Goal: Ask a question: Seek information or help from site administrators or community

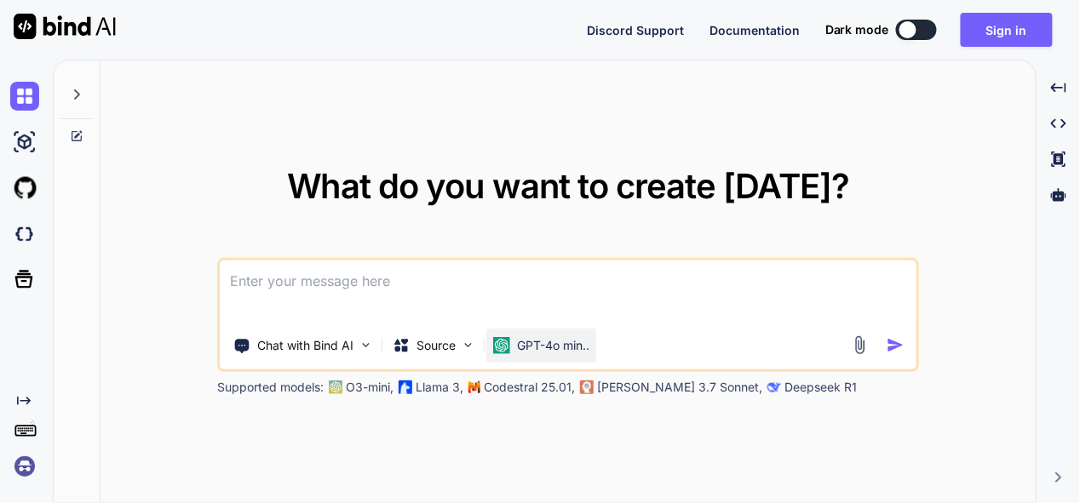
click at [539, 337] on p "GPT-4o min.." at bounding box center [553, 345] width 72 height 17
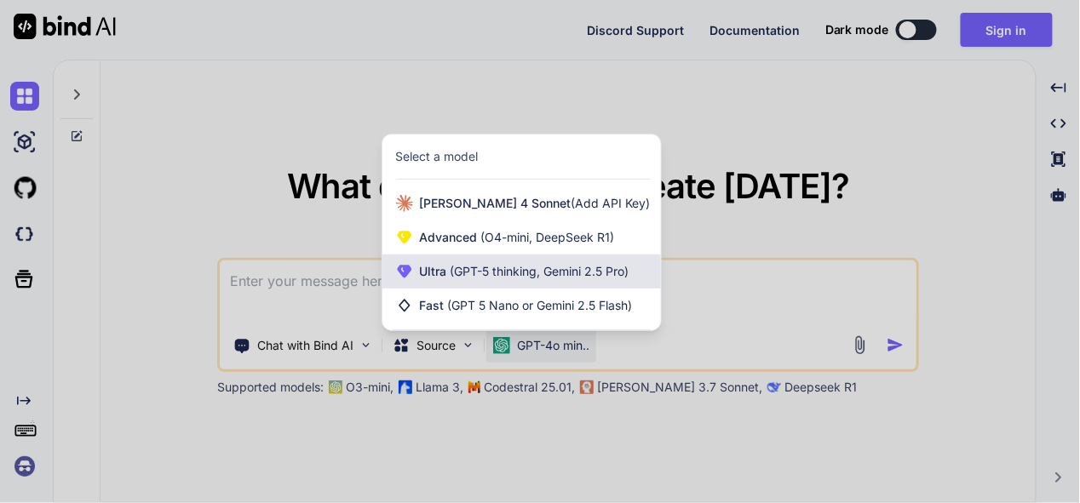
click at [537, 274] on span "(GPT-5 thinking, Gemini 2.5 Pro)" at bounding box center [538, 271] width 182 height 14
type textarea "x"
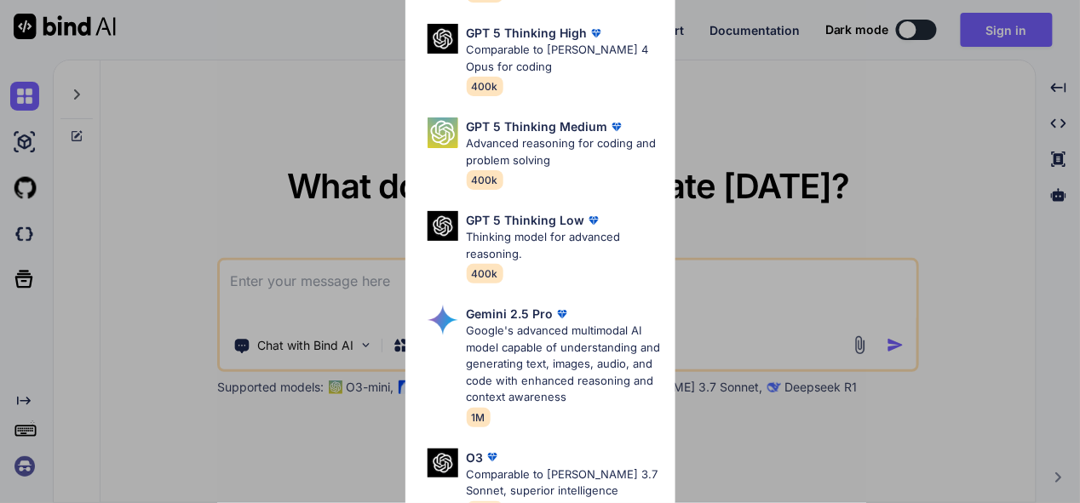
scroll to position [255, 0]
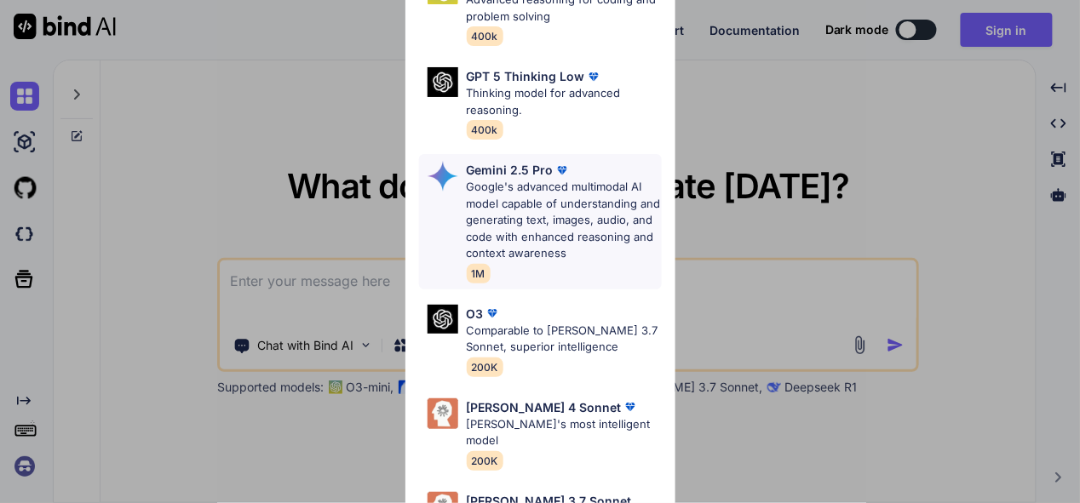
click at [560, 182] on p "Google's advanced multimodal AI model capable of understanding and generating t…" at bounding box center [564, 220] width 195 height 83
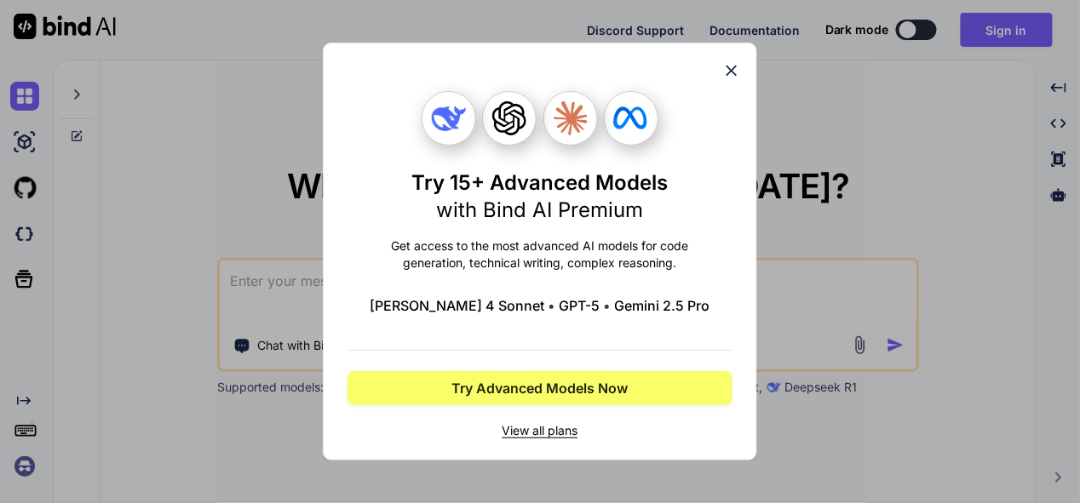
click at [729, 66] on icon at bounding box center [731, 70] width 19 height 19
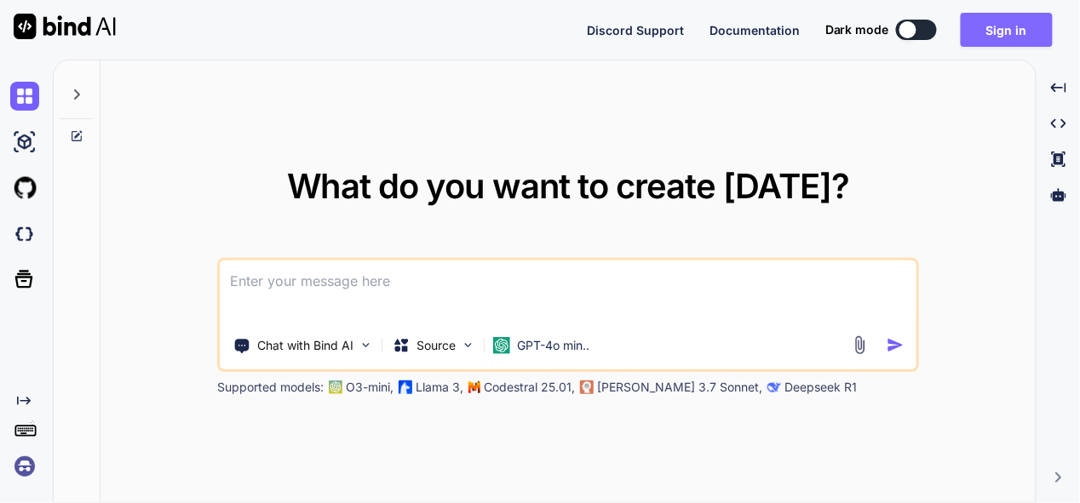
click at [1018, 32] on button "Sign in" at bounding box center [1007, 30] width 92 height 34
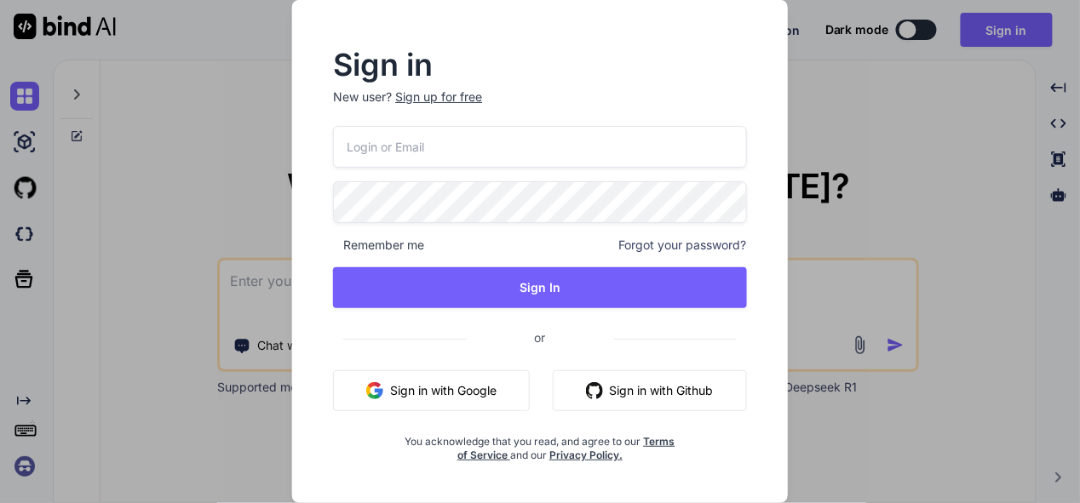
click at [470, 397] on button "Sign in with Google" at bounding box center [431, 391] width 197 height 41
click at [471, 392] on button "Sign in with Google" at bounding box center [431, 391] width 197 height 41
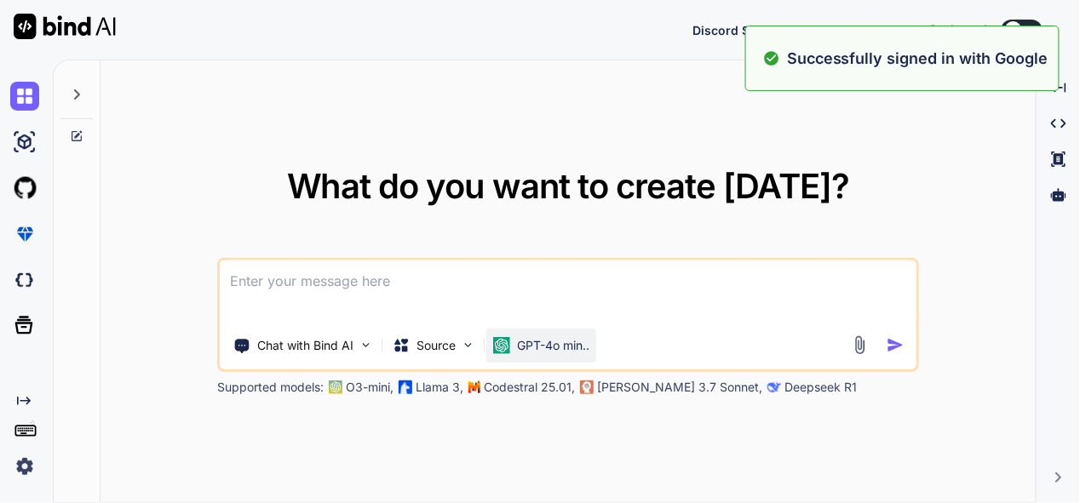
click at [570, 358] on div "GPT-4o min.." at bounding box center [541, 346] width 110 height 34
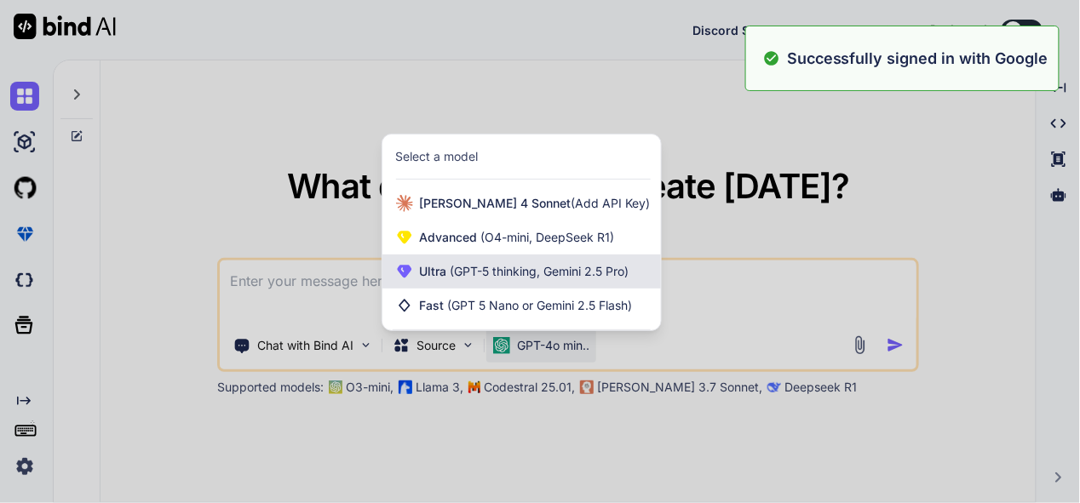
click at [570, 275] on span "(GPT-5 thinking, Gemini 2.5 Pro)" at bounding box center [538, 271] width 182 height 14
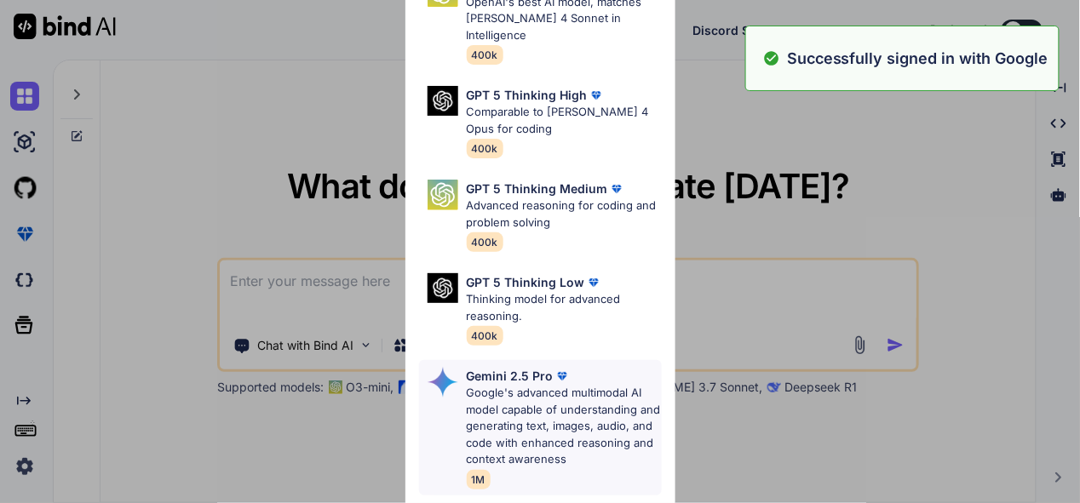
scroll to position [85, 0]
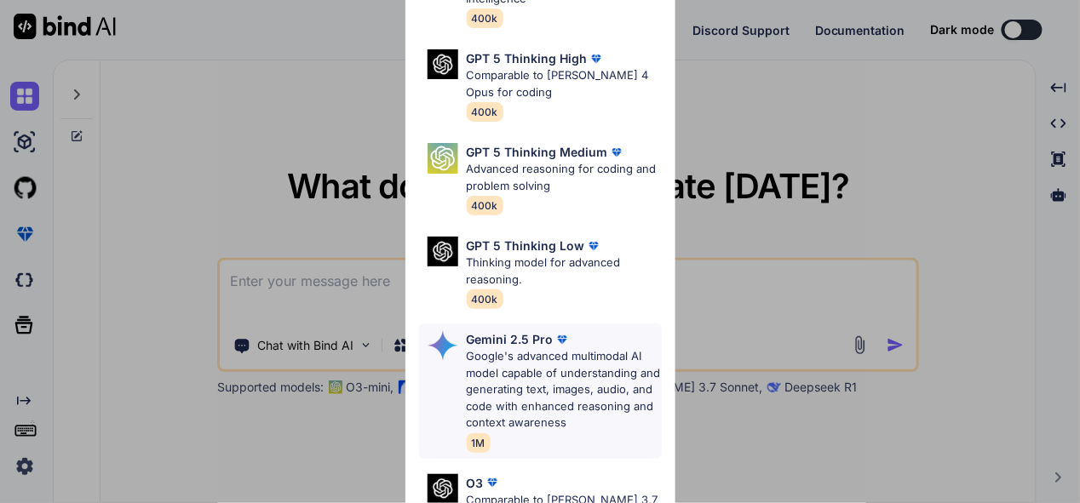
click at [537, 348] on p "Google's advanced multimodal AI model capable of understanding and generating t…" at bounding box center [564, 389] width 195 height 83
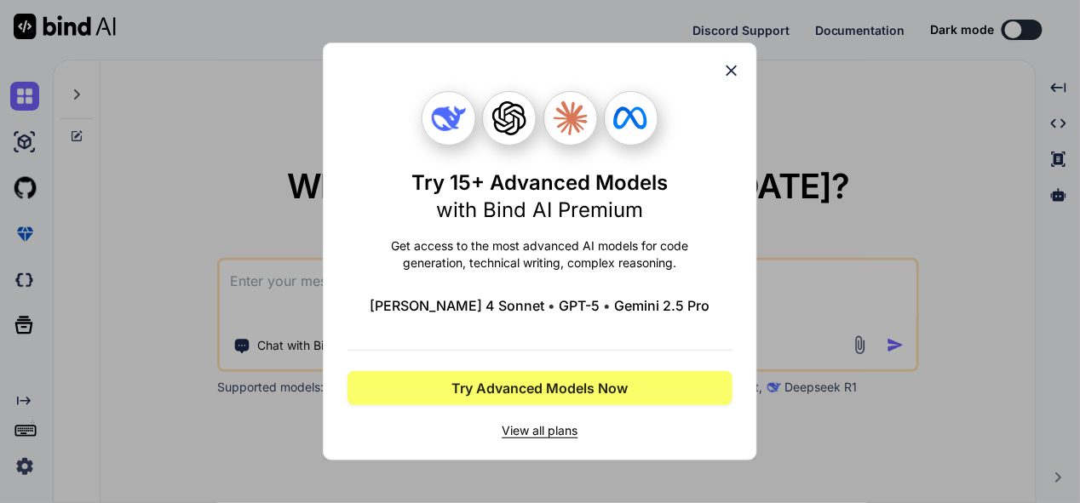
click at [744, 74] on div "Try 15+ Advanced Models with Bind AI Premium Get access to the most advanced AI…" at bounding box center [540, 252] width 434 height 418
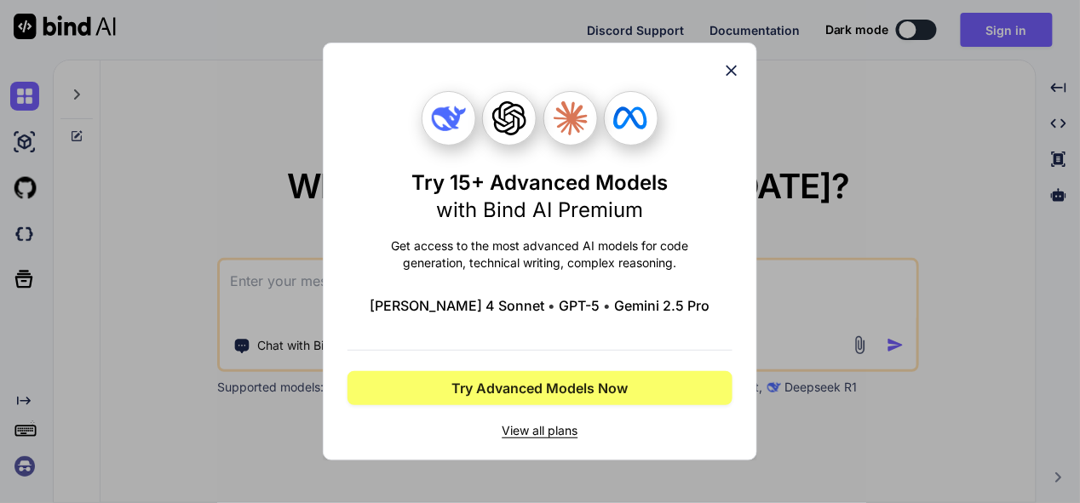
click at [731, 71] on icon at bounding box center [732, 71] width 11 height 11
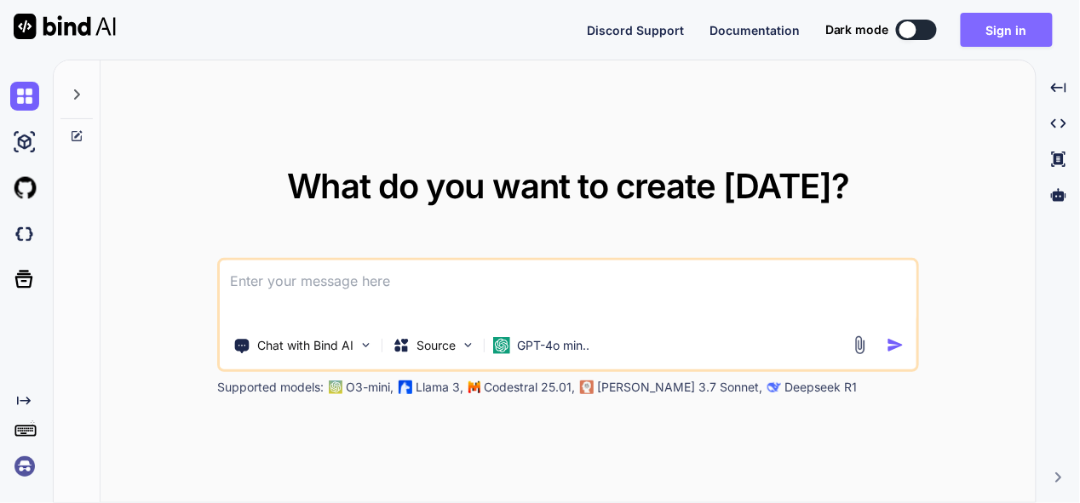
click at [987, 36] on button "Sign in" at bounding box center [1007, 30] width 92 height 34
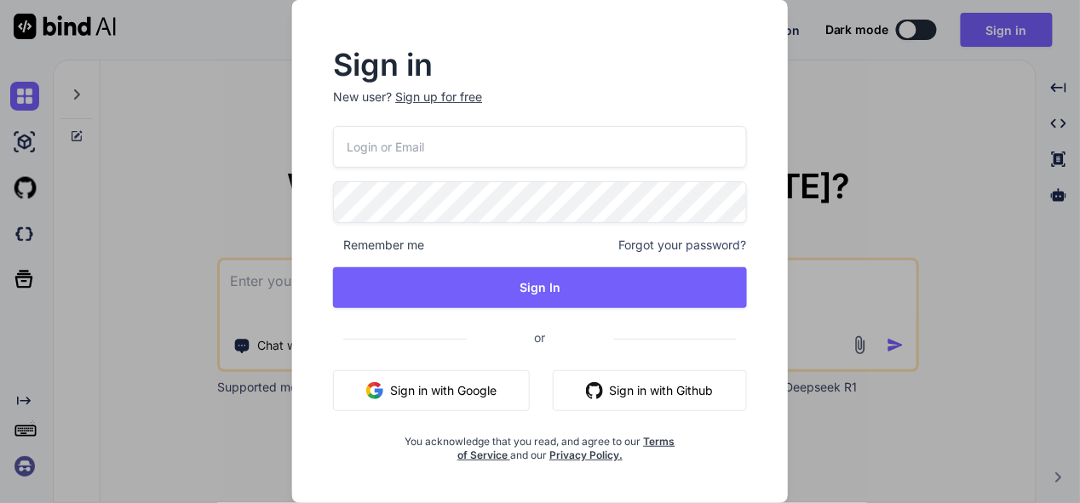
click at [453, 382] on button "Sign in with Google" at bounding box center [431, 391] width 197 height 41
click at [413, 382] on button "Sign in with Google" at bounding box center [431, 391] width 197 height 41
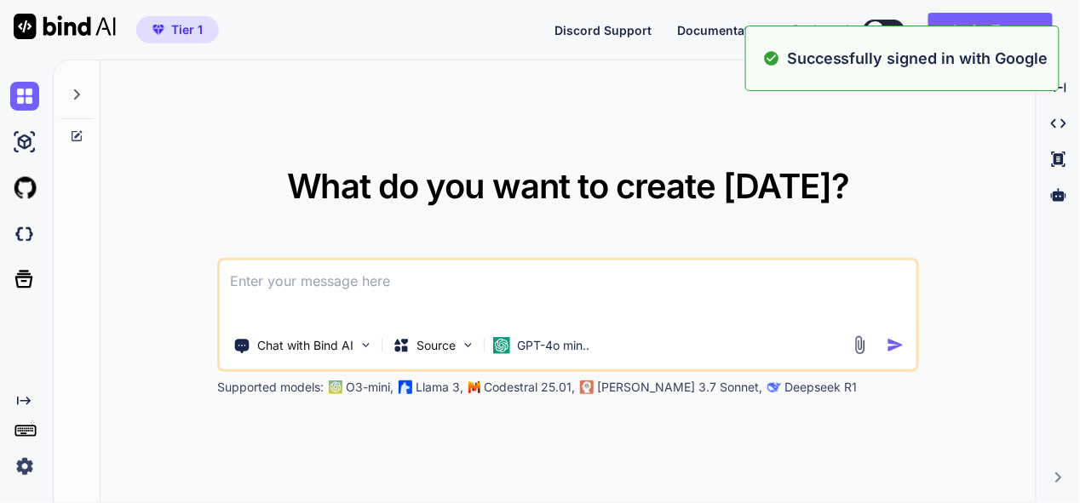
click at [977, 195] on div "What do you want to create [DATE]? Chat with Bind AI Source GPT-4o min.. Suppor…" at bounding box center [568, 282] width 935 height 444
click at [536, 345] on p "GPT-4o min.." at bounding box center [553, 345] width 72 height 17
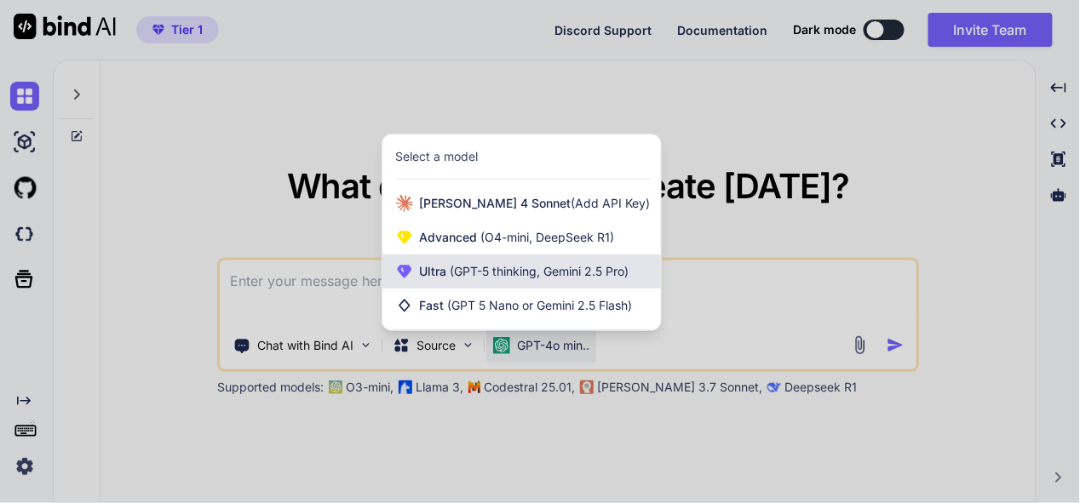
click at [549, 266] on span "(GPT-5 thinking, Gemini 2.5 Pro)" at bounding box center [538, 271] width 182 height 14
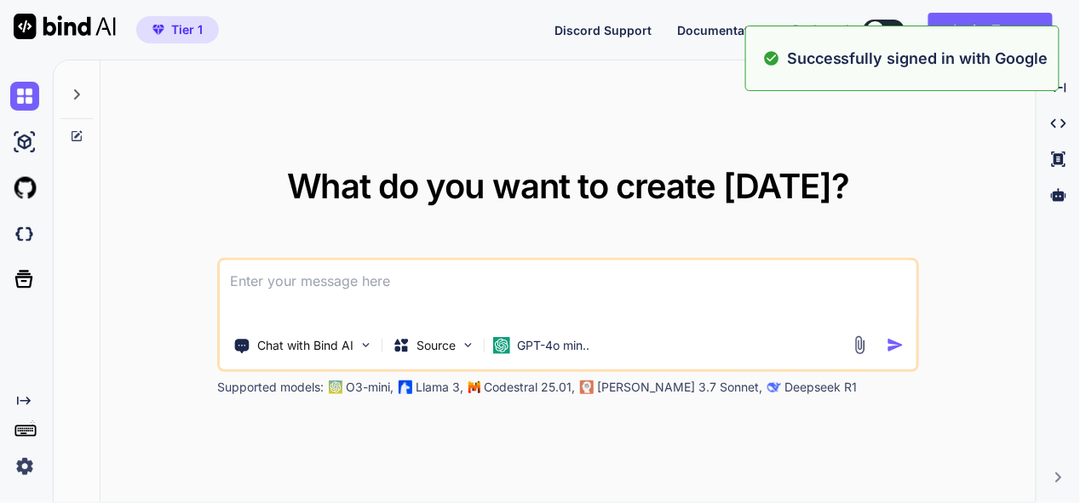
click at [488, 436] on div "What do you want to create [DATE]? Chat with Bind AI Source GPT-4o min.. Suppor…" at bounding box center [568, 282] width 935 height 444
click at [552, 326] on div "Chat with Bind AI Source GPT-4o min.." at bounding box center [568, 315] width 702 height 114
click at [549, 337] on p "GPT-4o min.." at bounding box center [553, 345] width 72 height 17
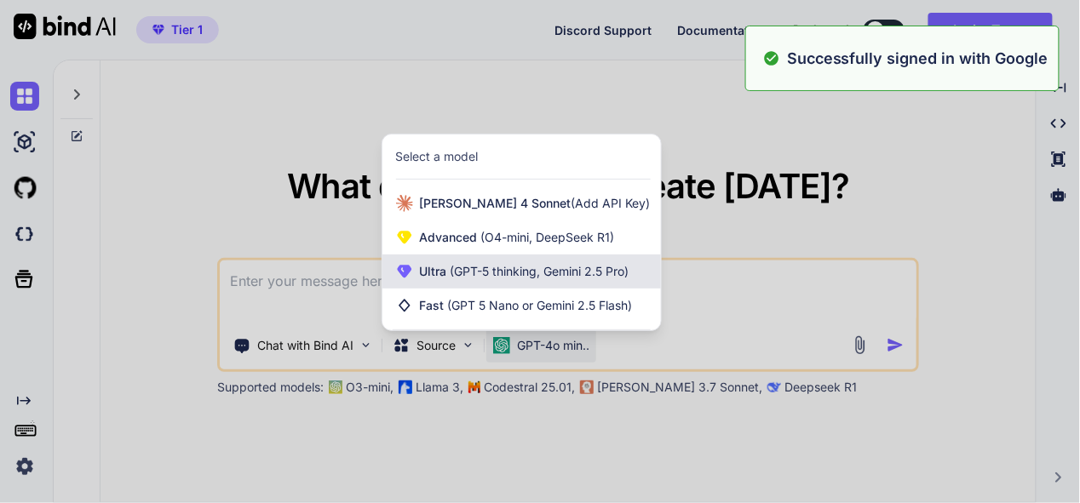
click at [526, 282] on div "Ultra (GPT-5 thinking, Gemini 2.5 Pro)" at bounding box center [521, 272] width 279 height 34
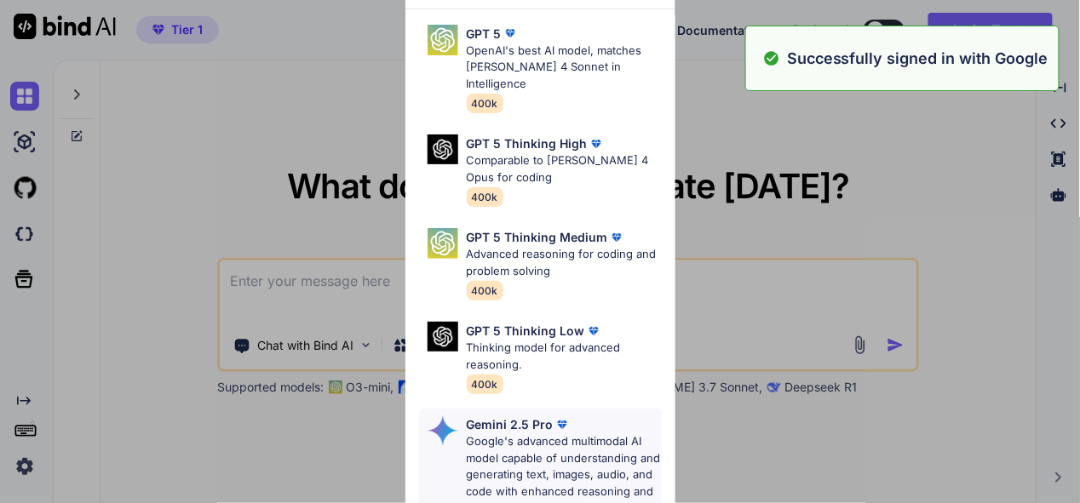
click at [517, 434] on p "Google's advanced multimodal AI model capable of understanding and generating t…" at bounding box center [564, 475] width 195 height 83
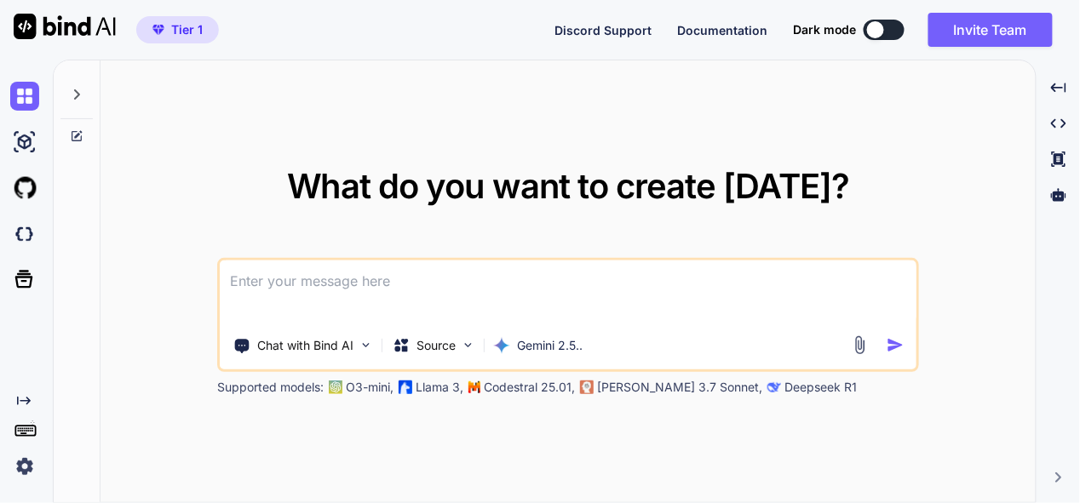
click at [353, 284] on textarea at bounding box center [568, 292] width 697 height 63
paste textarea "here is css code - "/* --- GLOBAL STYLES & VARIABLES --- */ /* Default Dark The…"
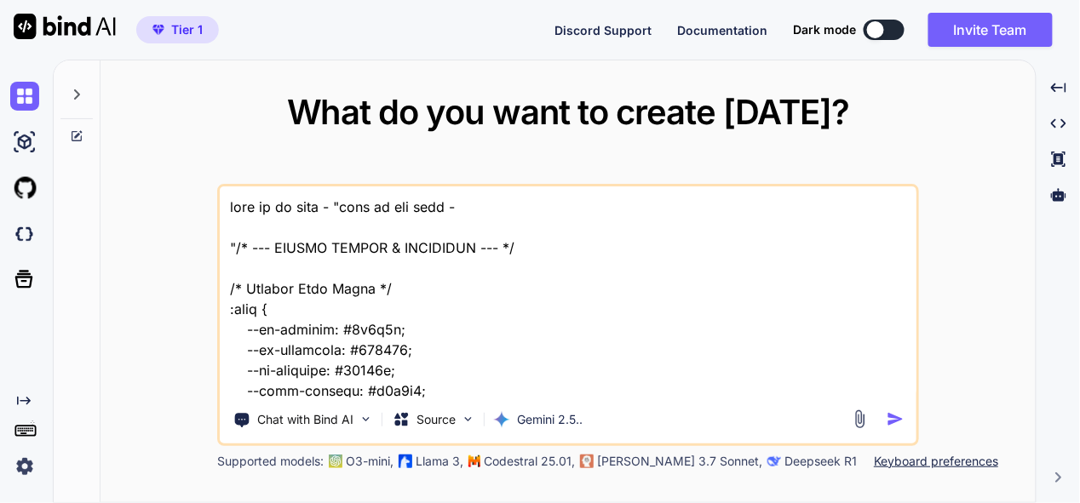
scroll to position [24256, 0]
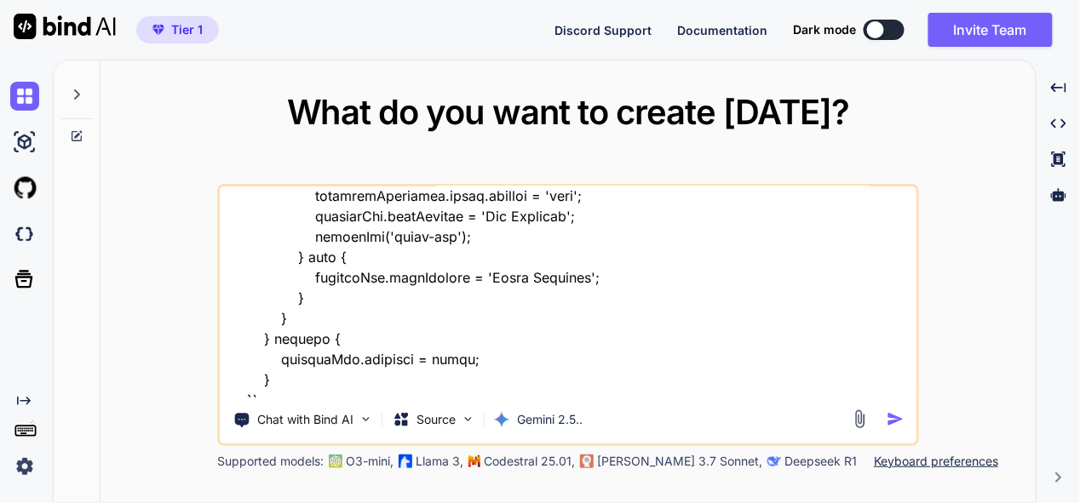
click at [313, 392] on textarea at bounding box center [568, 292] width 697 height 211
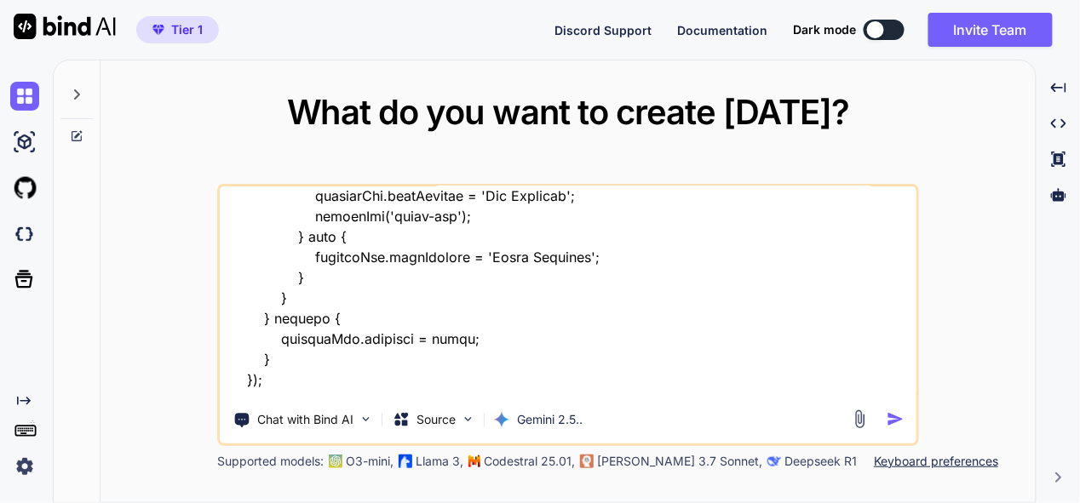
type textarea "thsi si my tool - "here is css code - "/* --- GLOBAL STYLES & VARIABLES --- */ …"
click at [894, 419] on img "button" at bounding box center [896, 420] width 18 height 18
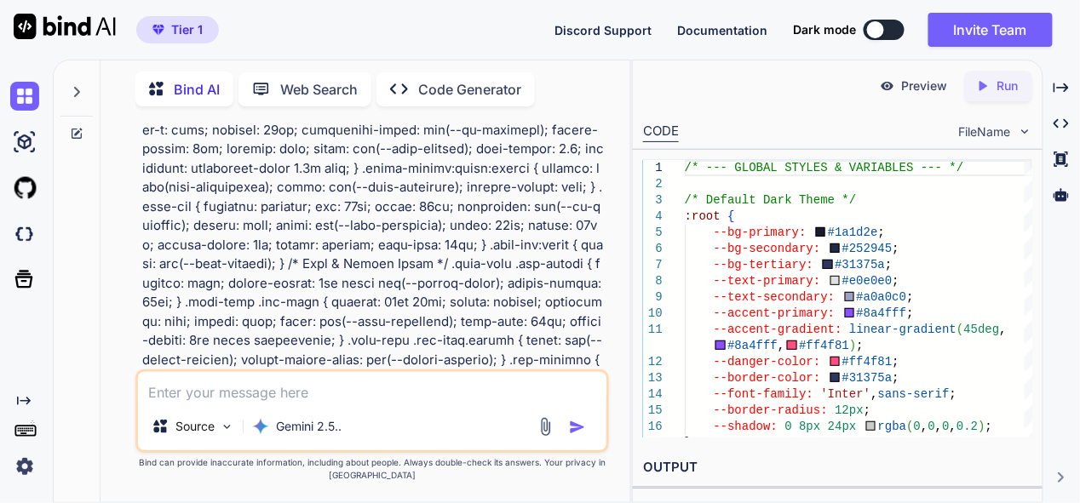
scroll to position [3237, 0]
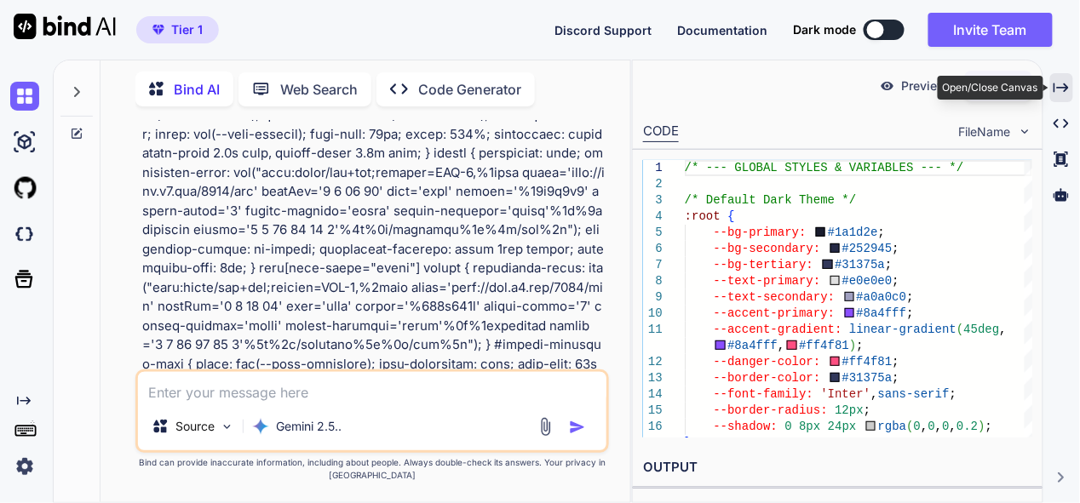
click at [1056, 82] on icon "Created with Pixso." at bounding box center [1061, 87] width 15 height 15
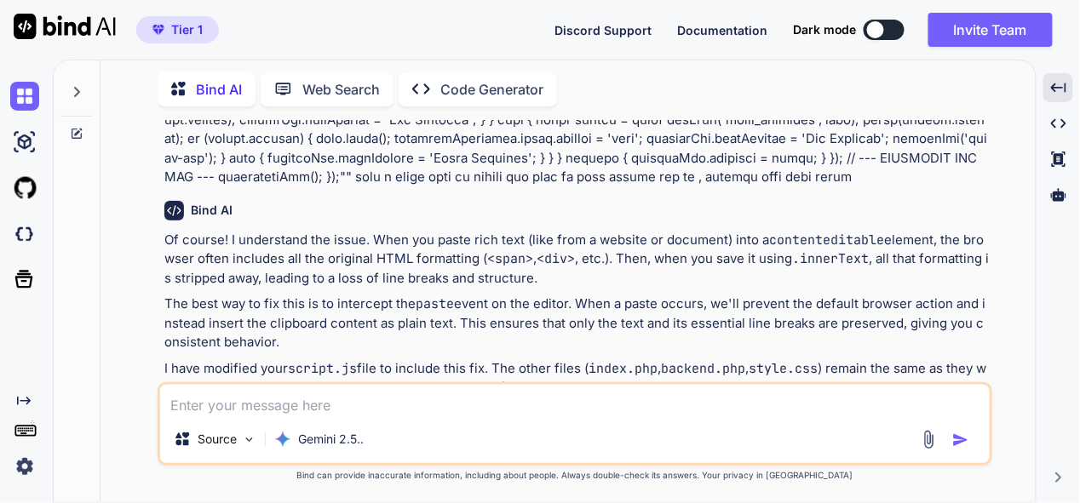
scroll to position [7581, 0]
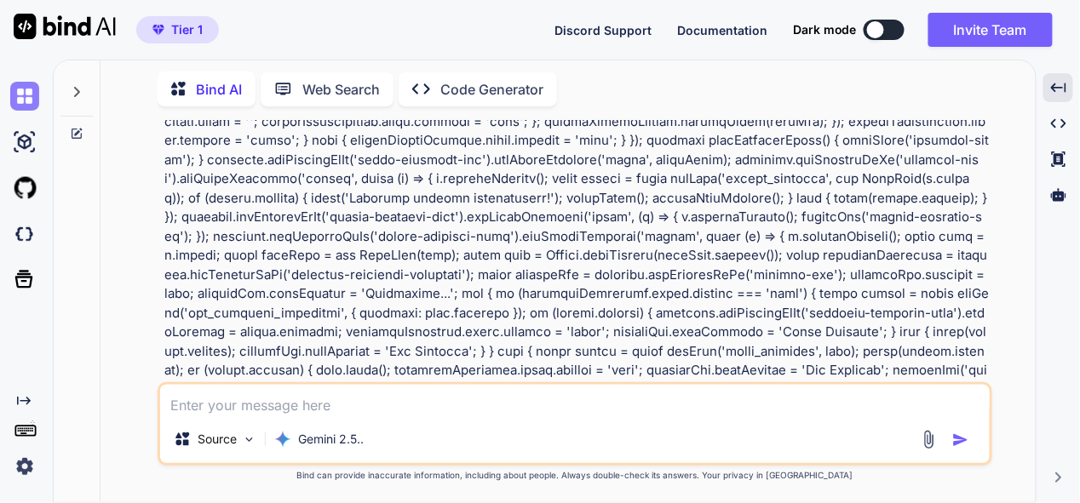
click at [37, 96] on img at bounding box center [24, 96] width 29 height 29
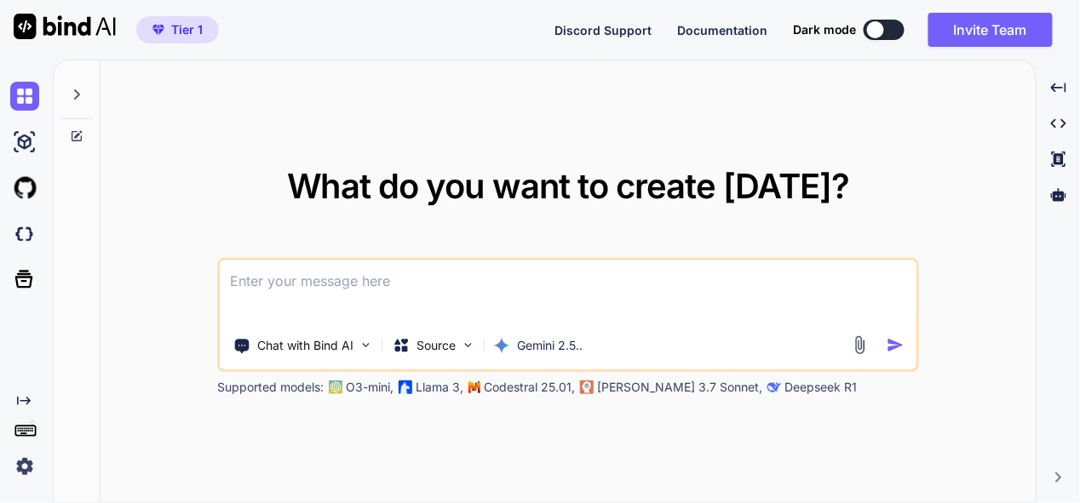
click at [434, 277] on textarea at bounding box center [568, 292] width 697 height 63
paste textarea "here is css code - "/* --- GLOBAL STYLES & VARIABLES --- */ /* Default Dark The…"
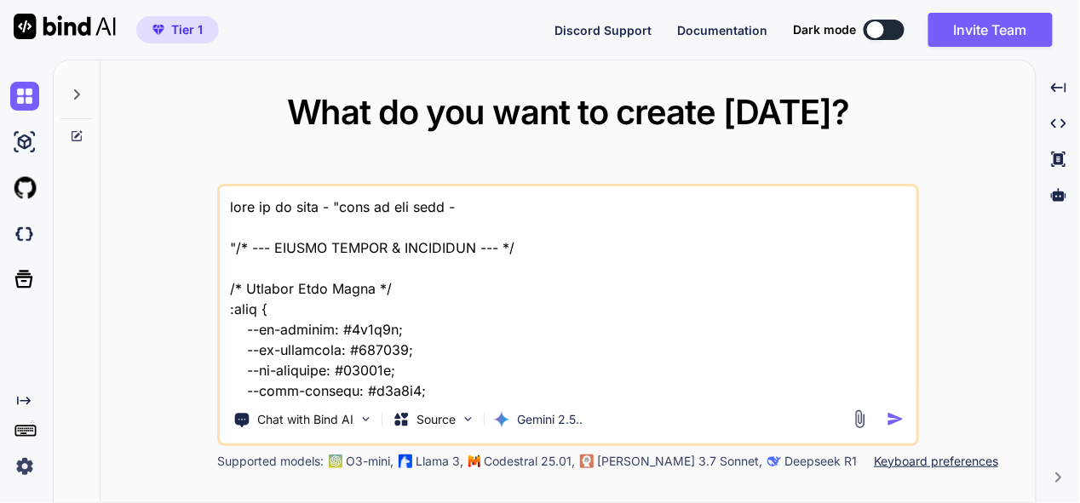
scroll to position [24256, 0]
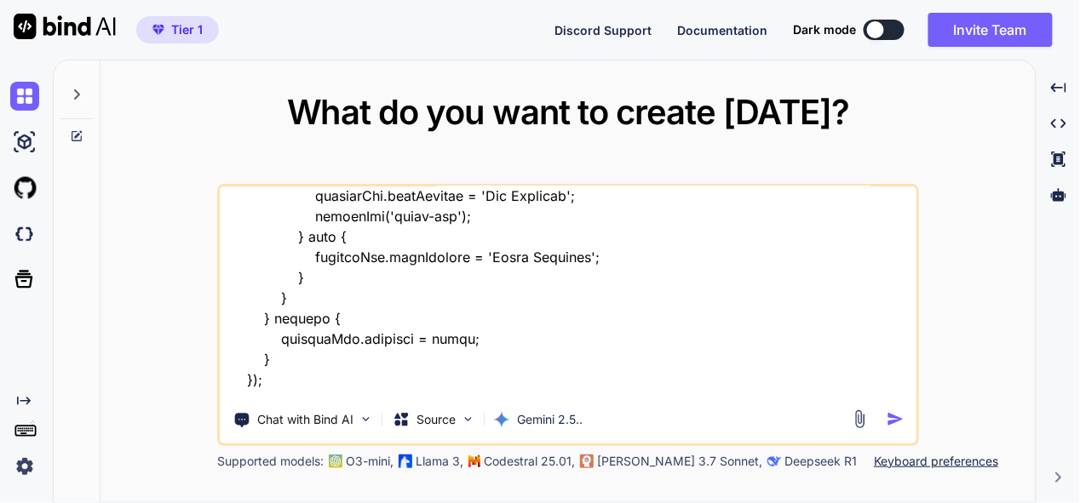
click at [294, 388] on textarea at bounding box center [568, 292] width 697 height 211
type textarea "this is my tool - "here is css code - "/* --- GLOBAL STYLES & VARIABLES --- */ …"
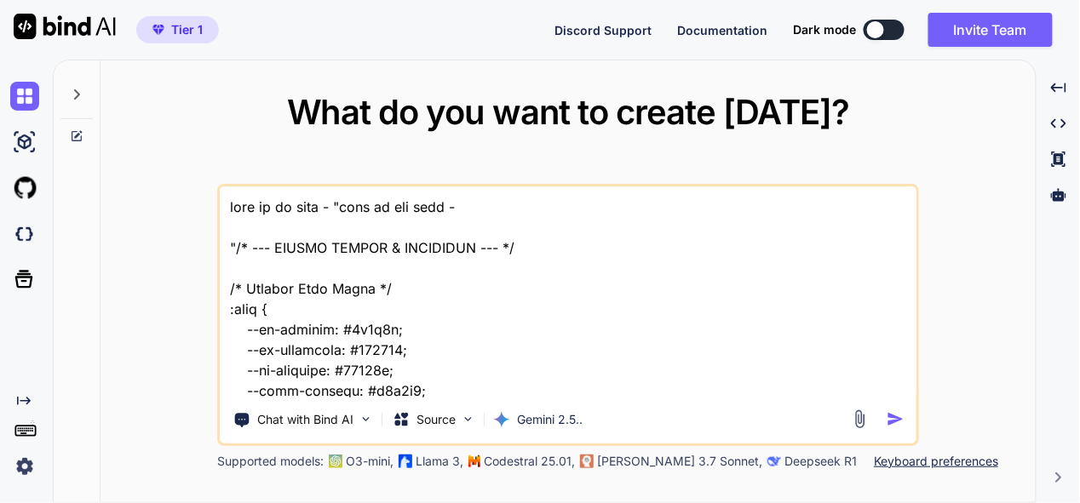
scroll to position [24256, 0]
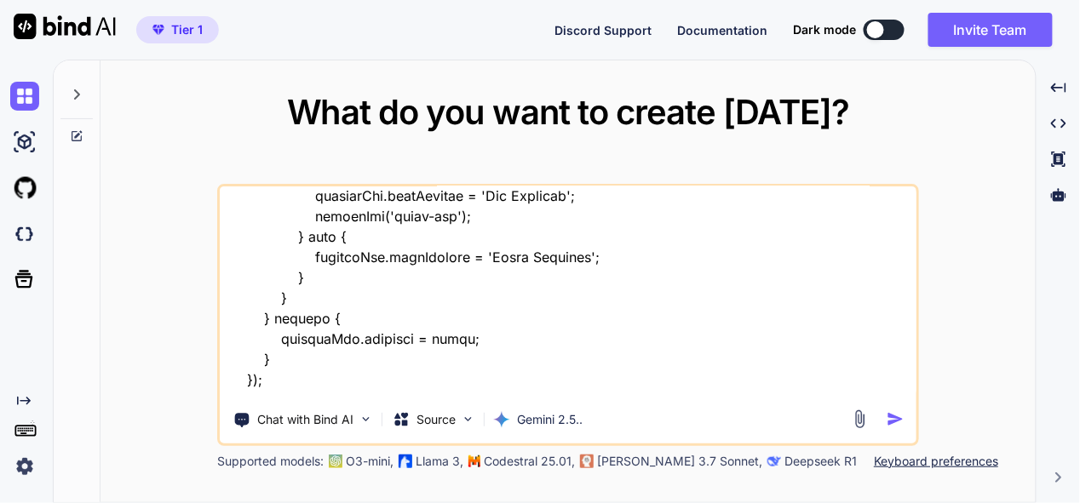
type textarea "this is my tool - "here is css code - "/* --- GLOBAL STYLES & VARIABLES --- */ …"
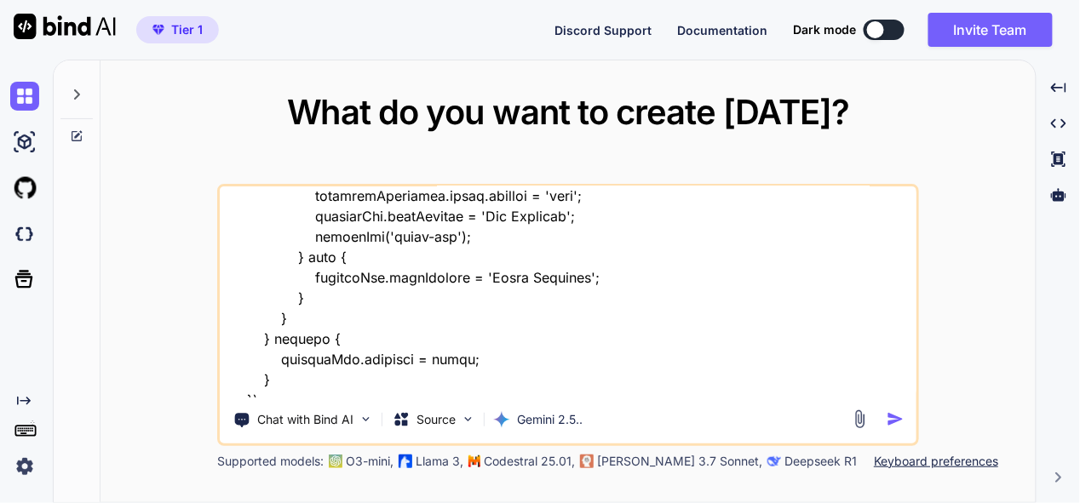
type textarea "x"
type textarea "this is my tool - "here is css code - "/* --- GLOBAL STYLES & VARIABLES --- */ …"
type textarea "x"
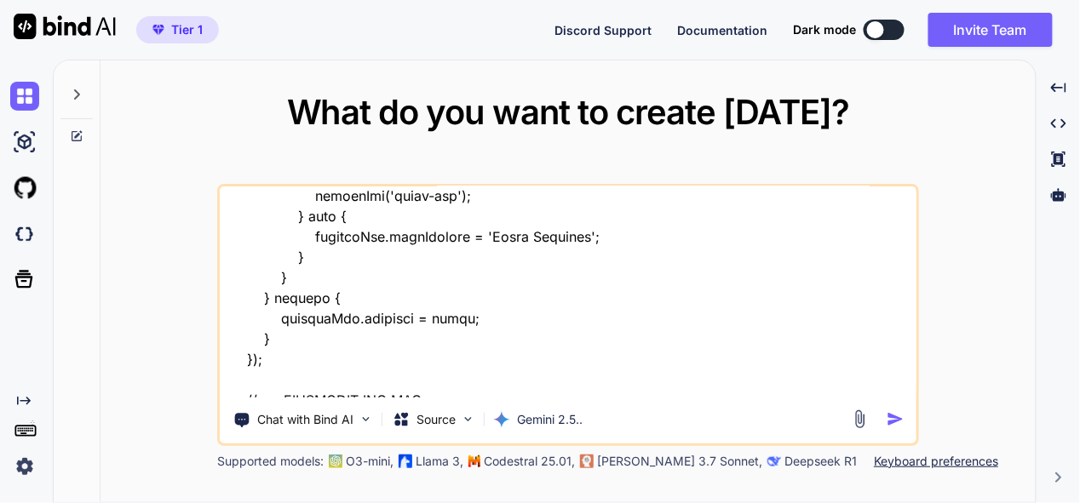
type textarea "this is my tool - "here is css code - "/* --- GLOBAL STYLES & VARIABLES --- */ …"
type textarea "x"
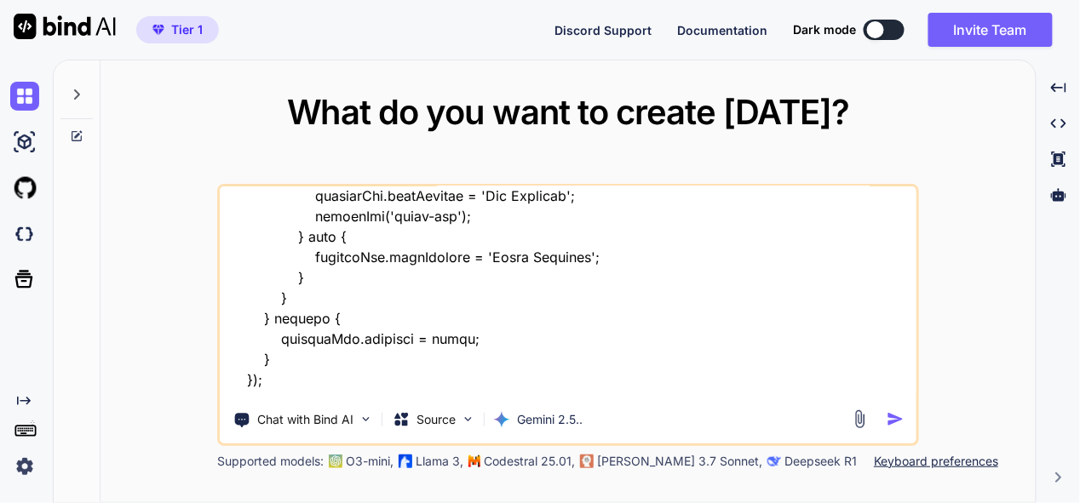
type textarea "this is my tool - "here is css code - "/* --- GLOBAL STYLES & VARIABLES --- */ …"
type textarea "x"
type textarea "this is my tool - "here is css code - "/* --- GLOBAL STYLES & VARIABLES --- */ …"
type textarea "x"
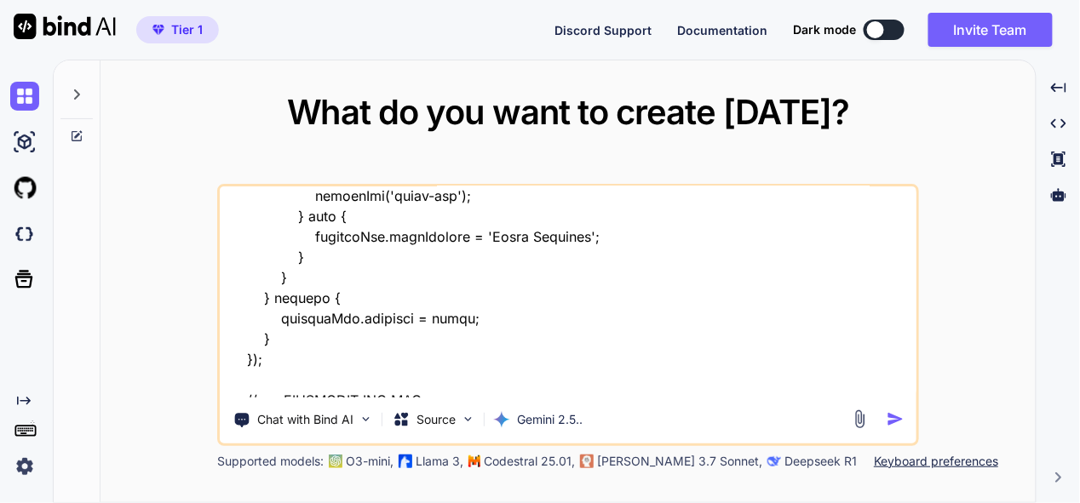
type textarea "this is my tool - "here is css code - "/* --- GLOBAL STYLES & VARIABLES --- */ …"
type textarea "x"
type textarea "this is my tool - "here is css code - "/* --- GLOBAL STYLES & VARIABLES --- */ …"
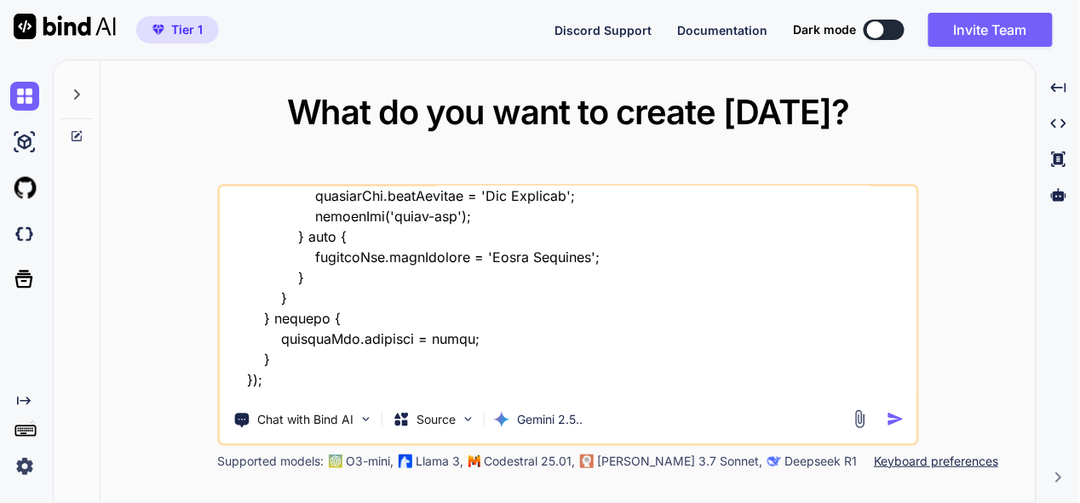
type textarea "x"
type textarea "this is my tool - "here is css code - "/* --- GLOBAL STYLES & VARIABLES --- */ …"
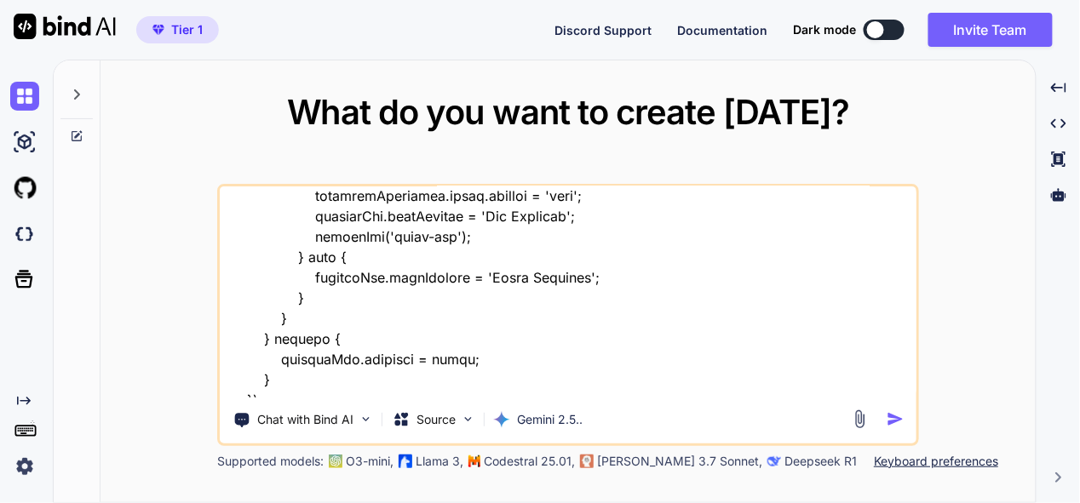
type textarea "x"
type textarea "this is my tool - "here is css code - "/* --- GLOBAL STYLES & VARIABLES --- */ …"
type textarea "x"
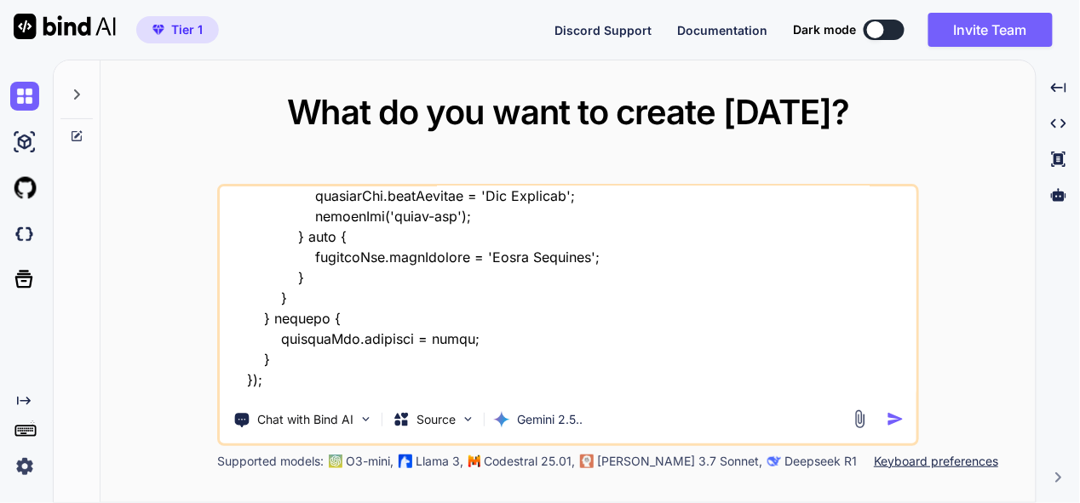
type textarea "this is my tool - "here is css code - "/* --- GLOBAL STYLES & VARIABLES --- */ …"
type textarea "x"
type textarea "this is my tool - "here is css code - "/* --- GLOBAL STYLES & VARIABLES --- */ …"
type textarea "x"
type textarea "this is my tool - "here is css code - "/* --- GLOBAL STYLES & VARIABLES --- */ …"
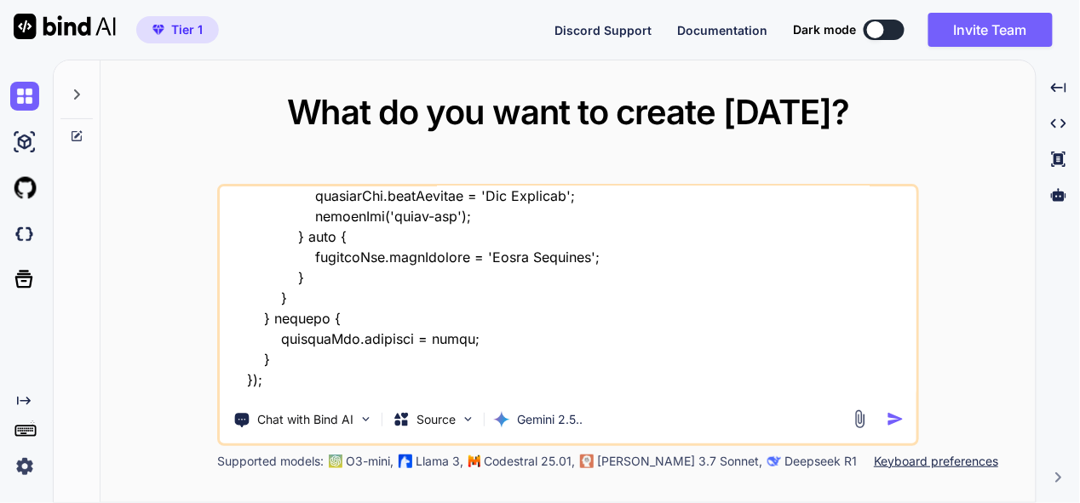
type textarea "x"
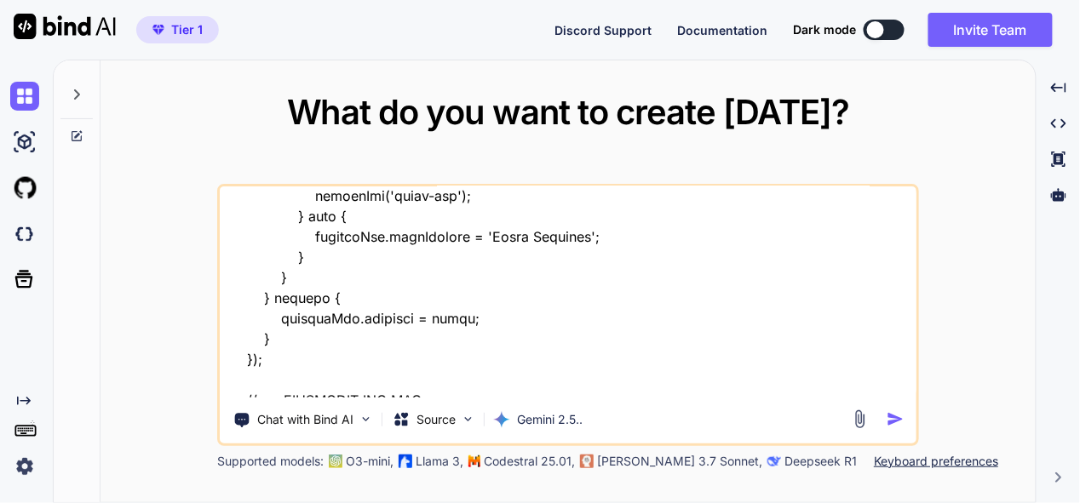
type textarea "this is my tool - "here is css code - "/* --- GLOBAL STYLES & VARIABLES --- */ …"
type textarea "x"
type textarea "this is my tool - "here is css code - "/* --- GLOBAL STYLES & VARIABLES --- */ …"
type textarea "x"
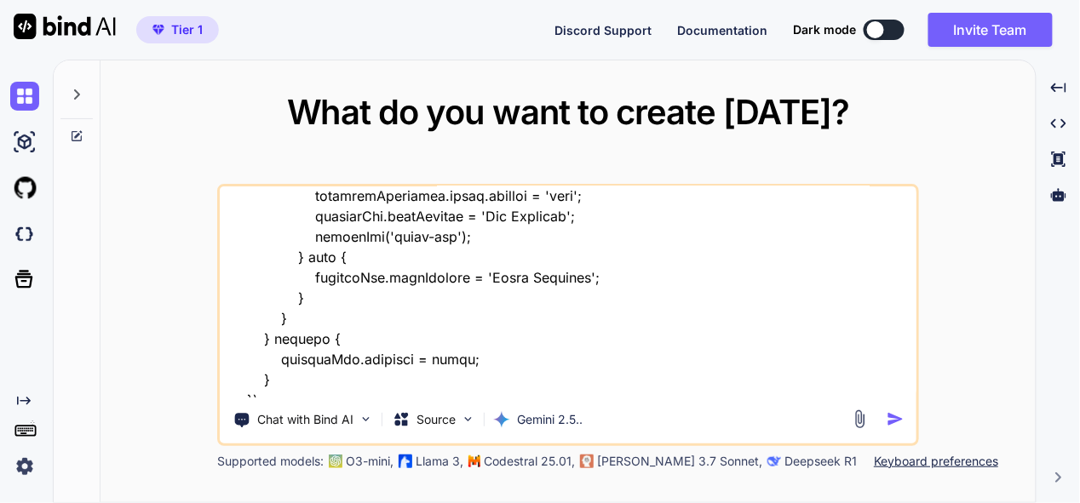
type textarea "this is my tool - "here is css code - "/* --- GLOBAL STYLES & VARIABLES --- */ …"
type textarea "x"
type textarea "this is my tool - "here is css code - "/* --- GLOBAL STYLES & VARIABLES --- */ …"
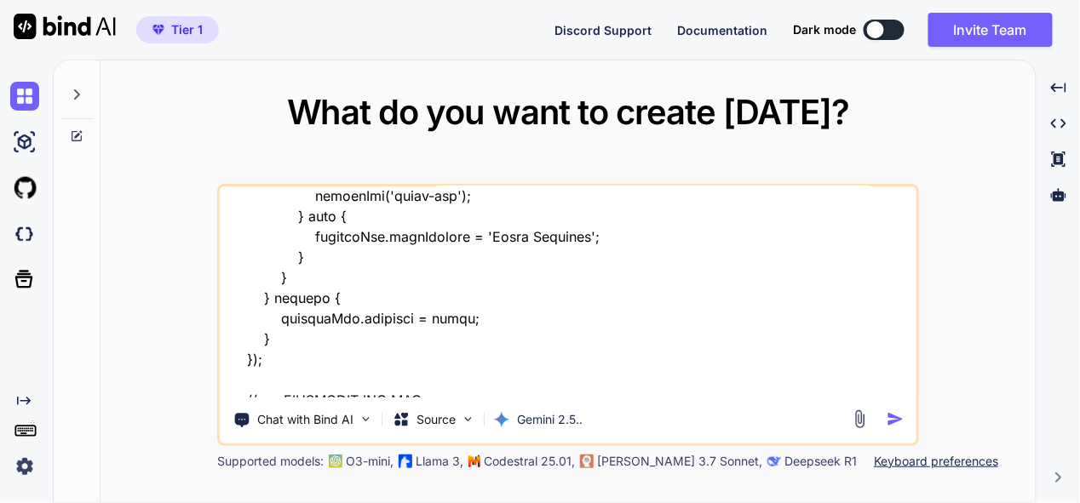
type textarea "x"
type textarea "this is my tool - "here is css code - "/* --- GLOBAL STYLES & VARIABLES --- */ …"
type textarea "x"
type textarea "this is my tool - "here is css code - "/* --- GLOBAL STYLES & VARIABLES --- */ …"
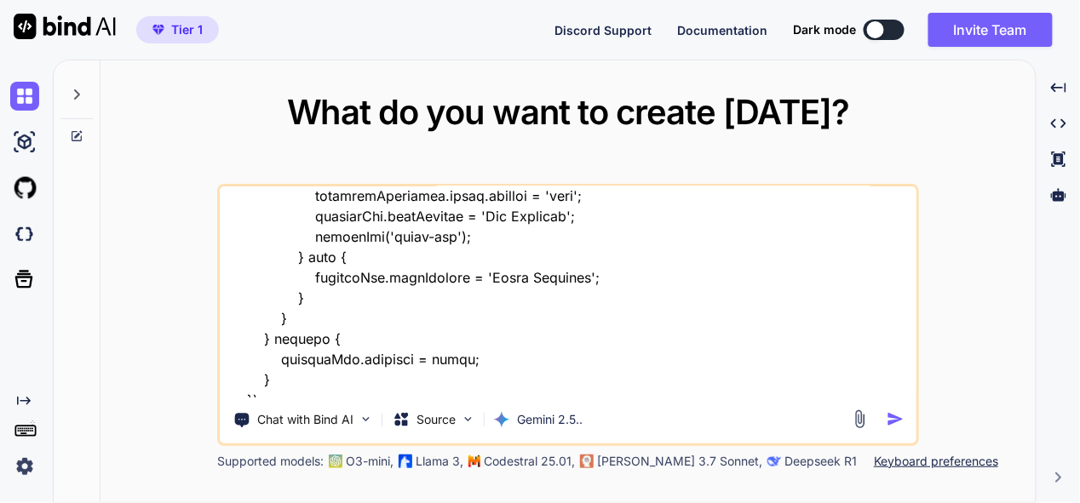
type textarea "x"
type textarea "this is my tool - "here is css code - "/* --- GLOBAL STYLES & VARIABLES --- */ …"
type textarea "x"
type textarea "this is my tool - "here is css code - "/* --- GLOBAL STYLES & VARIABLES --- */ …"
type textarea "x"
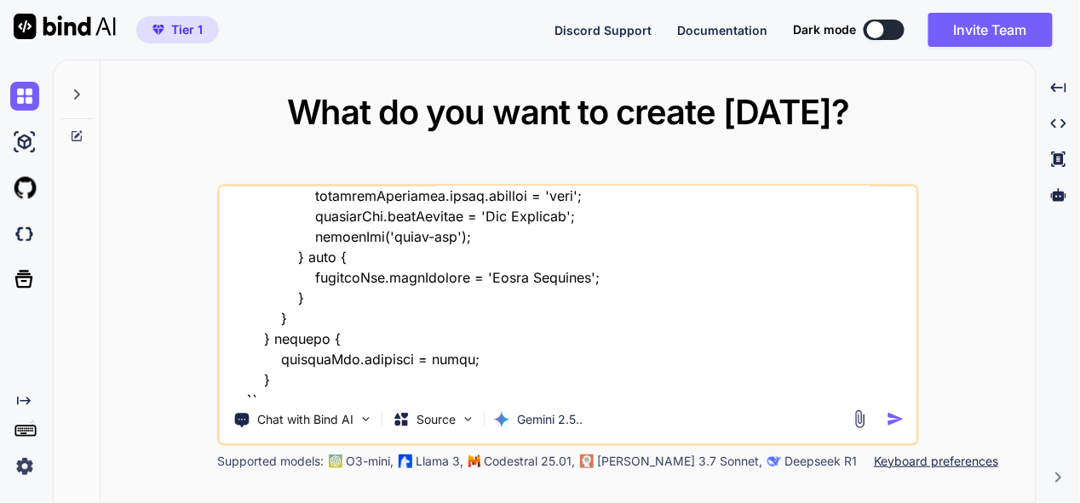
type textarea "this is my tool - "here is css code - "/* --- GLOBAL STYLES & VARIABLES --- */ …"
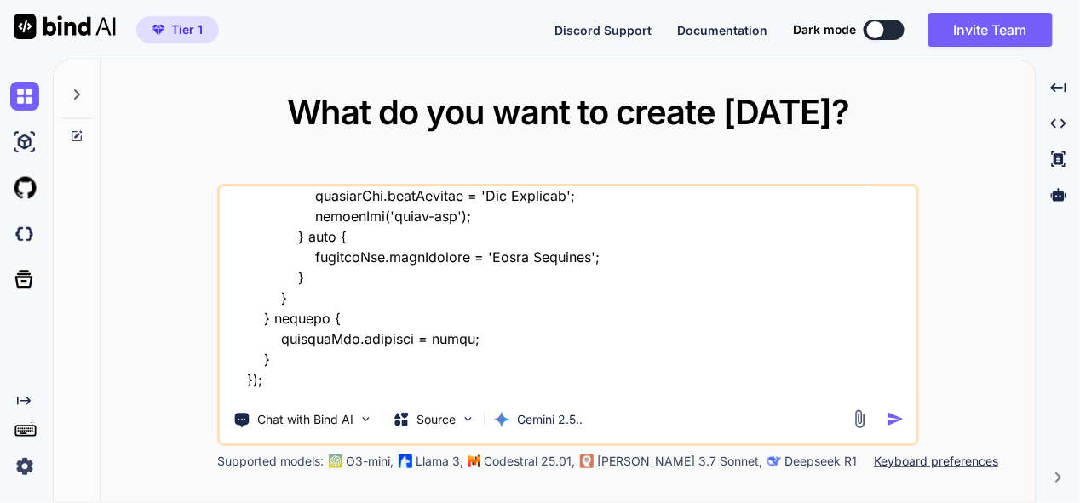
type textarea "x"
type textarea "this is my tool - "here is css code - "/* --- GLOBAL STYLES & VARIABLES --- */ …"
type textarea "x"
type textarea "this is my tool - "here is css code - "/* --- GLOBAL STYLES & VARIABLES --- */ …"
type textarea "x"
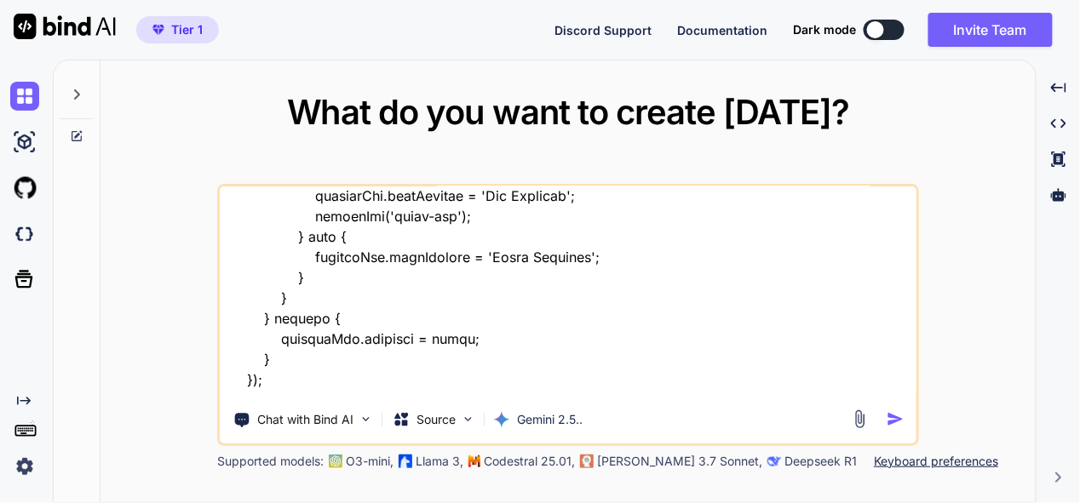
type textarea "this is my tool - "here is css code - "/* --- GLOBAL STYLES & VARIABLES --- */ …"
type textarea "x"
type textarea "this is my tool - "here is css code - "/* --- GLOBAL STYLES & VARIABLES --- */ …"
type textarea "x"
type textarea "this is my tool - "here is css code - "/* --- GLOBAL STYLES & VARIABLES --- */ …"
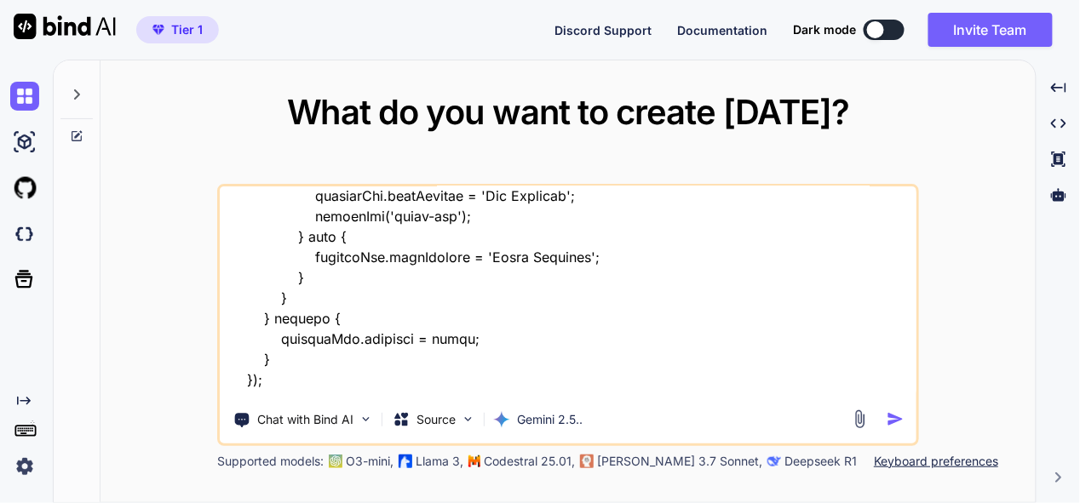
type textarea "x"
type textarea "this is my tool - "here is css code - "/* --- GLOBAL STYLES & VARIABLES --- */ …"
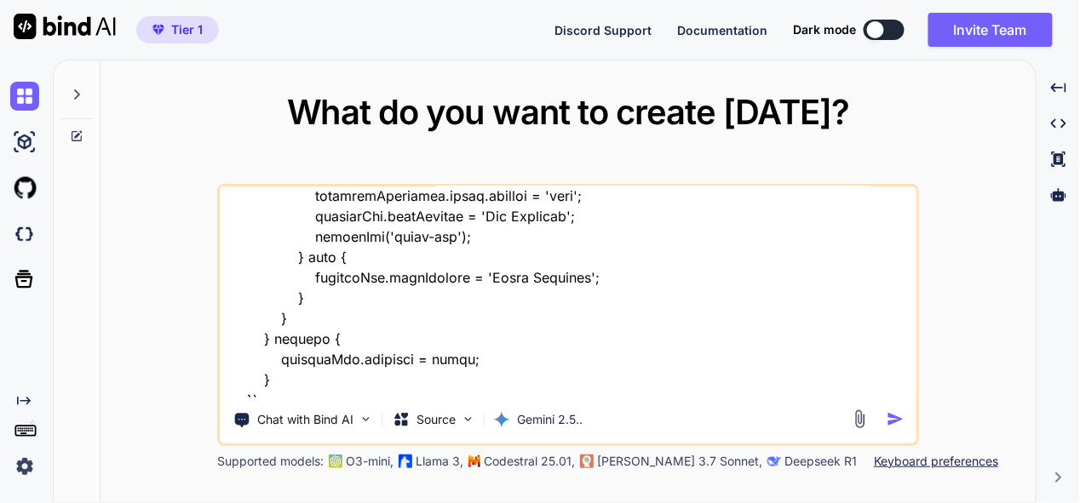
type textarea "x"
type textarea "this is my tool - "here is css code - "/* --- GLOBAL STYLES & VARIABLES --- */ …"
type textarea "x"
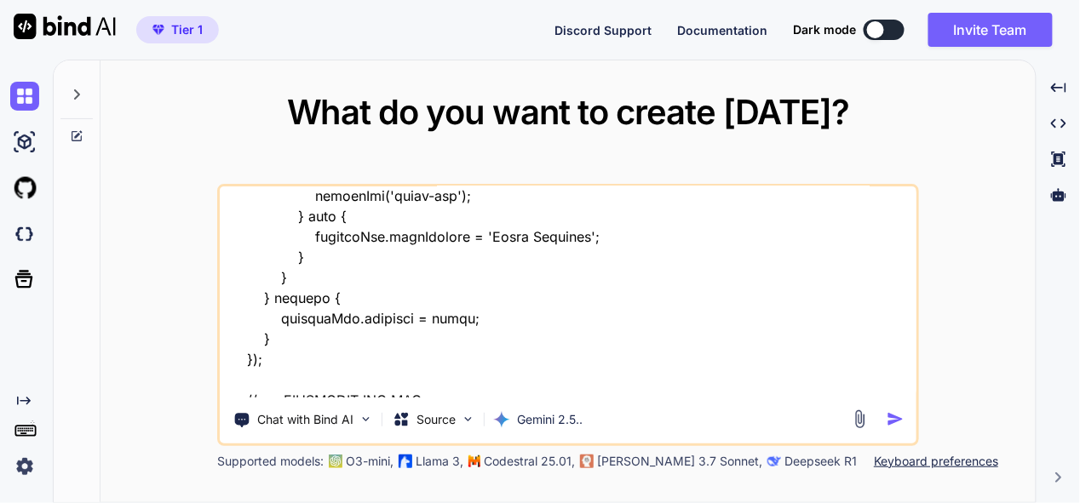
type textarea "this is my tool - "here is css code - "/* --- GLOBAL STYLES & VARIABLES --- */ …"
type textarea "x"
type textarea "this is my tool - "here is css code - "/* --- GLOBAL STYLES & VARIABLES --- */ …"
type textarea "x"
type textarea "this is my tool - "here is css code - "/* --- GLOBAL STYLES & VARIABLES --- */ …"
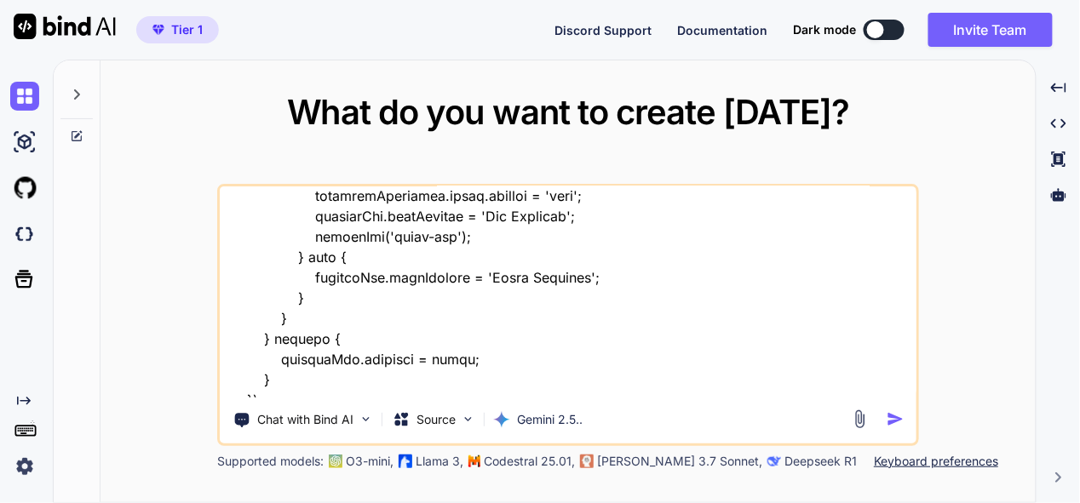
type textarea "x"
type textarea "this is my tool - "here is css code - "/* --- GLOBAL STYLES & VARIABLES --- */ …"
type textarea "x"
type textarea "this is my tool - "here is css code - "/* --- GLOBAL STYLES & VARIABLES --- */ …"
type textarea "x"
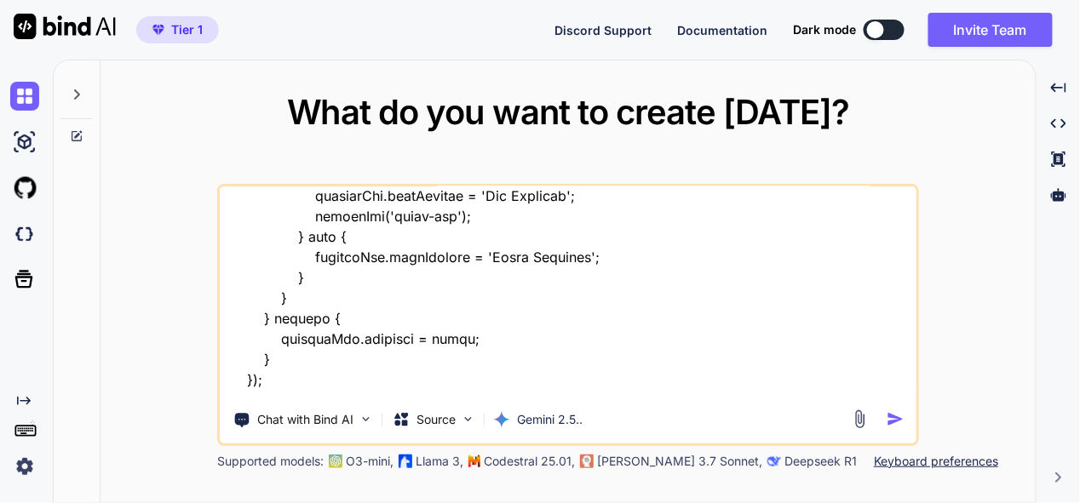
type textarea "this is my tool - "here is css code - "/* --- GLOBAL STYLES & VARIABLES --- */ …"
type textarea "x"
type textarea "this is my tool - "here is css code - "/* --- GLOBAL STYLES & VARIABLES --- */ …"
type textarea "x"
type textarea "this is my tool - "here is css code - "/* --- GLOBAL STYLES & VARIABLES --- */ …"
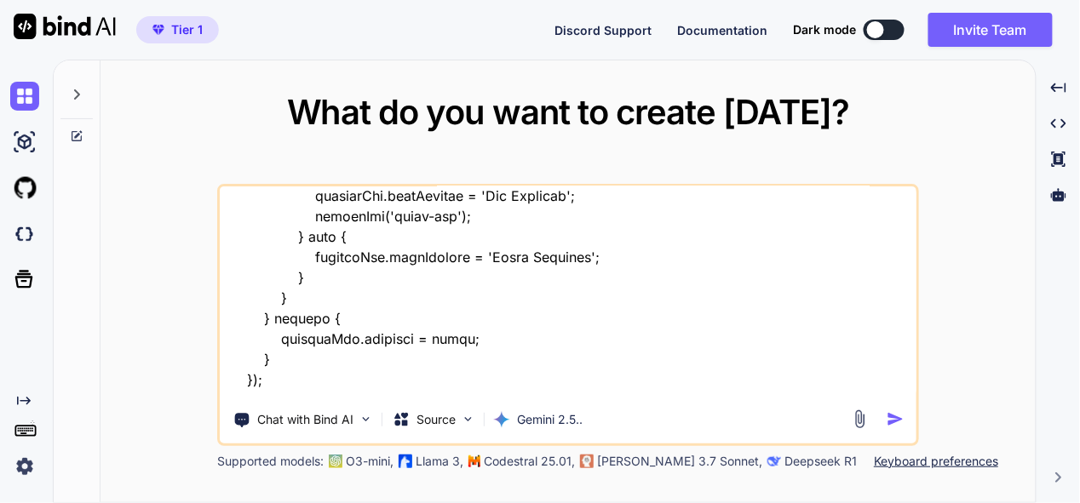
type textarea "x"
type textarea "this is my tool - "here is css code - "/* --- GLOBAL STYLES & VARIABLES --- */ …"
type textarea "x"
type textarea "this is my tool - "here is css code - "/* --- GLOBAL STYLES & VARIABLES --- */ …"
type textarea "x"
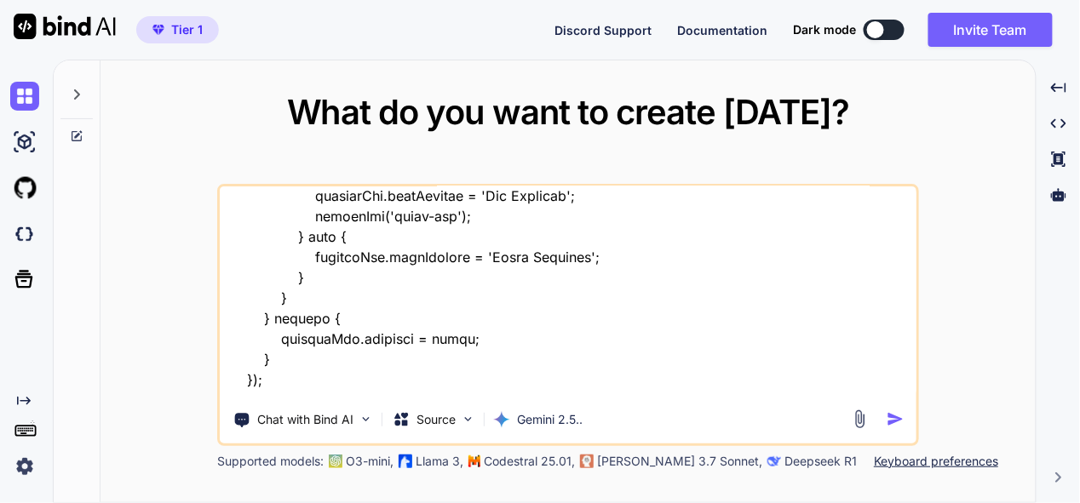
type textarea "this is my tool - "here is css code - "/* --- GLOBAL STYLES & VARIABLES --- */ …"
type textarea "x"
type textarea "this is my tool - "here is css code - "/* --- GLOBAL STYLES & VARIABLES --- */ …"
type textarea "x"
type textarea "this is my tool - "here is css code - "/* --- GLOBAL STYLES & VARIABLES --- */ …"
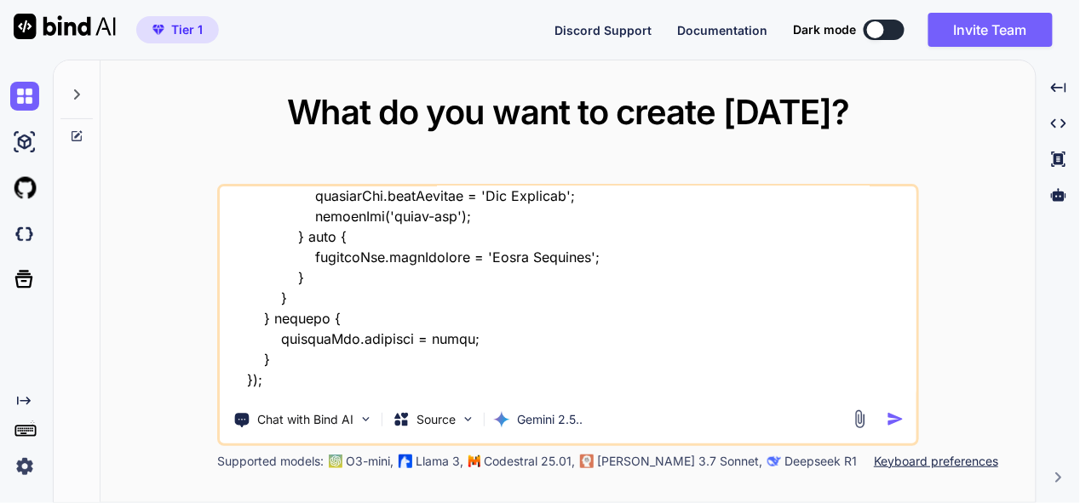
type textarea "x"
type textarea "this is my tool - "here is css code - "/* --- GLOBAL STYLES & VARIABLES --- */ …"
type textarea "x"
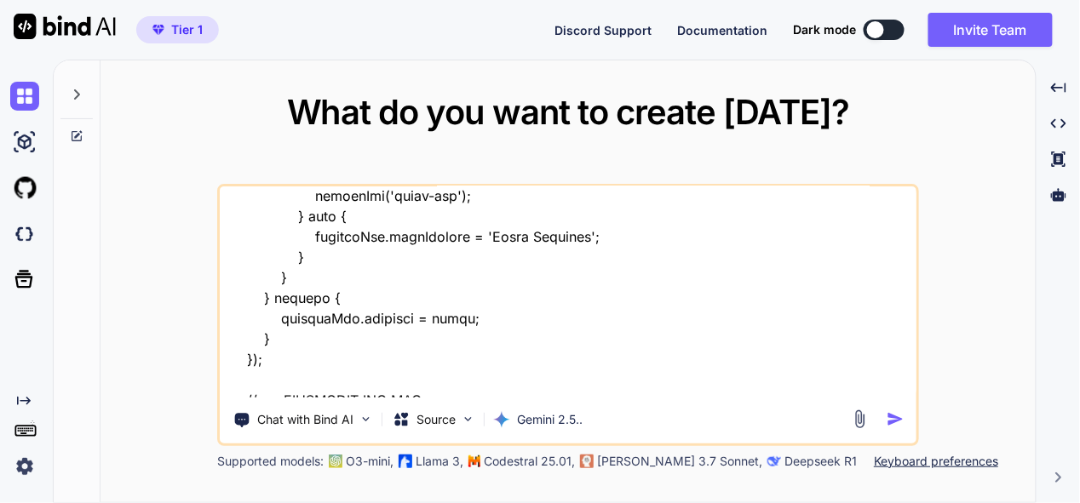
type textarea "this is my tool - "here is css code - "/* --- GLOBAL STYLES & VARIABLES --- */ …"
type textarea "x"
type textarea "this is my tool - "here is css code - "/* --- GLOBAL STYLES & VARIABLES --- */ …"
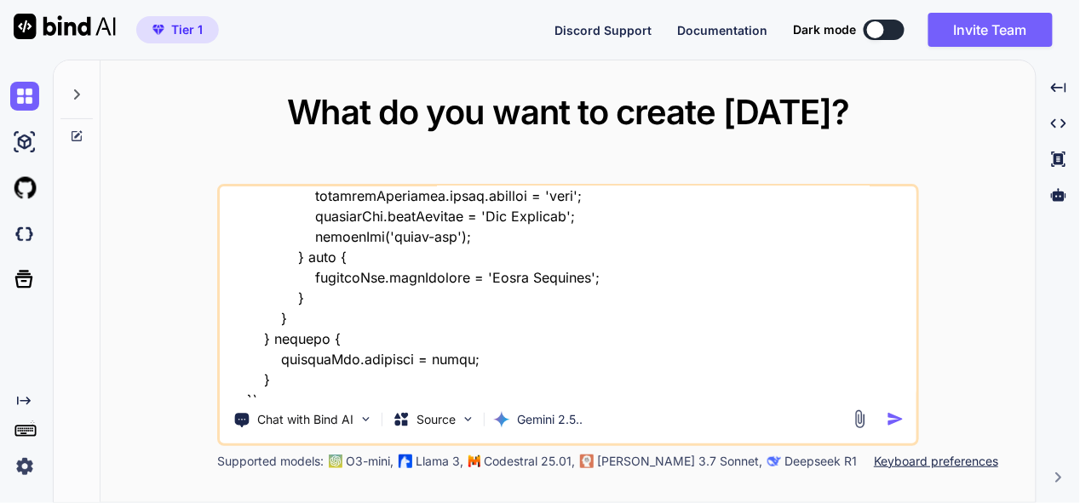
type textarea "x"
type textarea "this is my tool - "here is css code - "/* --- GLOBAL STYLES & VARIABLES --- */ …"
type textarea "x"
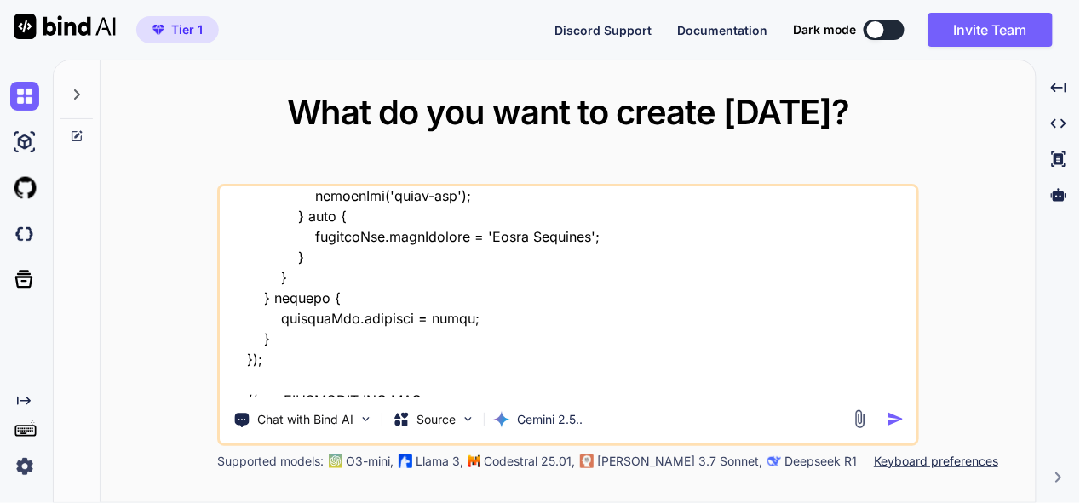
type textarea "this is my tool - "here is css code - "/* --- GLOBAL STYLES & VARIABLES --- */ …"
type textarea "x"
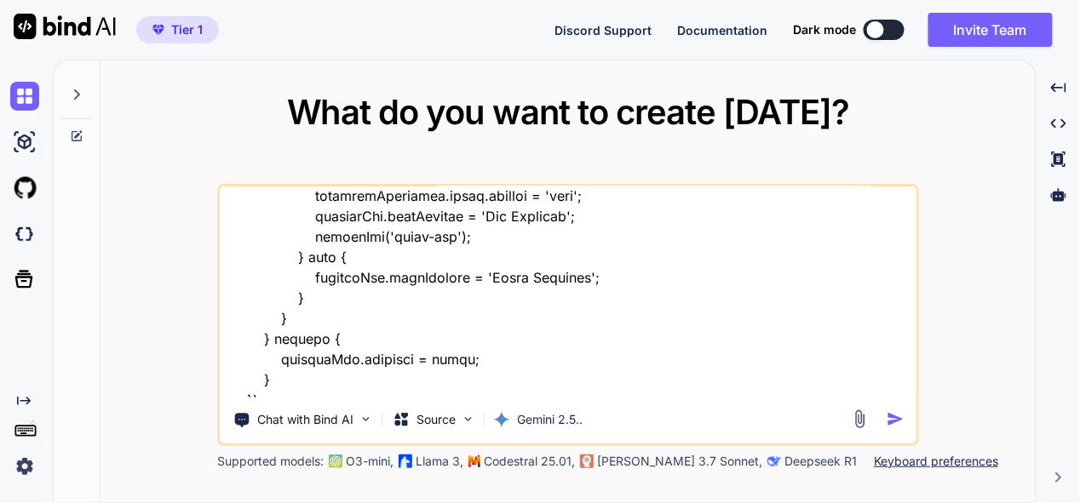
type textarea "this is my tool - "here is css code - "/* --- GLOBAL STYLES & VARIABLES --- */ …"
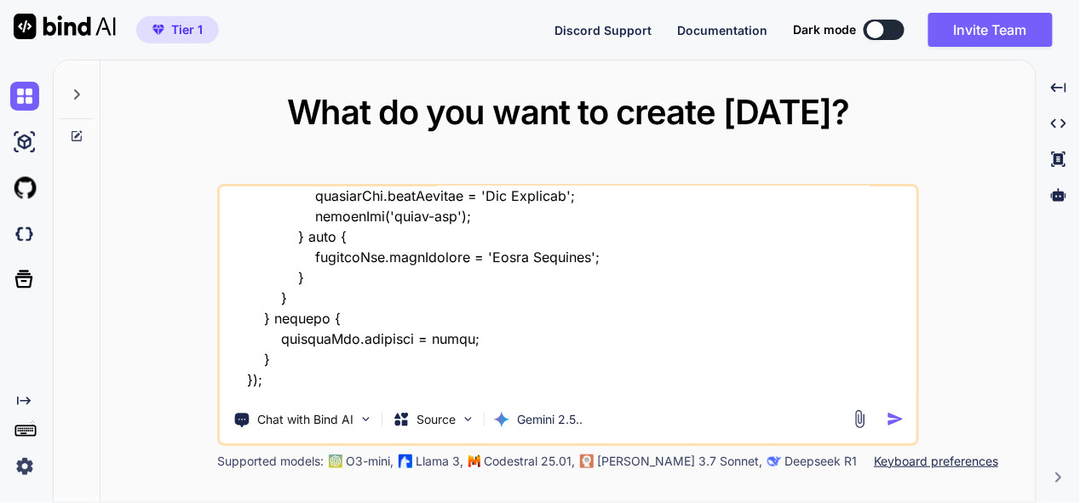
type textarea "x"
type textarea "this is my tool - "here is css code - "/* --- GLOBAL STYLES & VARIABLES --- */ …"
type textarea "x"
type textarea "this is my tool - "here is css code - "/* --- GLOBAL STYLES & VARIABLES --- */ …"
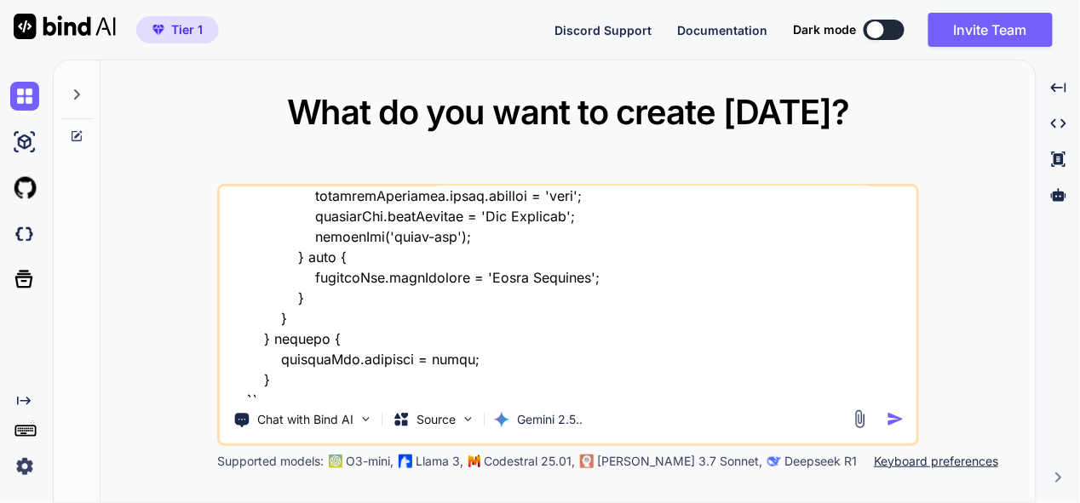
type textarea "x"
type textarea "this is my tool - "here is css code - "/* --- GLOBAL STYLES & VARIABLES --- */ …"
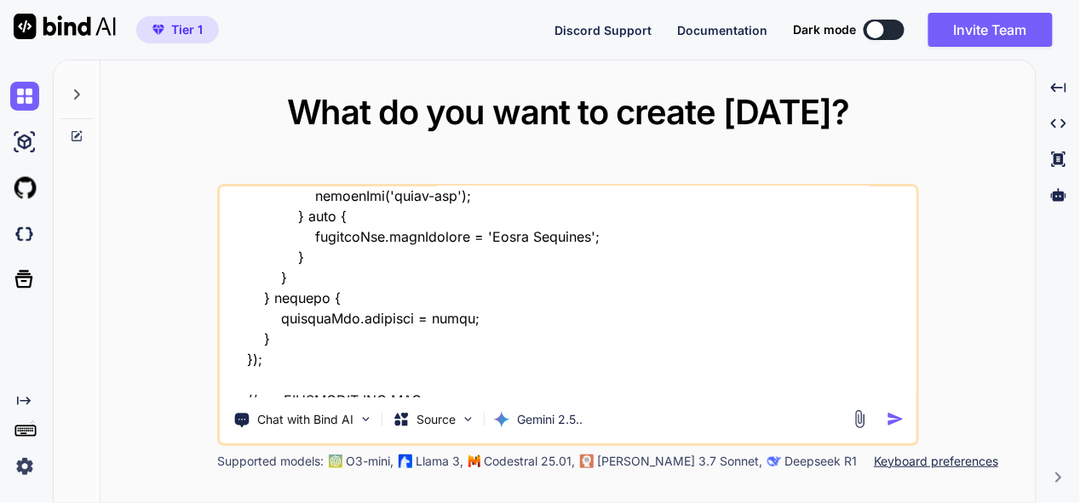
type textarea "x"
type textarea "this is my tool - "here is css code - "/* --- GLOBAL STYLES & VARIABLES --- */ …"
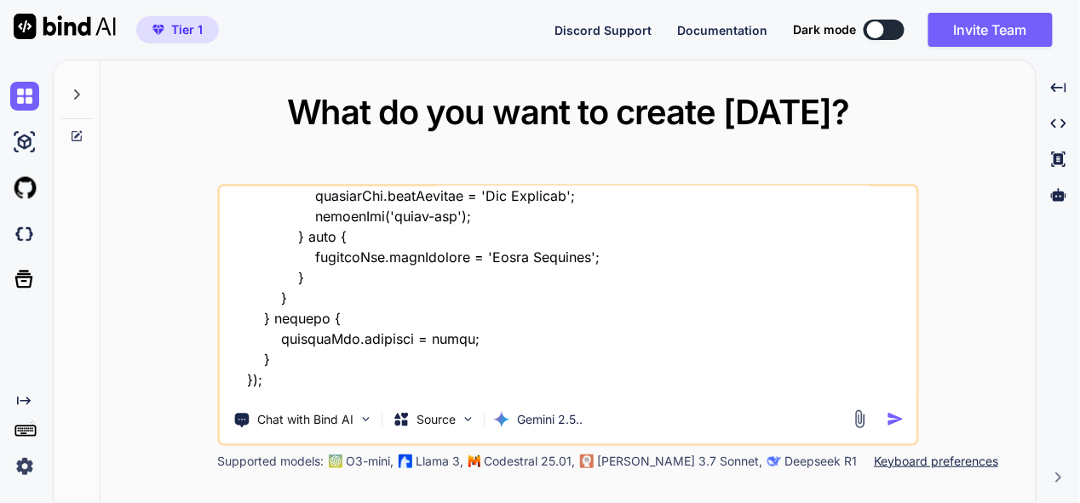
type textarea "x"
type textarea "this is my tool - "here is css code - "/* --- GLOBAL STYLES & VARIABLES --- */ …"
type textarea "x"
type textarea "this is my tool - "here is css code - "/* --- GLOBAL STYLES & VARIABLES --- */ …"
type textarea "x"
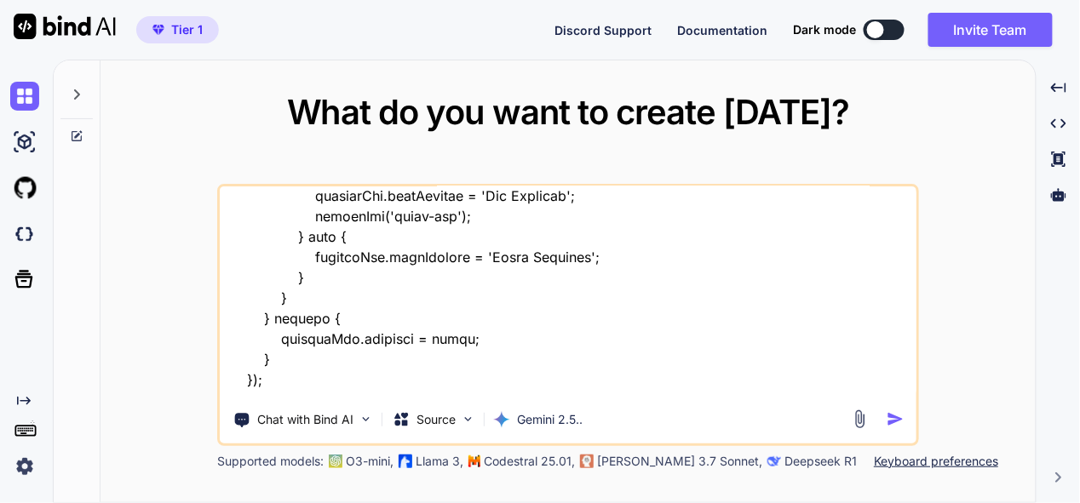
type textarea "this is my tool - "here is css code - "/* --- GLOBAL STYLES & VARIABLES --- */ …"
type textarea "x"
type textarea "this is my tool - "here is css code - "/* --- GLOBAL STYLES & VARIABLES --- */ …"
type textarea "x"
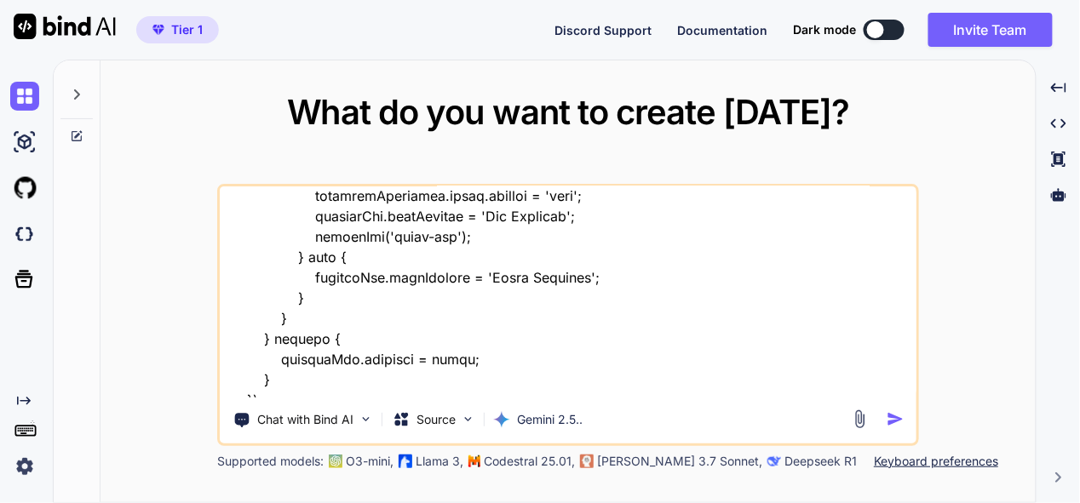
type textarea "this is my tool - "here is css code - "/* --- GLOBAL STYLES & VARIABLES --- */ …"
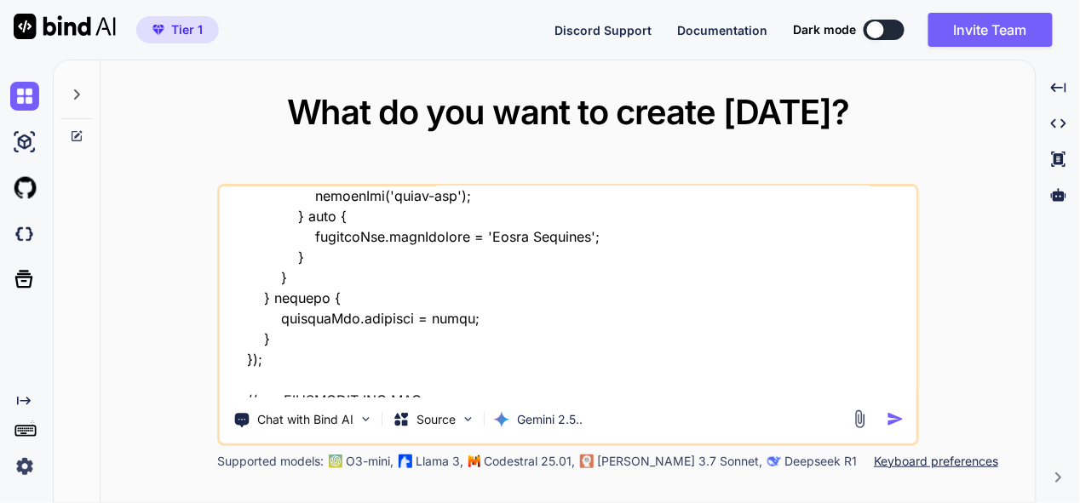
type textarea "x"
type textarea "this is my tool - "here is css code - "/* --- GLOBAL STYLES & VARIABLES --- */ …"
type textarea "x"
type textarea "this is my tool - "here is css code - "/* --- GLOBAL STYLES & VARIABLES --- */ …"
type textarea "x"
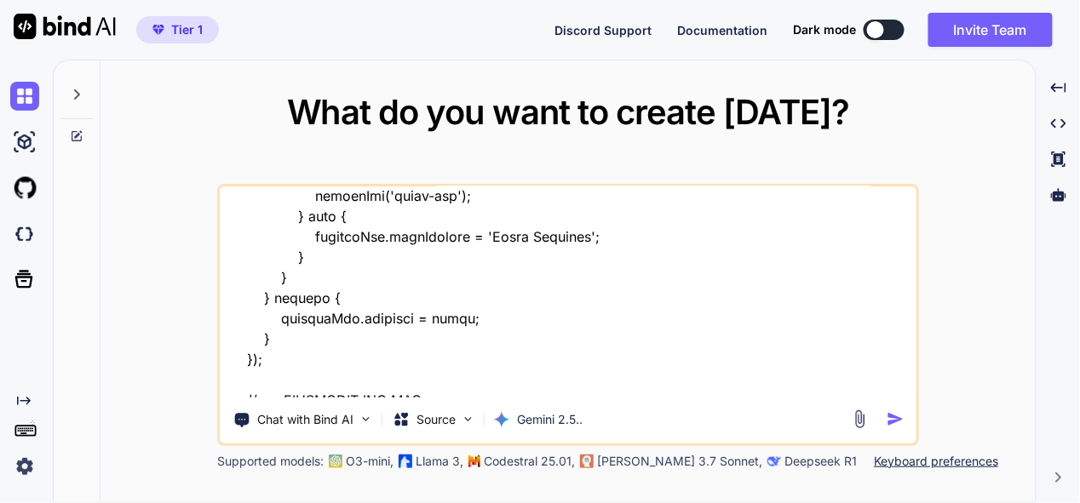
type textarea "this is my tool - "here is css code - "/* --- GLOBAL STYLES & VARIABLES --- */ …"
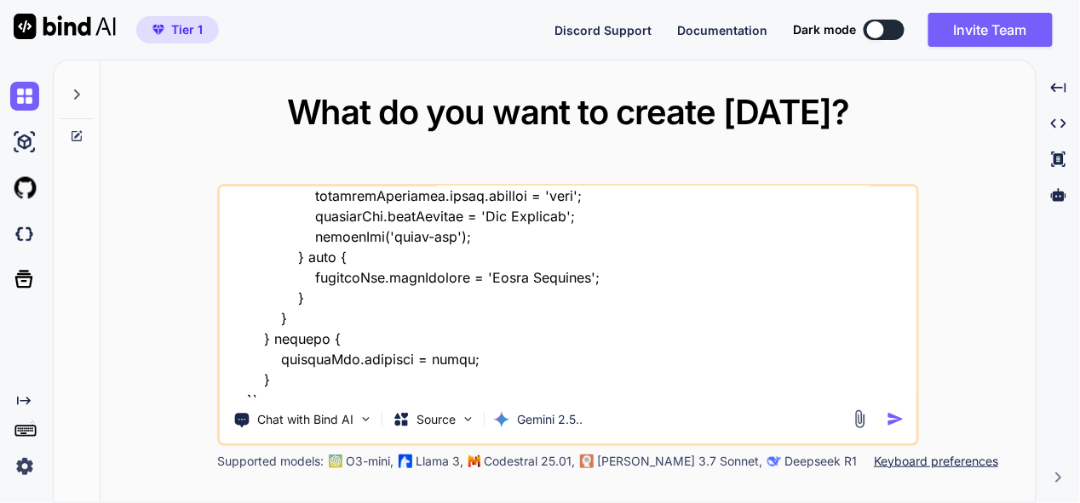
type textarea "x"
type textarea "this is my tool - "here is css code - "/* --- GLOBAL STYLES & VARIABLES --- */ …"
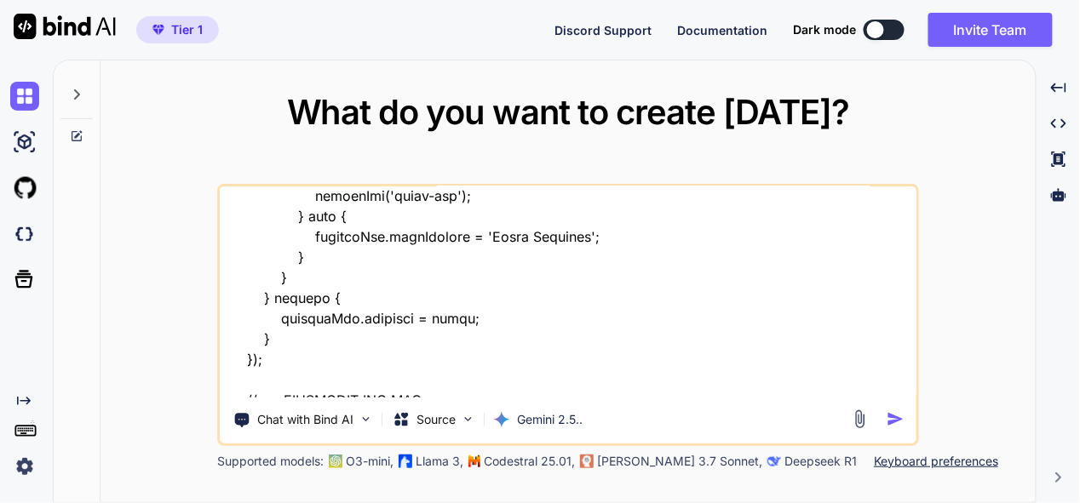
type textarea "x"
type textarea "this is my tool - "here is css code - "/* --- GLOBAL STYLES & VARIABLES --- */ …"
type textarea "x"
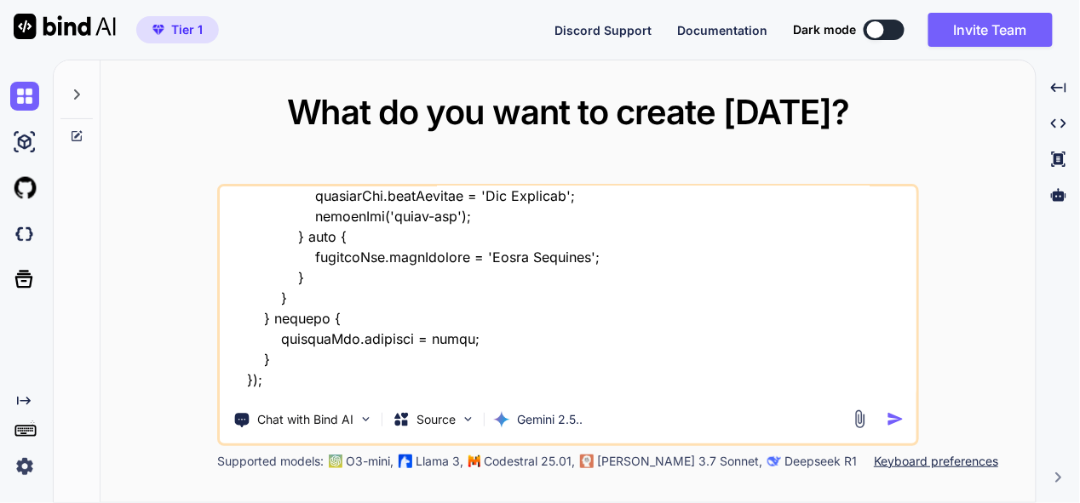
type textarea "this is my tool - "here is css code - "/* --- GLOBAL STYLES & VARIABLES --- */ …"
type textarea "x"
type textarea "this is my tool - "here is css code - "/* --- GLOBAL STYLES & VARIABLES --- */ …"
type textarea "x"
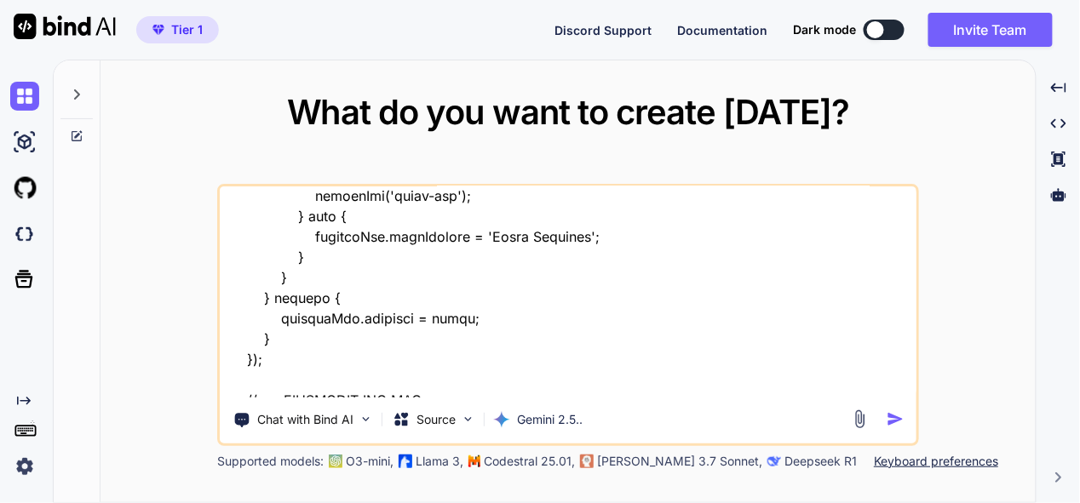
type textarea "this is my tool - "here is css code - "/* --- GLOBAL STYLES & VARIABLES --- */ …"
type textarea "x"
type textarea "this is my tool - "here is css code - "/* --- GLOBAL STYLES & VARIABLES --- */ …"
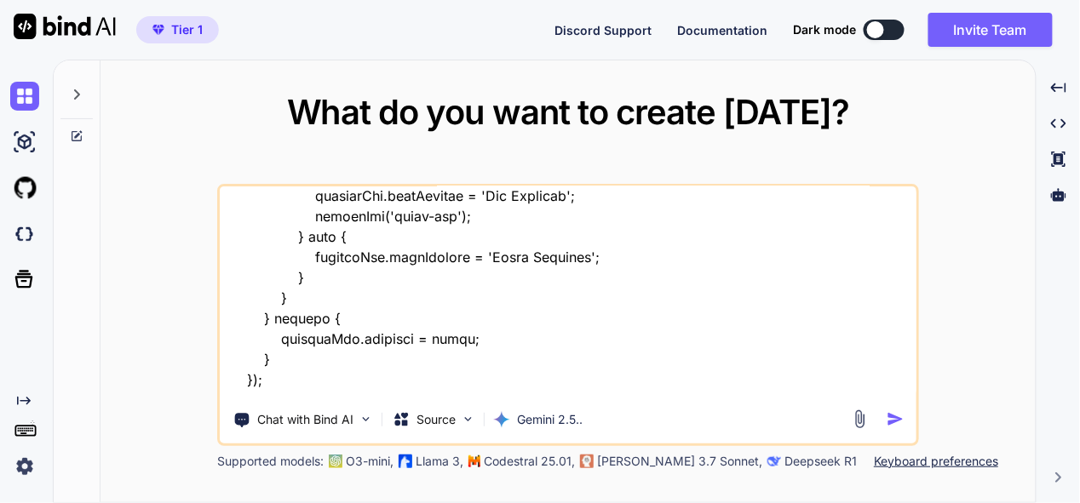
type textarea "x"
type textarea "this is my tool - "here is css code - "/* --- GLOBAL STYLES & VARIABLES --- */ …"
type textarea "x"
type textarea "this is my tool - "here is css code - "/* --- GLOBAL STYLES & VARIABLES --- */ …"
type textarea "x"
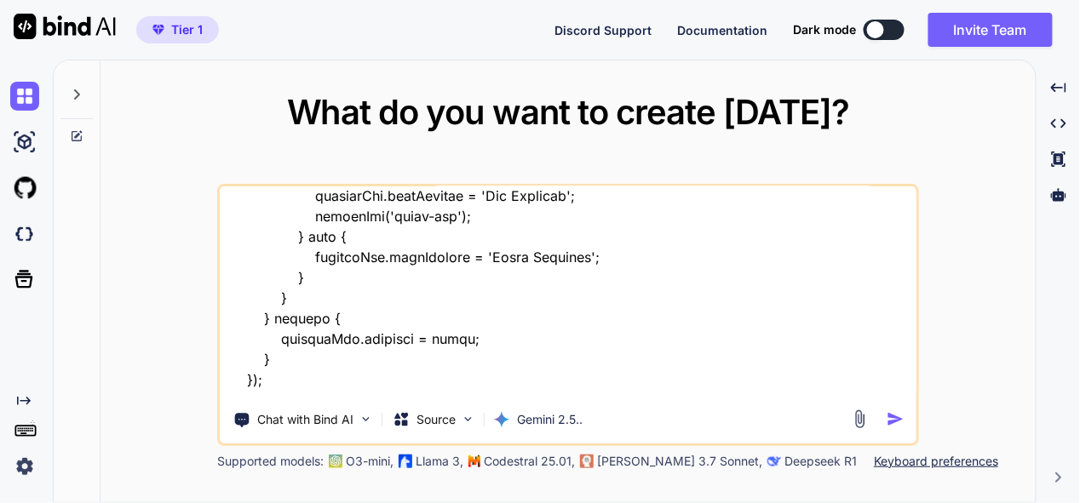
type textarea "this is my tool - "here is css code - "/* --- GLOBAL STYLES & VARIABLES --- */ …"
type textarea "x"
type textarea "this is my tool - "here is css code - "/* --- GLOBAL STYLES & VARIABLES --- */ …"
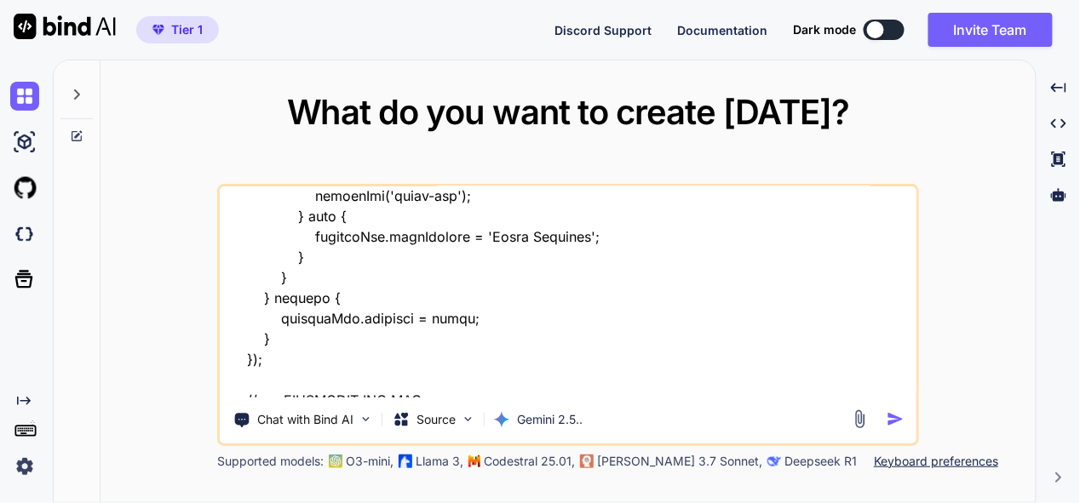
type textarea "x"
type textarea "this is my tool - "here is css code - "/* --- GLOBAL STYLES & VARIABLES --- */ …"
type textarea "x"
type textarea "this is my tool - "here is css code - "/* --- GLOBAL STYLES & VARIABLES --- */ …"
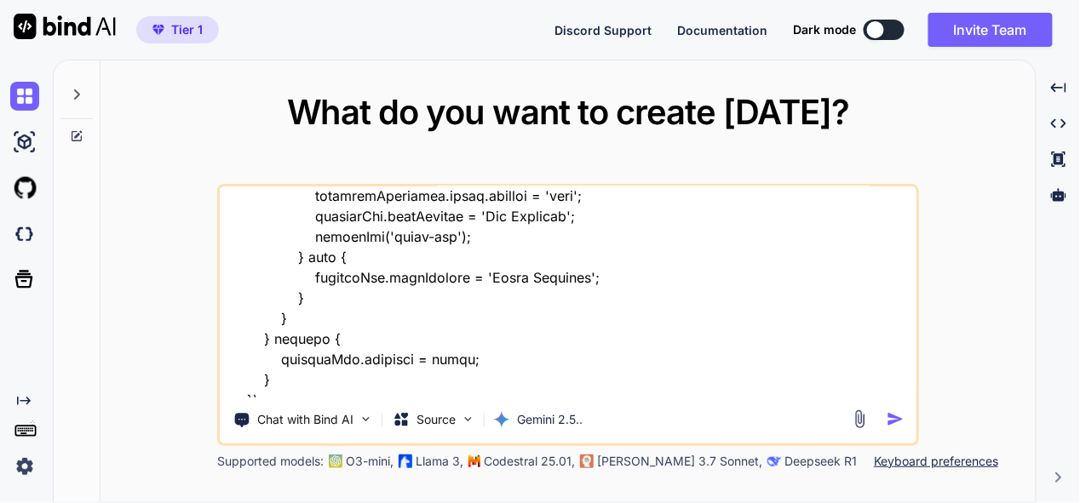
type textarea "x"
type textarea "this is my tool - "here is css code - "/* --- GLOBAL STYLES & VARIABLES --- */ …"
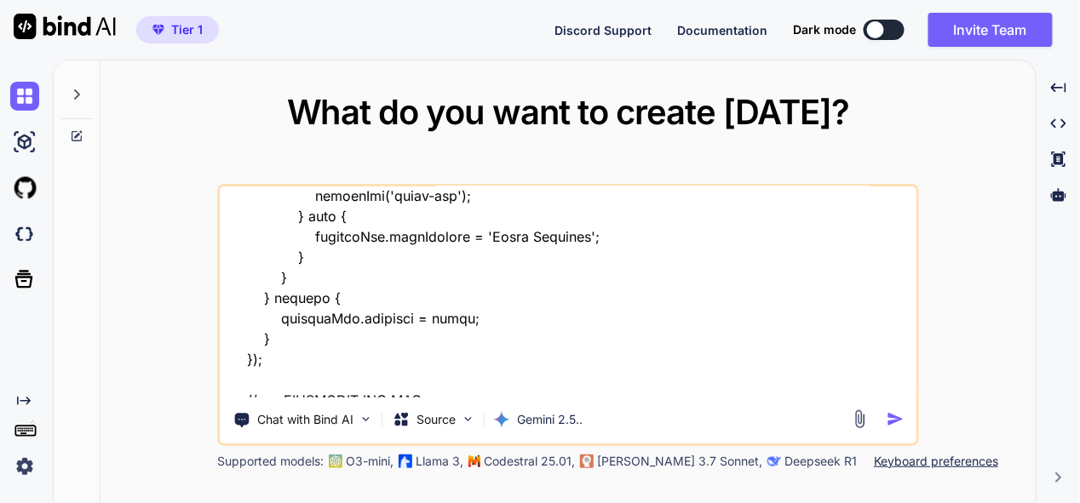
type textarea "x"
type textarea "this is my tool - "here is css code - "/* --- GLOBAL STYLES & VARIABLES --- */ …"
type textarea "x"
type textarea "this is my tool - "here is css code - "/* --- GLOBAL STYLES & VARIABLES --- */ …"
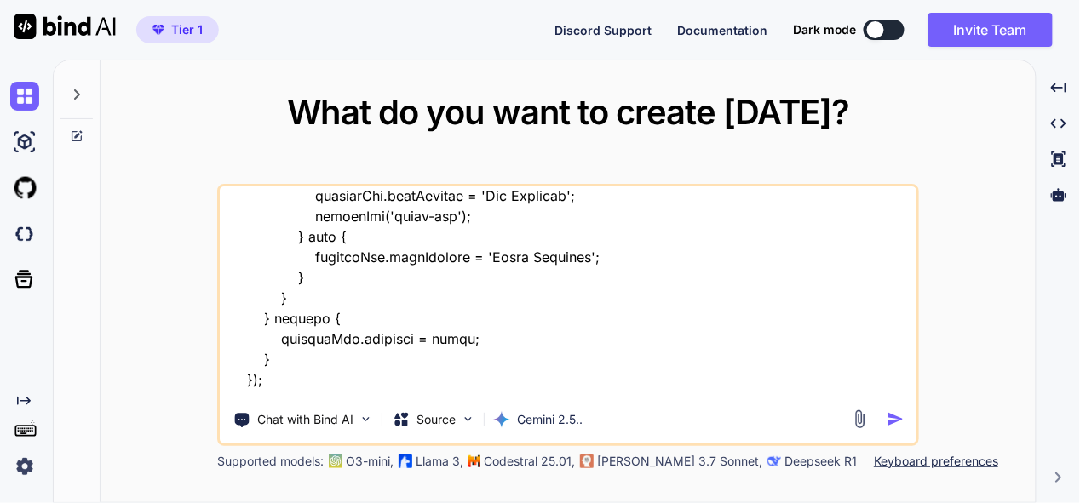
type textarea "x"
type textarea "this is my tool - "here is css code - "/* --- GLOBAL STYLES & VARIABLES --- */ …"
type textarea "x"
type textarea "this is my tool - "here is css code - "/* --- GLOBAL STYLES & VARIABLES --- */ …"
type textarea "x"
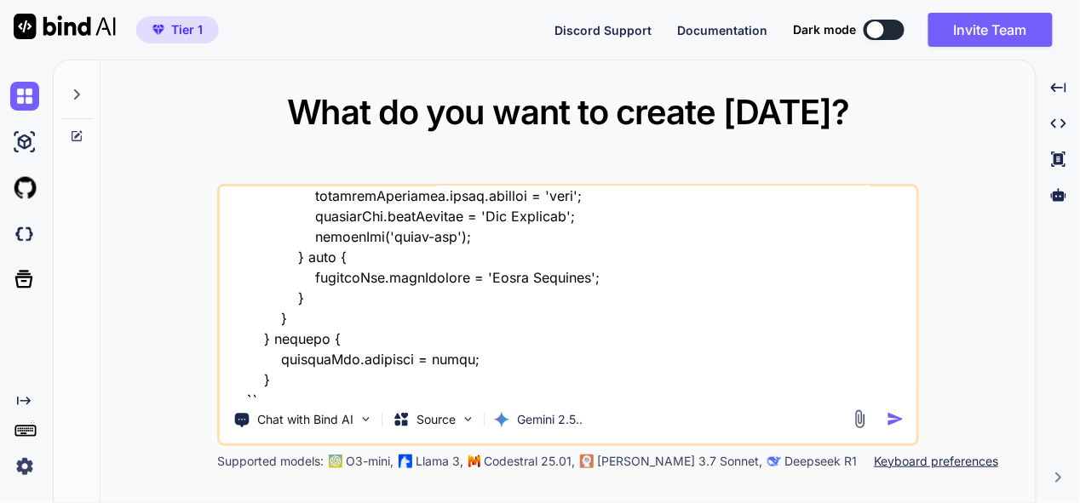
type textarea "this is my tool - "here is css code - "/* --- GLOBAL STYLES & VARIABLES --- */ …"
type textarea "x"
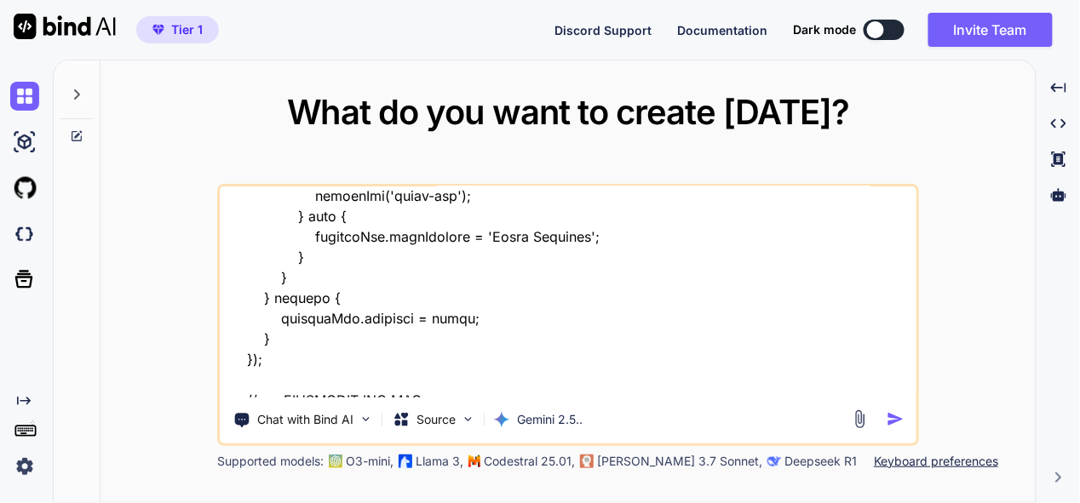
type textarea "this is my tool - "here is css code - "/* --- GLOBAL STYLES & VARIABLES --- */ …"
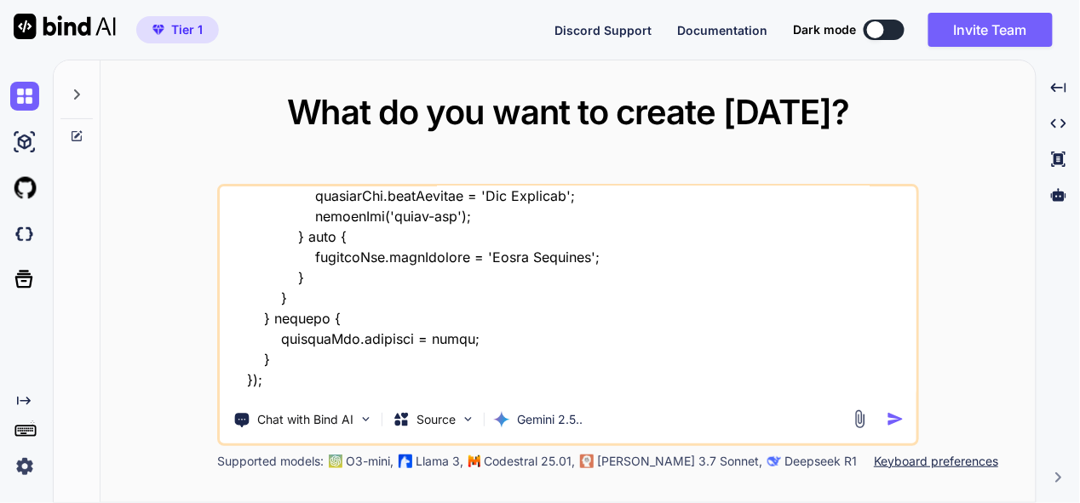
type textarea "x"
type textarea "this is my tool - "here is css code - "/* --- GLOBAL STYLES & VARIABLES --- */ …"
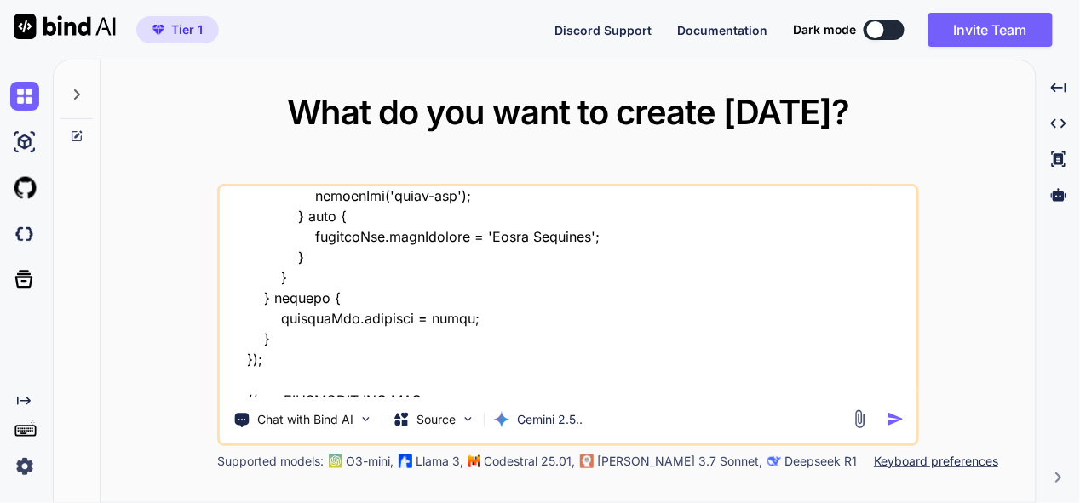
type textarea "x"
type textarea "this is my tool - "here is css code - "/* --- GLOBAL STYLES & VARIABLES --- */ …"
type textarea "x"
type textarea "this is my tool - "here is css code - "/* --- GLOBAL STYLES & VARIABLES --- */ …"
type textarea "x"
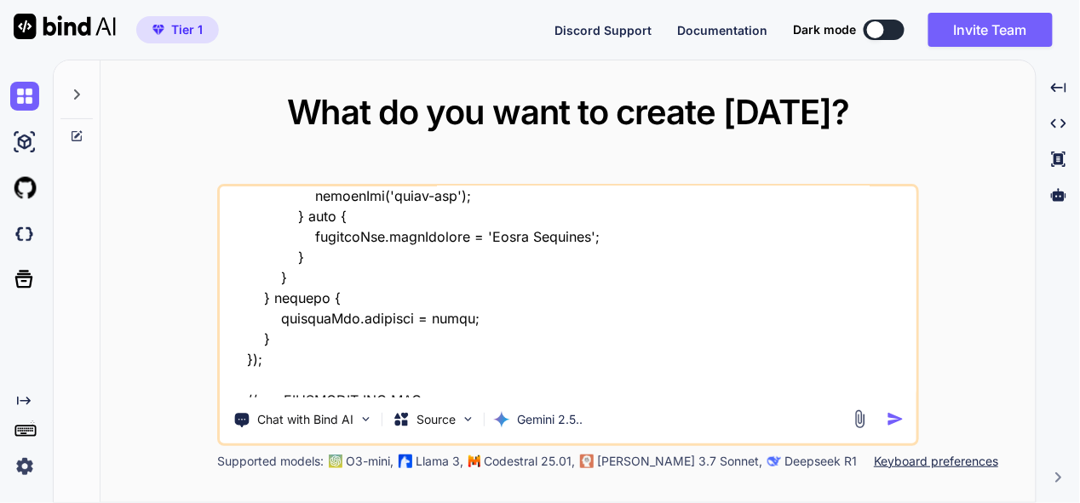
type textarea "this is my tool - "here is css code - "/* --- GLOBAL STYLES & VARIABLES --- */ …"
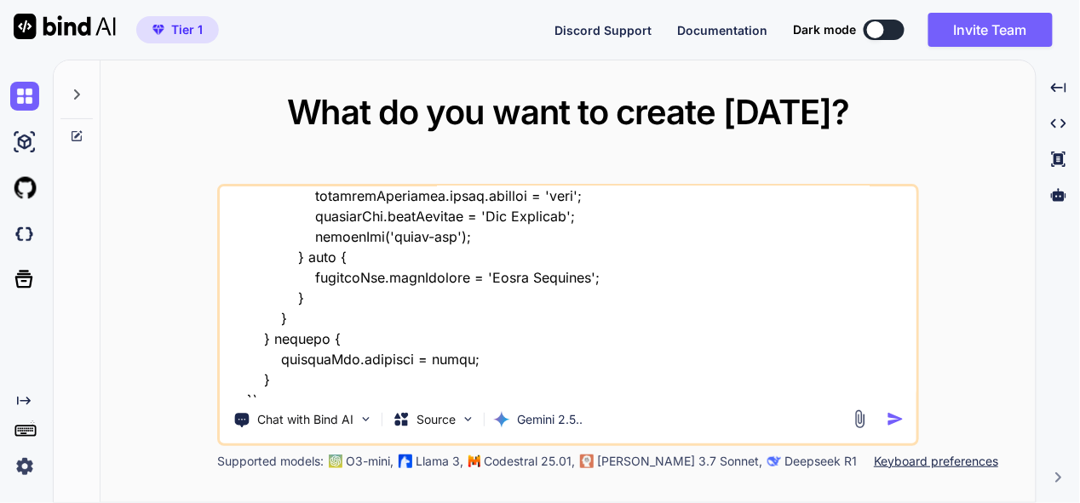
type textarea "x"
type textarea "this is my tool - "here is css code - "/* --- GLOBAL STYLES & VARIABLES --- */ …"
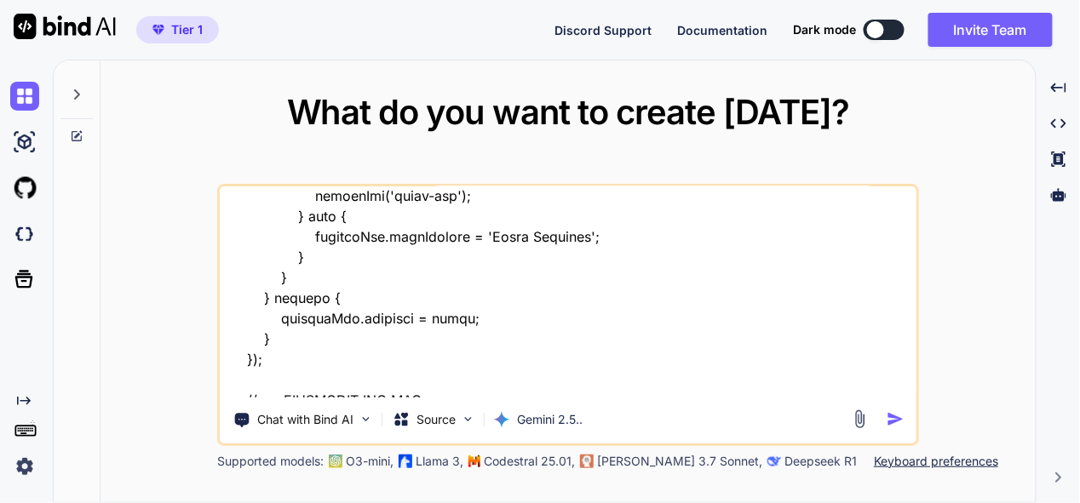
type textarea "x"
type textarea "this is my tool - "here is css code - "/* --- GLOBAL STYLES & VARIABLES --- */ …"
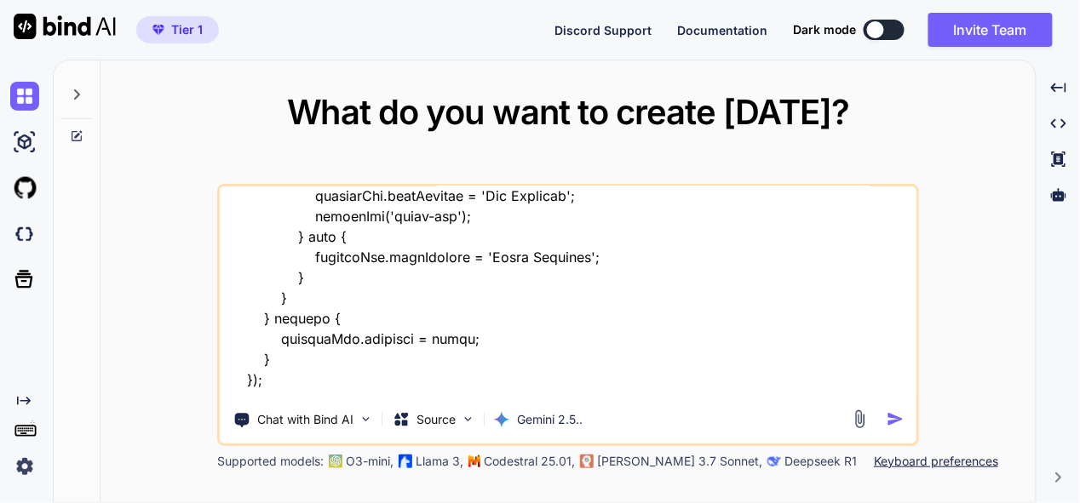
type textarea "x"
type textarea "this is my tool - "here is css code - "/* --- GLOBAL STYLES & VARIABLES --- */ …"
type textarea "x"
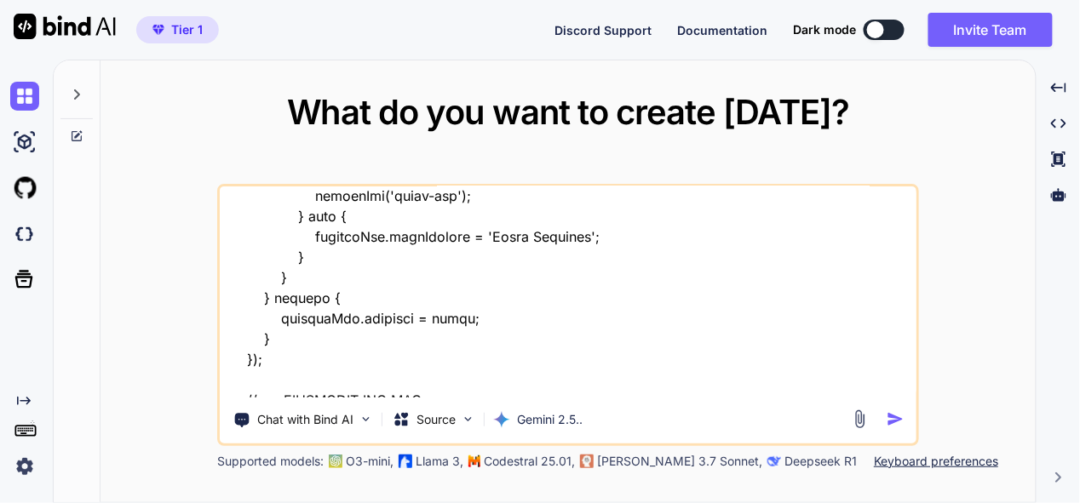
type textarea "this is my tool - "here is css code - "/* --- GLOBAL STYLES & VARIABLES --- */ …"
type textarea "x"
type textarea "this is my tool - "here is css code - "/* --- GLOBAL STYLES & VARIABLES --- */ …"
type textarea "x"
type textarea "this is my tool - "here is css code - "/* --- GLOBAL STYLES & VARIABLES --- */ …"
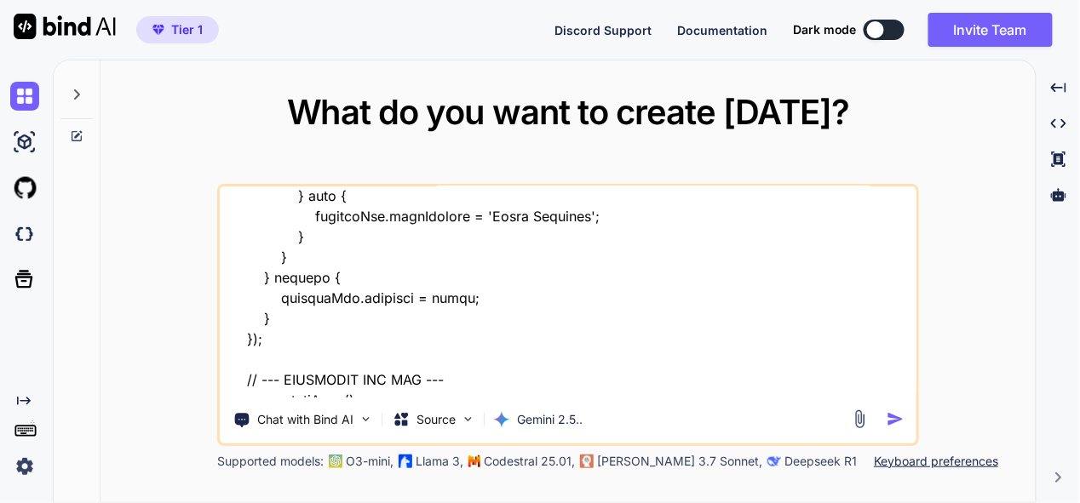
type textarea "x"
type textarea "this is my tool - "here is css code - "/* --- GLOBAL STYLES & VARIABLES --- */ …"
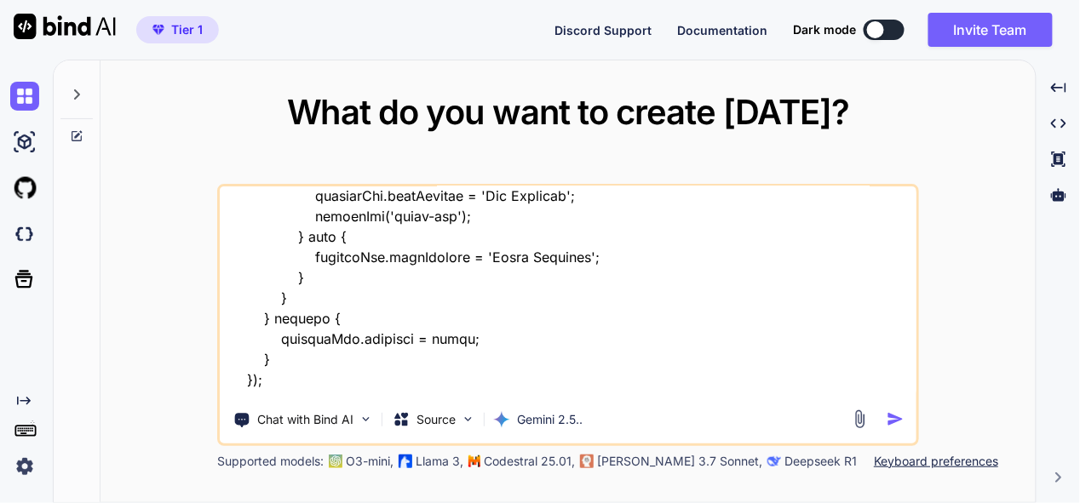
type textarea "x"
type textarea "this is my tool - "here is css code - "/* --- GLOBAL STYLES & VARIABLES --- */ …"
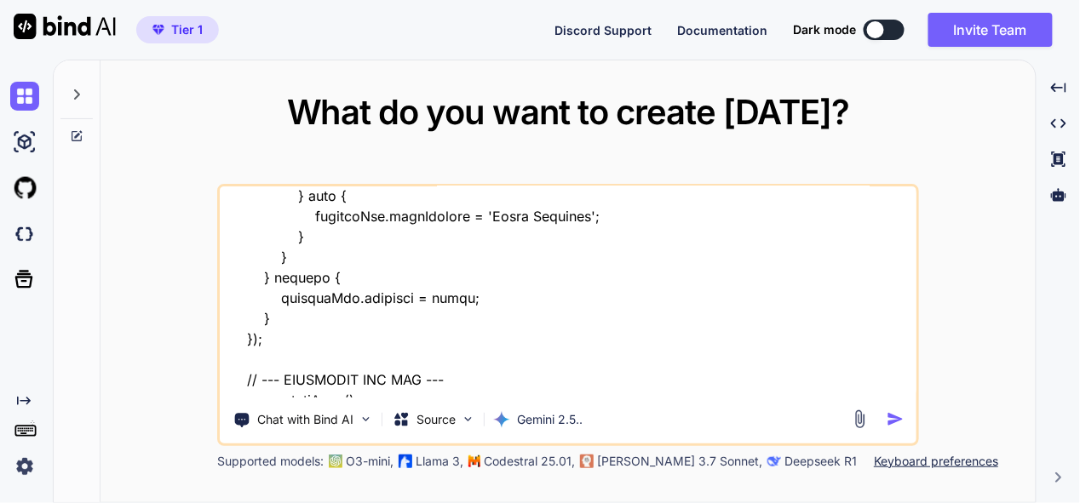
type textarea "x"
type textarea "this is my tool - "here is css code - "/* --- GLOBAL STYLES & VARIABLES --- */ …"
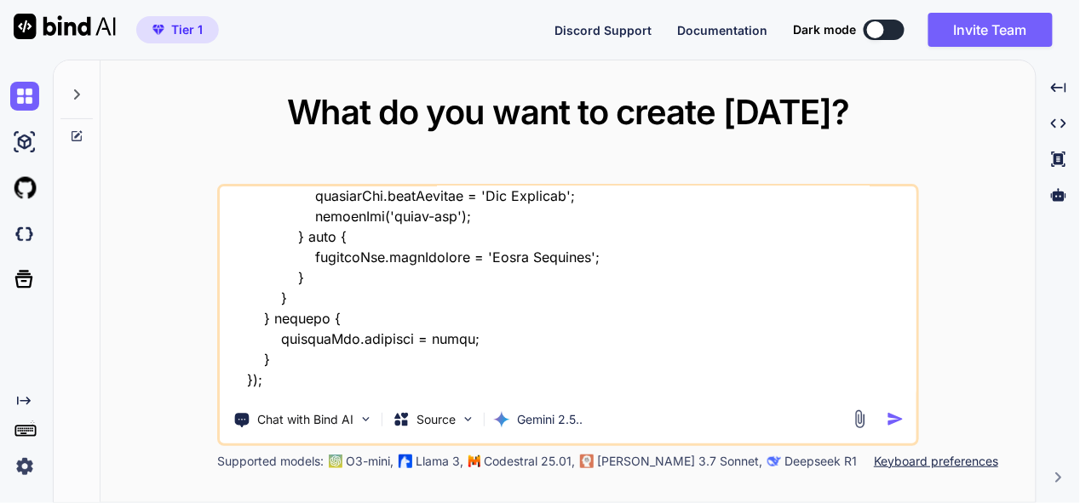
type textarea "x"
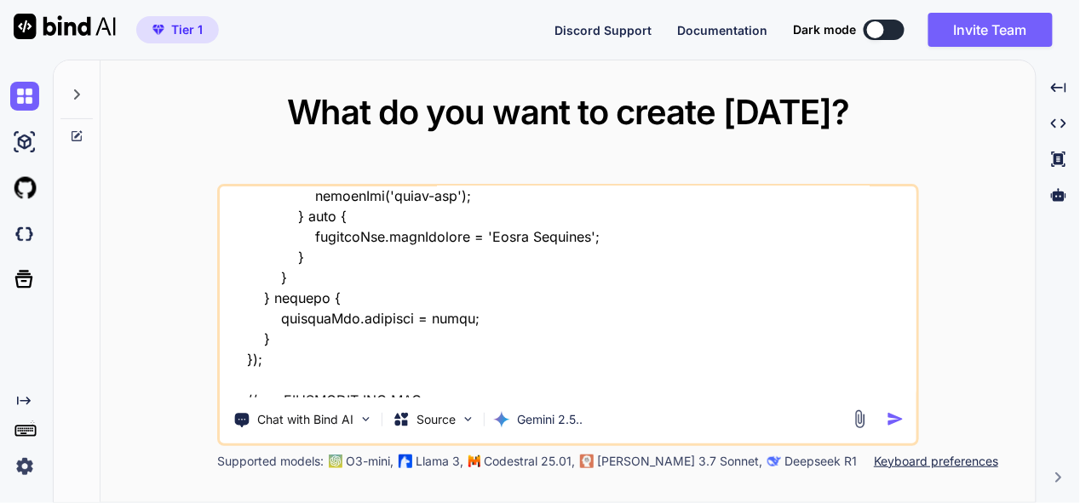
type textarea "this is my tool - "here is css code - "/* --- GLOBAL STYLES & VARIABLES --- */ …"
type textarea "x"
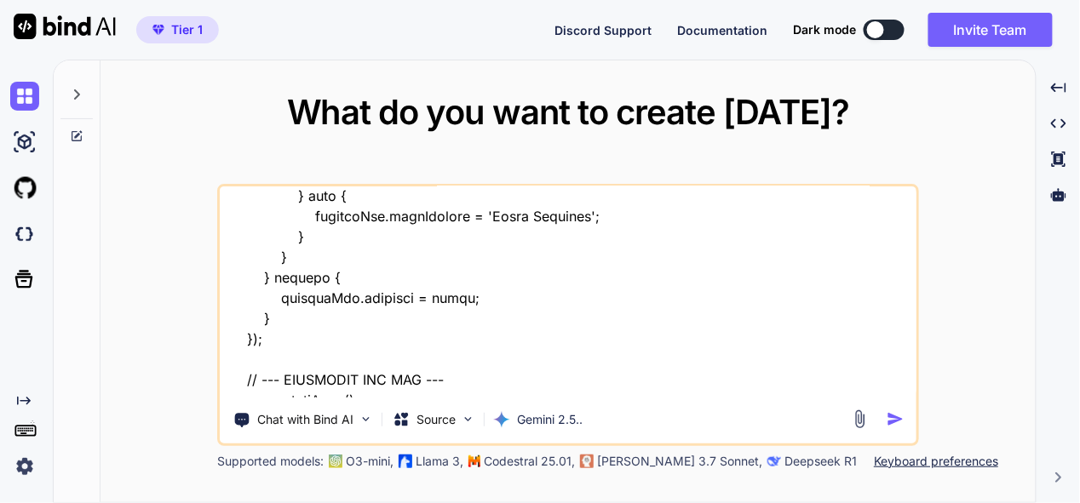
type textarea "this is my tool - "here is css code - "/* --- GLOBAL STYLES & VARIABLES --- */ …"
type textarea "x"
type textarea "this is my tool - "here is css code - "/* --- GLOBAL STYLES & VARIABLES --- */ …"
type textarea "x"
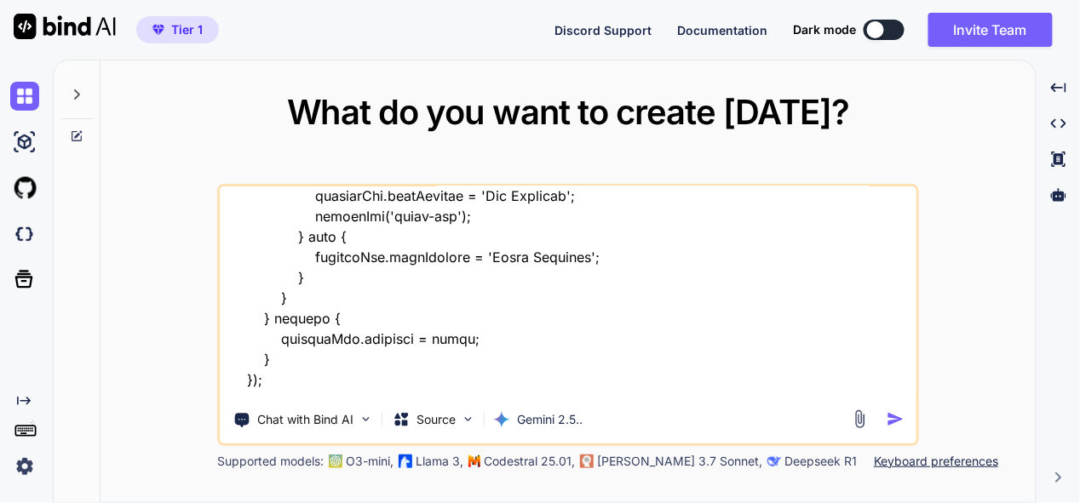
type textarea "this is my tool - "here is css code - "/* --- GLOBAL STYLES & VARIABLES --- */ …"
type textarea "x"
type textarea "this is my tool - "here is css code - "/* --- GLOBAL STYLES & VARIABLES --- */ …"
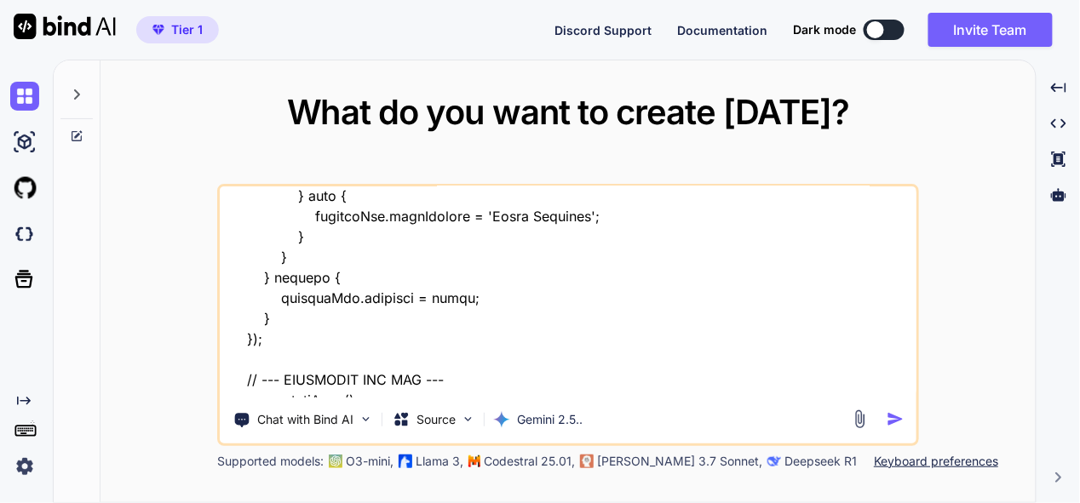
type textarea "x"
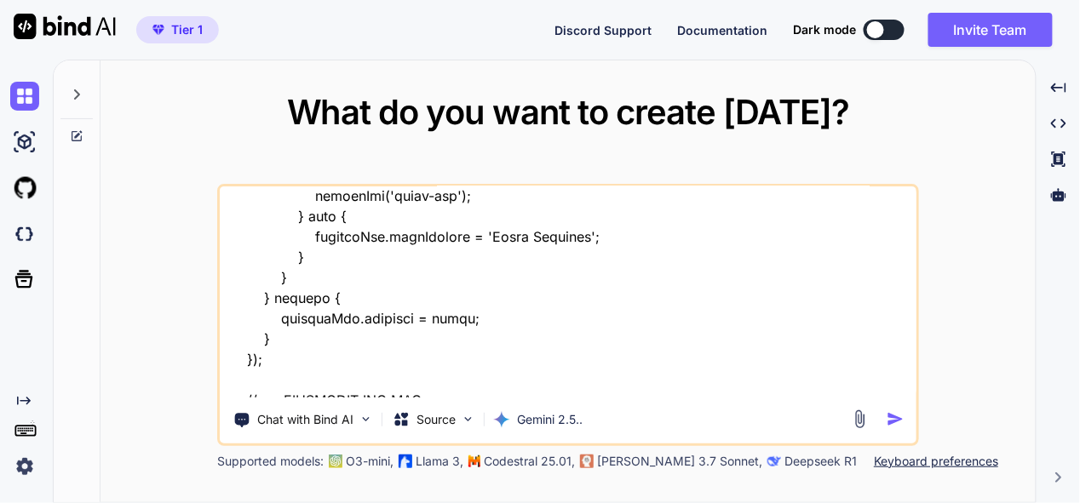
type textarea "this is my tool - "here is css code - "/* --- GLOBAL STYLES & VARIABLES --- */ …"
type textarea "x"
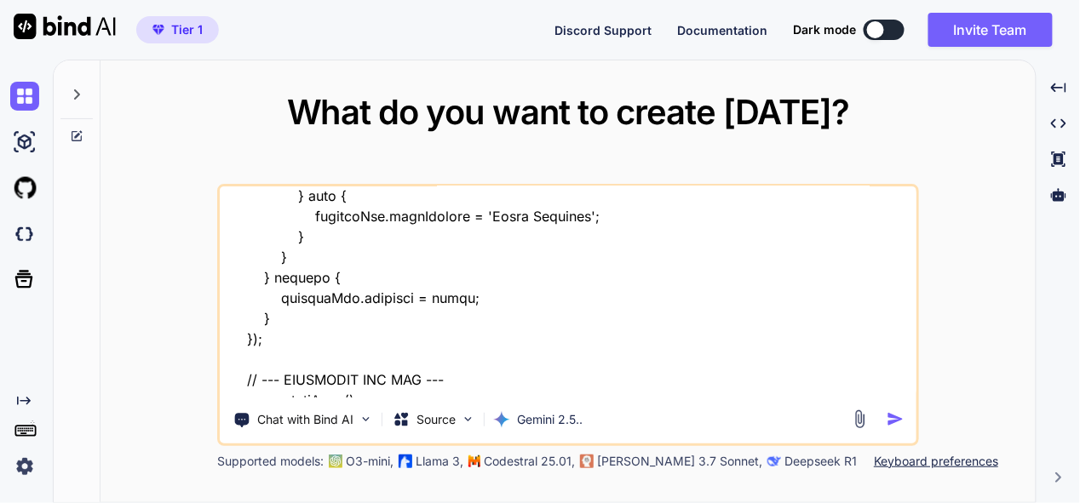
type textarea "this is my tool - "here is css code - "/* --- GLOBAL STYLES & VARIABLES --- */ …"
type textarea "x"
type textarea "this is my tool - "here is css code - "/* --- GLOBAL STYLES & VARIABLES --- */ …"
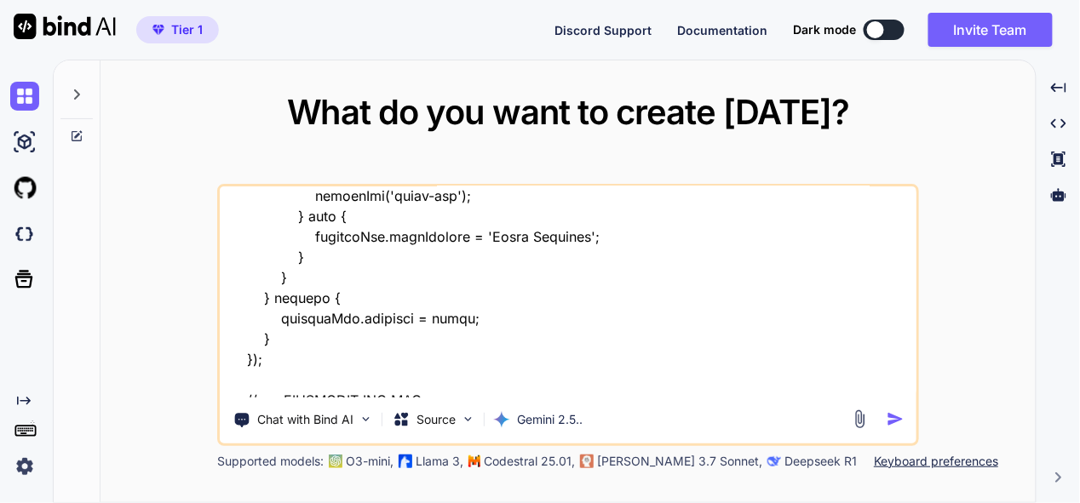
type textarea "x"
type textarea "this is my tool - "here is css code - "/* --- GLOBAL STYLES & VARIABLES --- */ …"
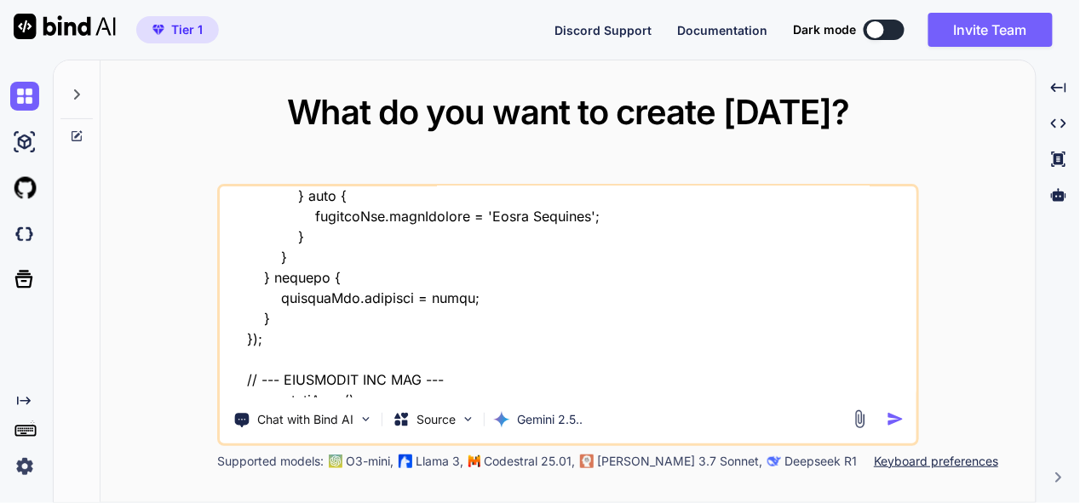
type textarea "x"
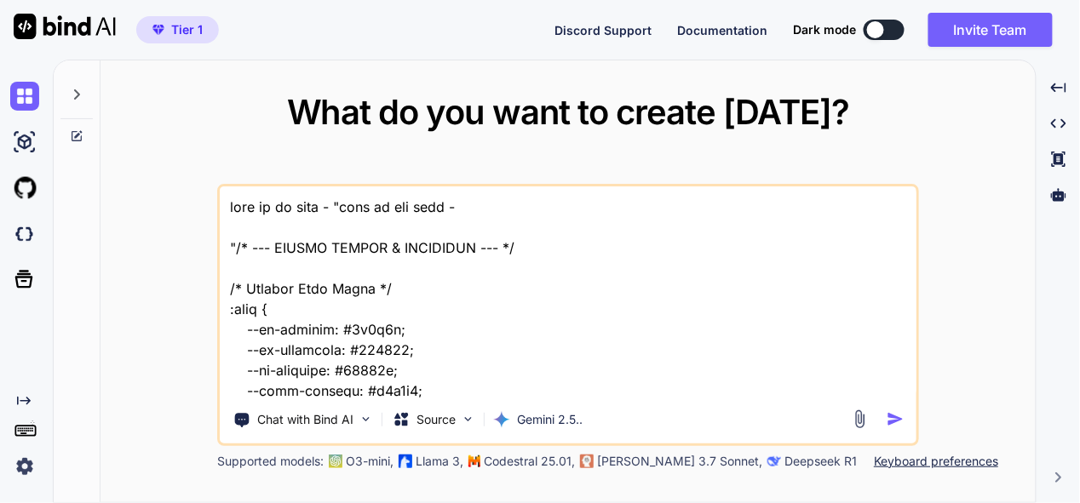
scroll to position [24297, 0]
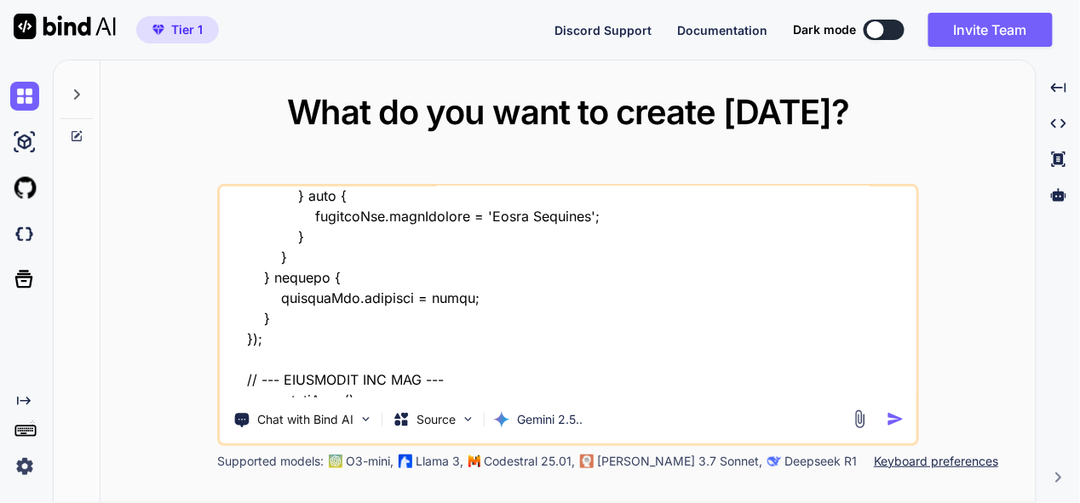
type textarea "this is my tool - "here is css code - "/* --- GLOBAL STYLES & VARIABLES --- */ …"
type textarea "x"
type textarea "this is my tool - "here is css code - "/* --- GLOBAL STYLES & VARIABLES --- */ …"
type textarea "x"
type textarea "this is my tool - "here is css code - "/* --- GLOBAL STYLES & VARIABLES --- */ …"
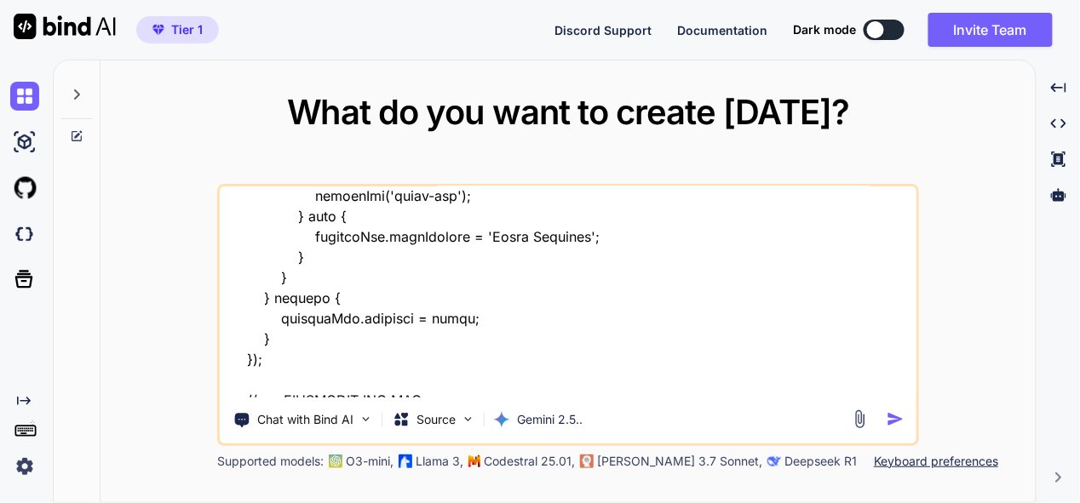
type textarea "x"
type textarea "this is my tool - "here is css code - "/* --- GLOBAL STYLES & VARIABLES --- */ …"
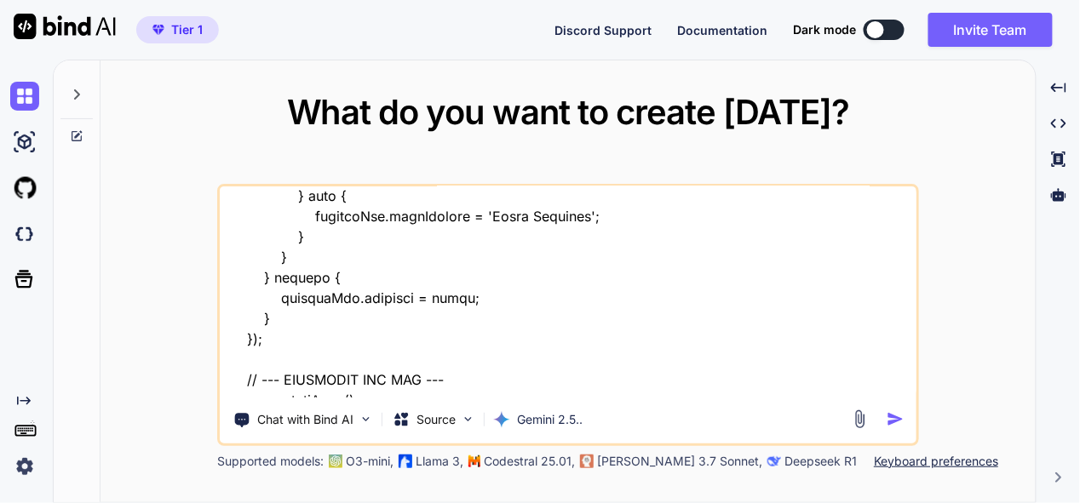
type textarea "x"
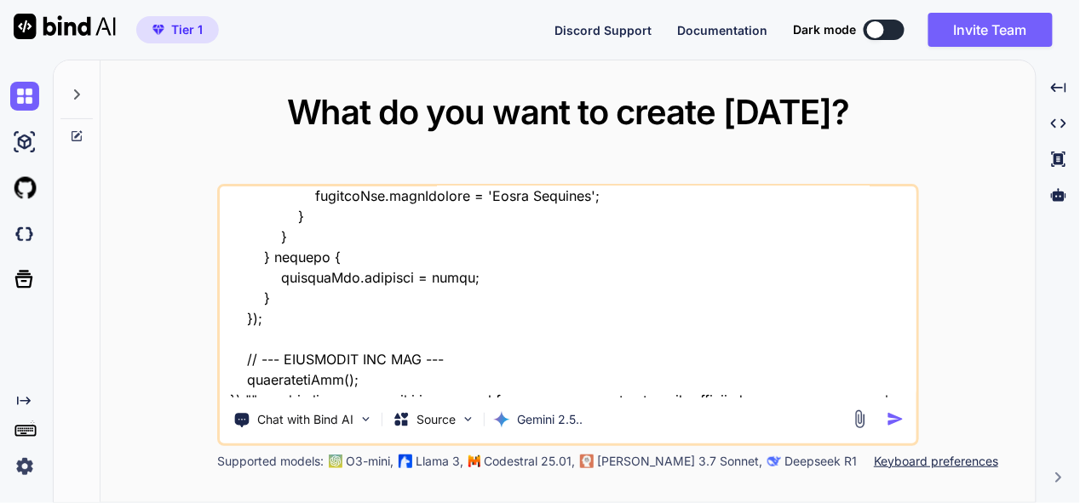
type textarea "this is my tool - "here is css code - "/* --- GLOBAL STYLES & VARIABLES --- */ …"
type textarea "x"
type textarea "this is my tool - "here is css code - "/* --- GLOBAL STYLES & VARIABLES --- */ …"
type textarea "x"
type textarea "this is my tool - "here is css code - "/* --- GLOBAL STYLES & VARIABLES --- */ …"
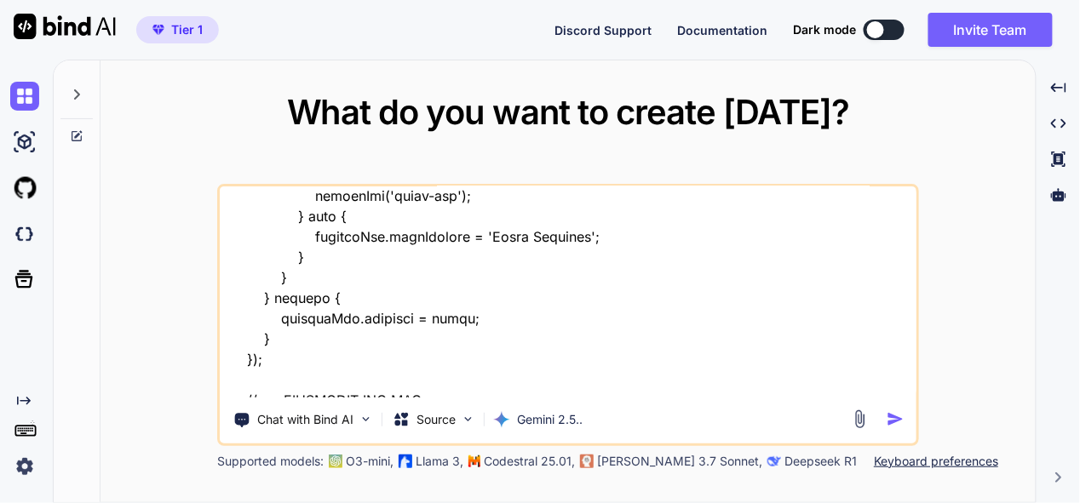
type textarea "x"
type textarea "this is my tool - "here is css code - "/* --- GLOBAL STYLES & VARIABLES --- */ …"
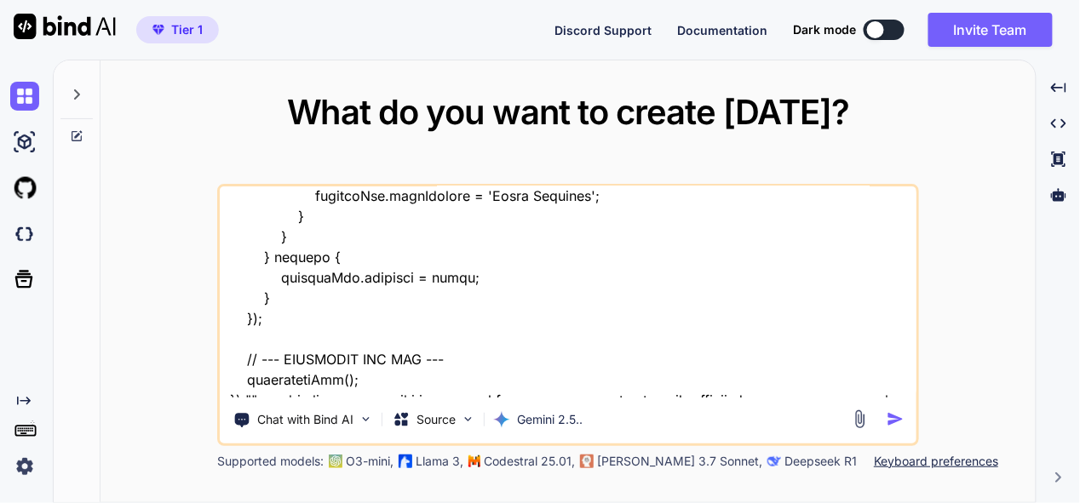
type textarea "x"
type textarea "this is my tool - "here is css code - "/* --- GLOBAL STYLES & VARIABLES --- */ …"
type textarea "x"
type textarea "this is my tool - "here is css code - "/* --- GLOBAL STYLES & VARIABLES --- */ …"
type textarea "x"
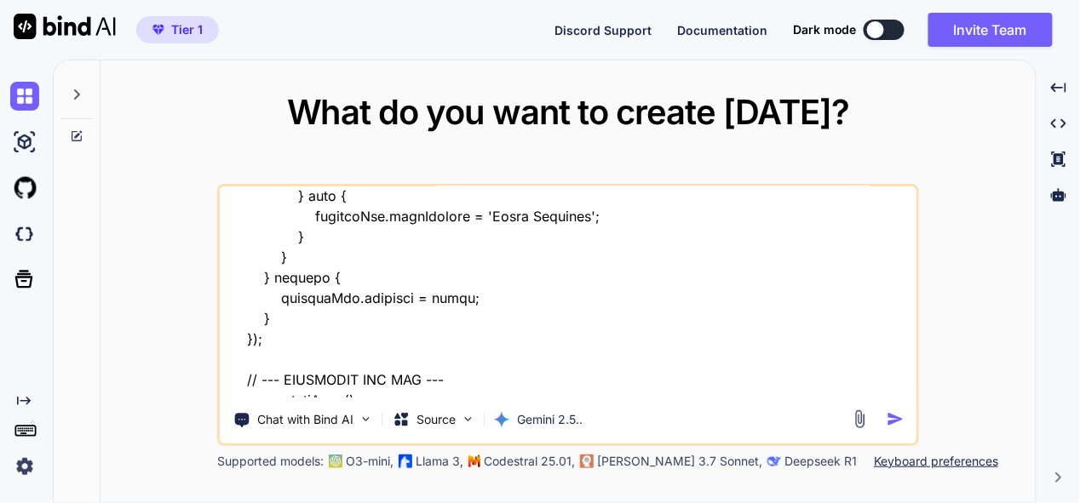
type textarea "this is my tool - "here is css code - "/* --- GLOBAL STYLES & VARIABLES --- */ …"
type textarea "x"
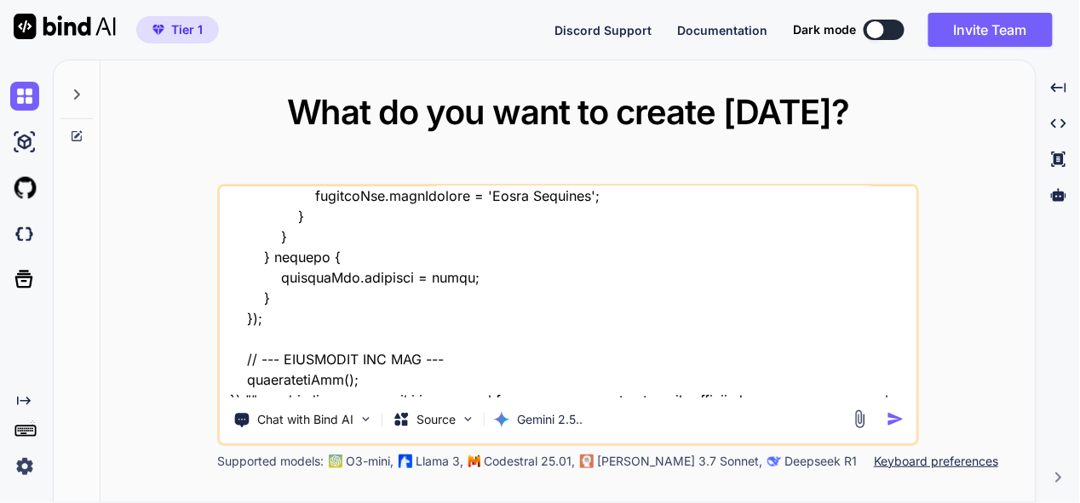
type textarea "this is my tool - "here is css code - "/* --- GLOBAL STYLES & VARIABLES --- */ …"
type textarea "x"
type textarea "this is my tool - "here is css code - "/* --- GLOBAL STYLES & VARIABLES --- */ …"
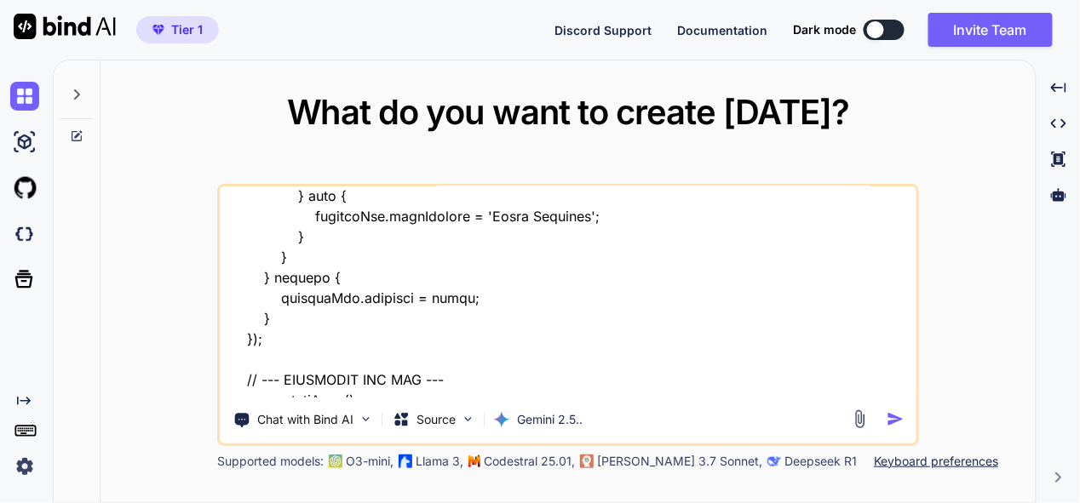
type textarea "x"
type textarea "this is my tool - "here is css code - "/* --- GLOBAL STYLES & VARIABLES --- */ …"
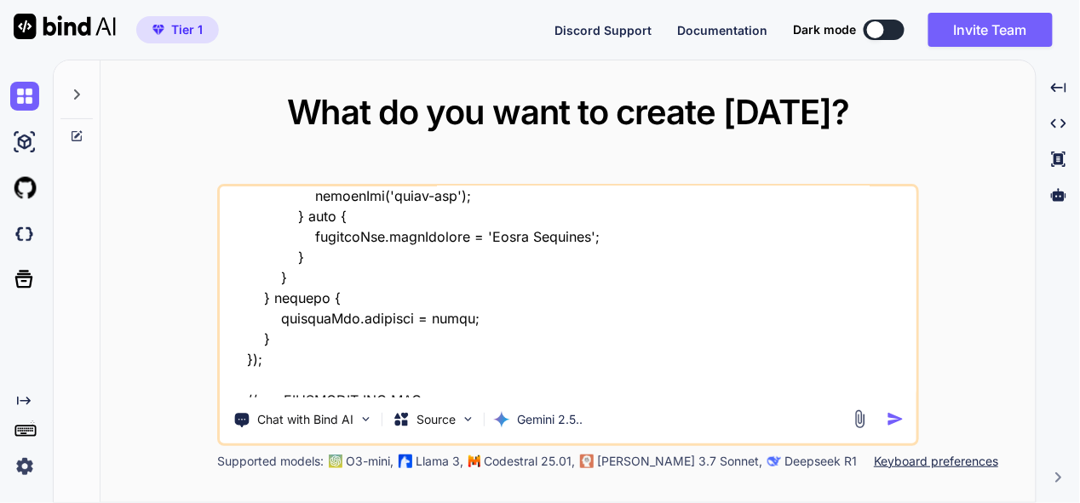
type textarea "x"
type textarea "this is my tool - "here is css code - "/* --- GLOBAL STYLES & VARIABLES --- */ …"
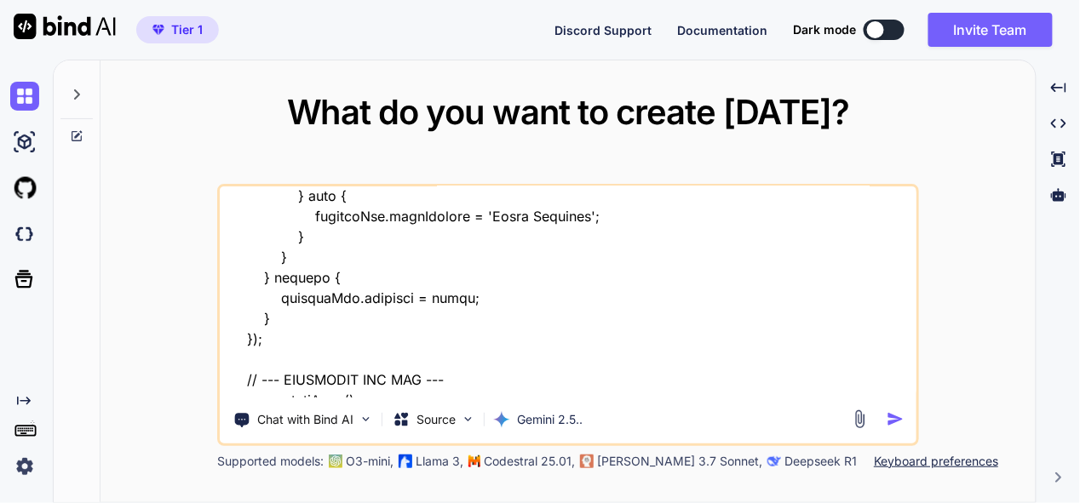
type textarea "x"
type textarea "this is my tool - "here is css code - "/* --- GLOBAL STYLES & VARIABLES --- */ …"
type textarea "x"
type textarea "this is my tool - "here is css code - "/* --- GLOBAL STYLES & VARIABLES --- */ …"
type textarea "x"
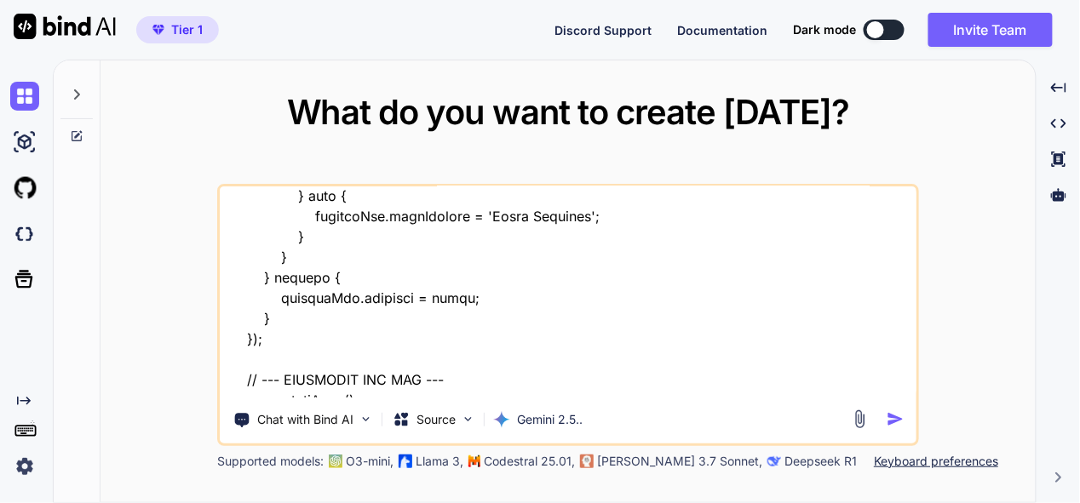
type textarea "this is my tool - "here is css code - "/* --- GLOBAL STYLES & VARIABLES --- */ …"
type textarea "x"
type textarea "this is my tool - "here is css code - "/* --- GLOBAL STYLES & VARIABLES --- */ …"
type textarea "x"
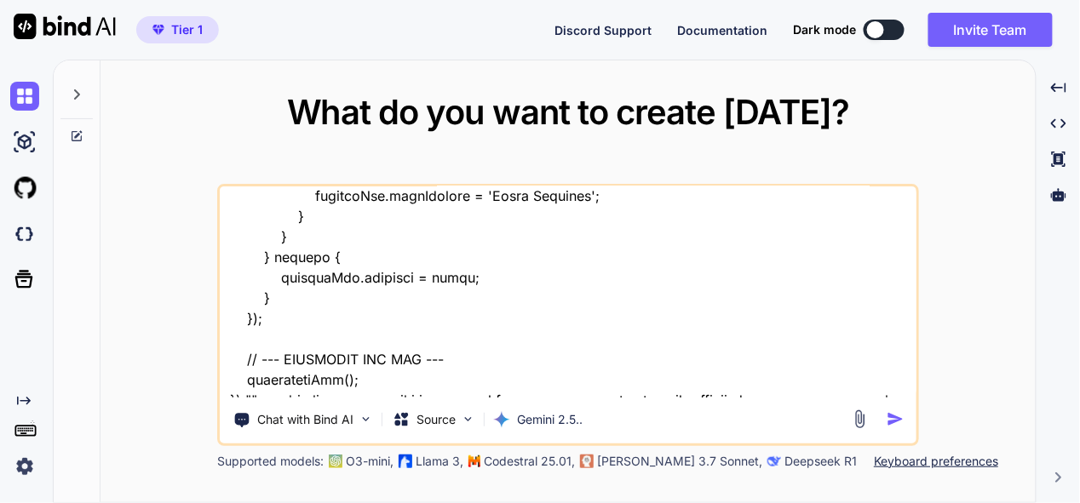
type textarea "this is my tool - "here is css code - "/* --- GLOBAL STYLES & VARIABLES --- */ …"
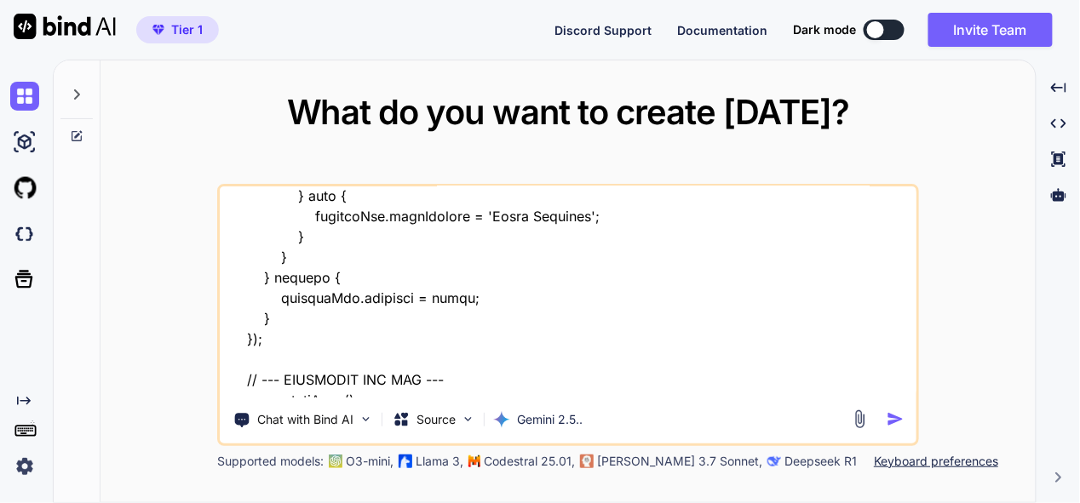
type textarea "x"
type textarea "this is my tool - "here is css code - "/* --- GLOBAL STYLES & VARIABLES --- */ …"
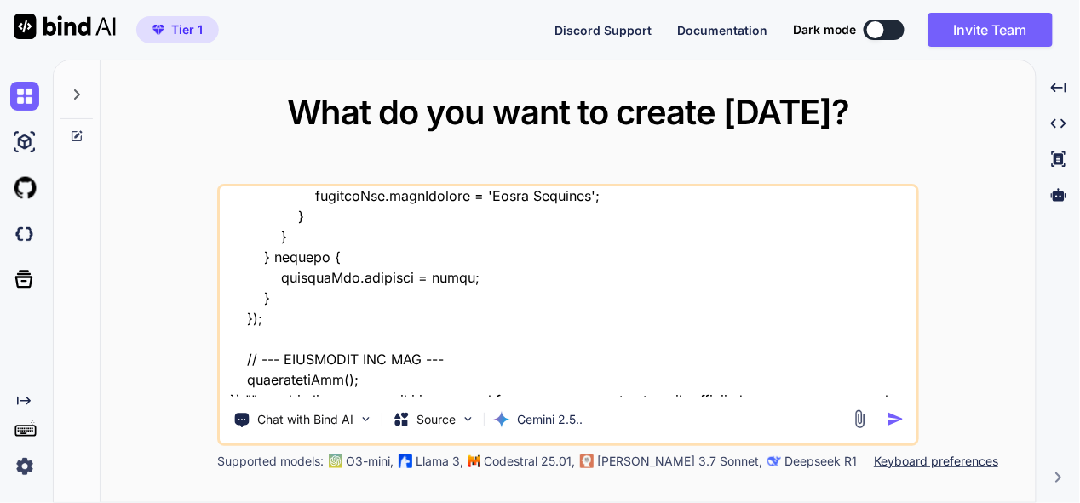
type textarea "x"
type textarea "this is my tool - "here is css code - "/* --- GLOBAL STYLES & VARIABLES --- */ …"
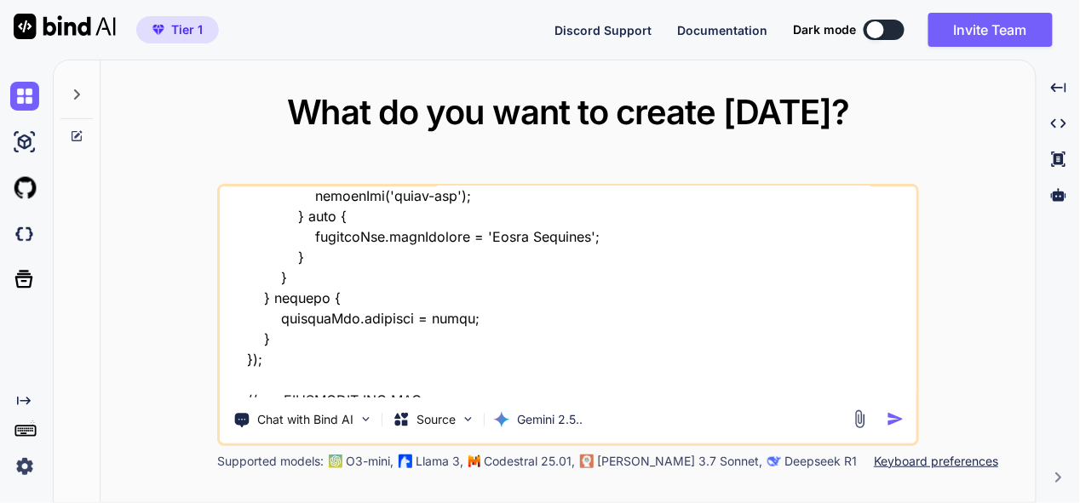
type textarea "x"
type textarea "this is my tool - "here is css code - "/* --- GLOBAL STYLES & VARIABLES --- */ …"
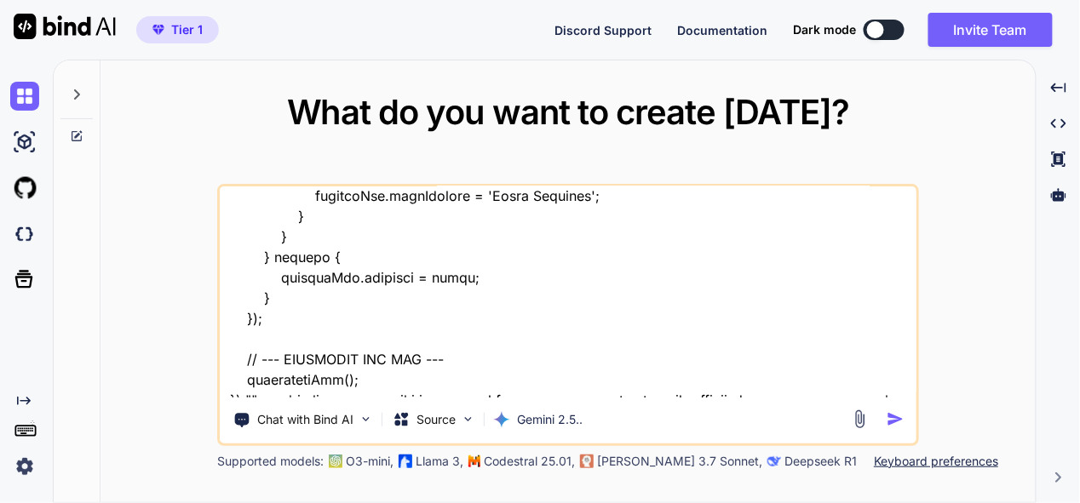
type textarea "x"
type textarea "this is my tool - "here is css code - "/* --- GLOBAL STYLES & VARIABLES --- */ …"
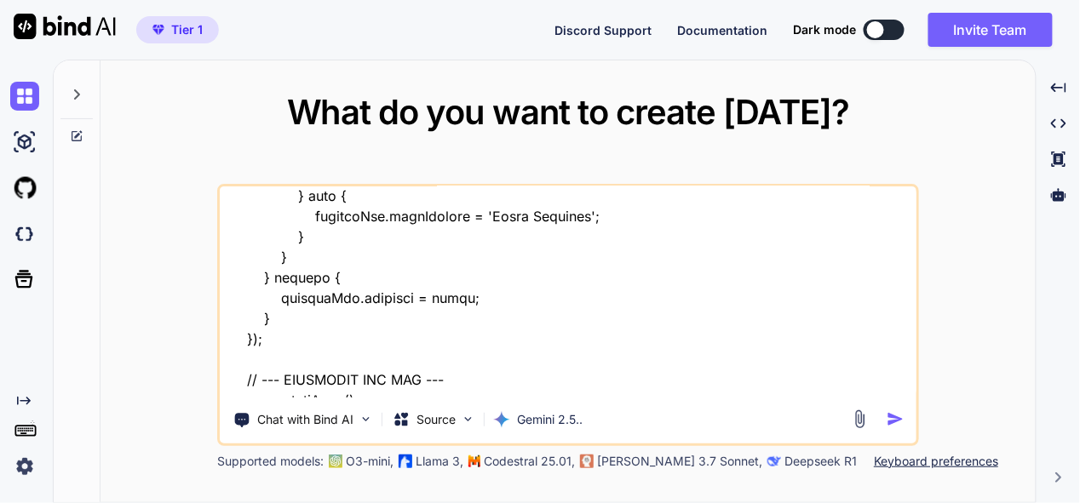
type textarea "x"
type textarea "this is my tool - "here is css code - "/* --- GLOBAL STYLES & VARIABLES --- */ …"
type textarea "x"
type textarea "this is my tool - "here is css code - "/* --- GLOBAL STYLES & VARIABLES --- */ …"
type textarea "x"
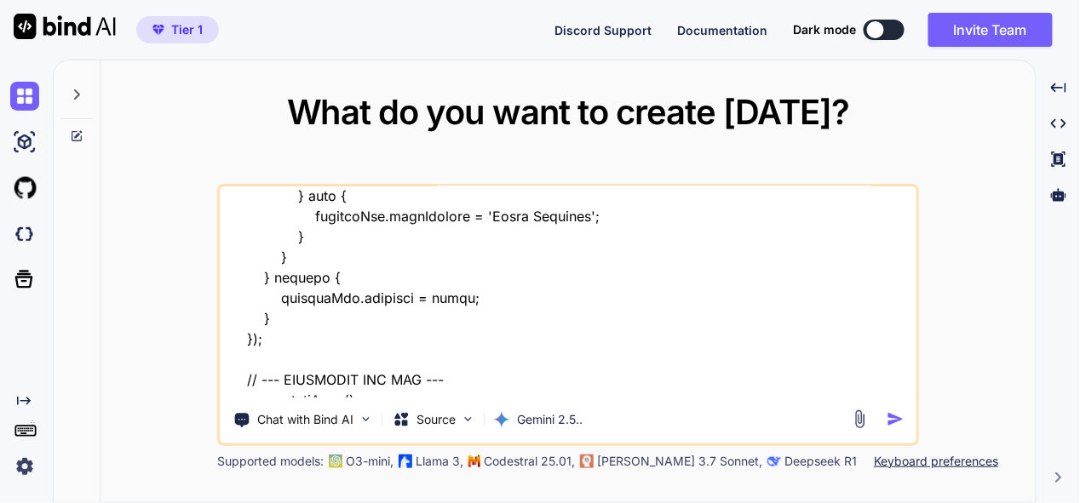
type textarea "this is my tool - "here is css code - "/* --- GLOBAL STYLES & VARIABLES --- */ …"
type textarea "x"
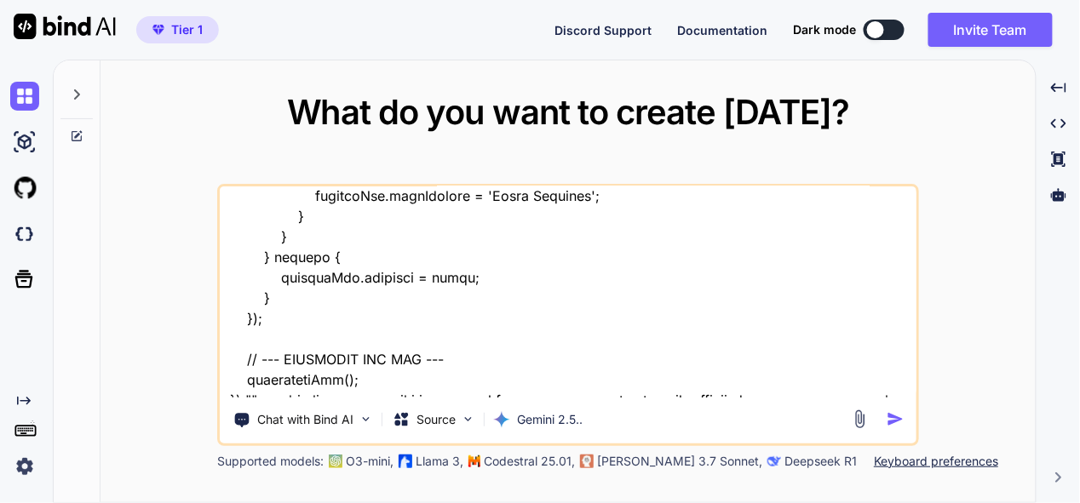
type textarea "this is my tool - "here is css code - "/* --- GLOBAL STYLES & VARIABLES --- */ …"
type textarea "x"
type textarea "this is my tool - "here is css code - "/* --- GLOBAL STYLES & VARIABLES --- */ …"
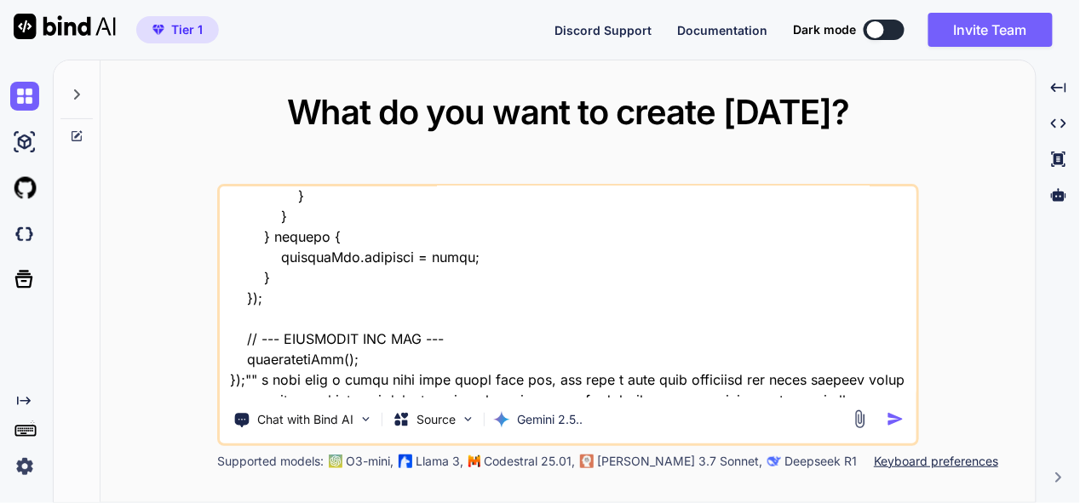
type textarea "x"
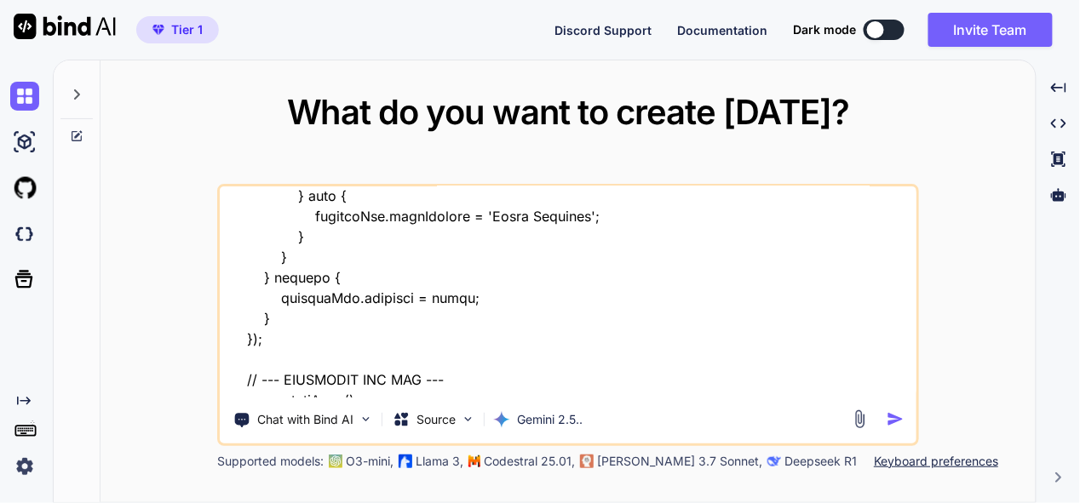
type textarea "this is my tool - "here is css code - "/* --- GLOBAL STYLES & VARIABLES --- */ …"
type textarea "x"
type textarea "this is my tool - "here is css code - "/* --- GLOBAL STYLES & VARIABLES --- */ …"
type textarea "x"
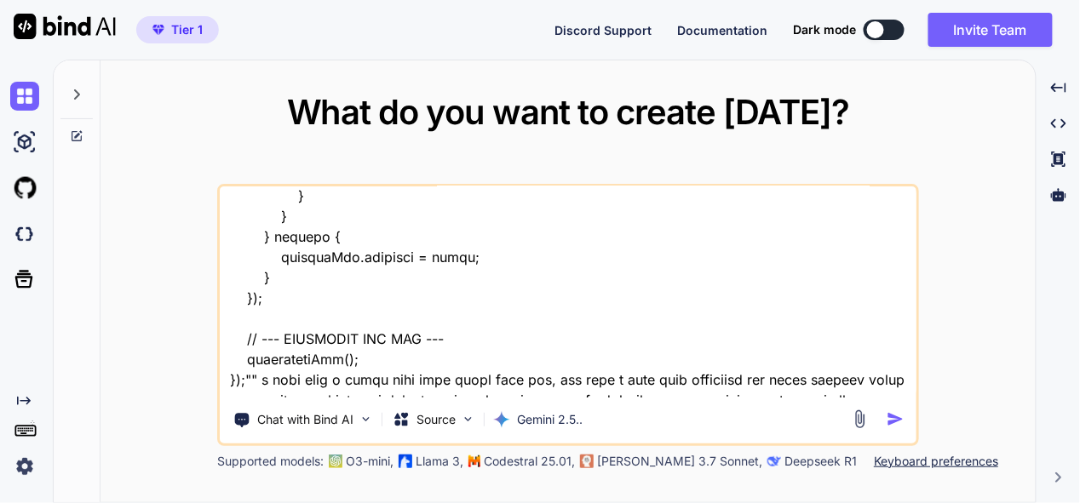
type textarea "this is my tool - "here is css code - "/* --- GLOBAL STYLES & VARIABLES --- */ …"
type textarea "x"
type textarea "this is my tool - "here is css code - "/* --- GLOBAL STYLES & VARIABLES --- */ …"
type textarea "x"
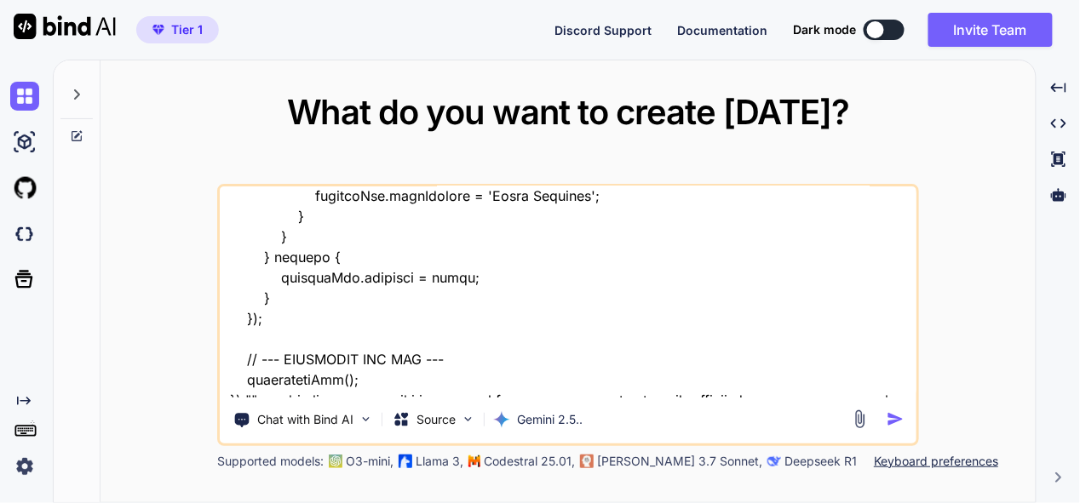
type textarea "this is my tool - "here is css code - "/* --- GLOBAL STYLES & VARIABLES --- */ …"
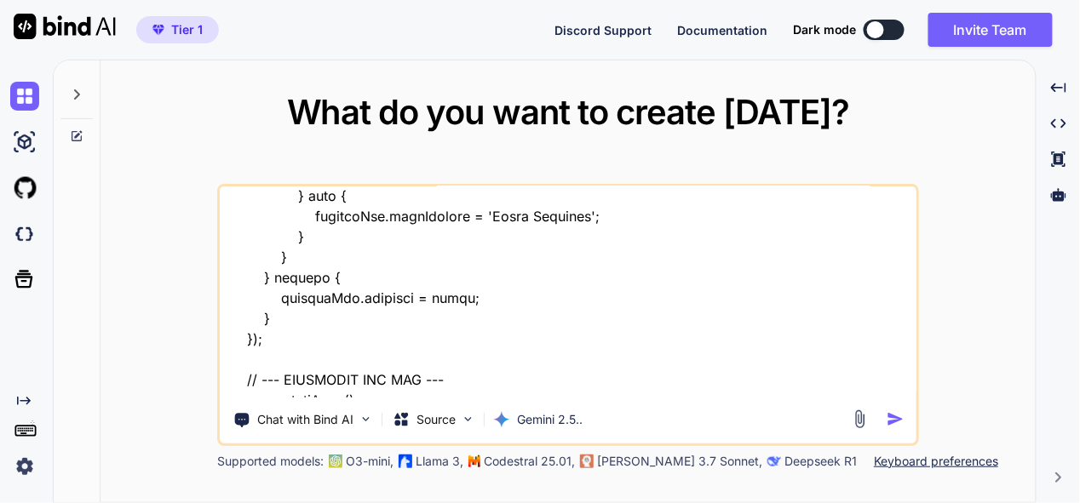
type textarea "x"
type textarea "this is my tool - "here is css code - "/* --- GLOBAL STYLES & VARIABLES --- */ …"
type textarea "x"
type textarea "this is my tool - "here is css code - "/* --- GLOBAL STYLES & VARIABLES --- */ …"
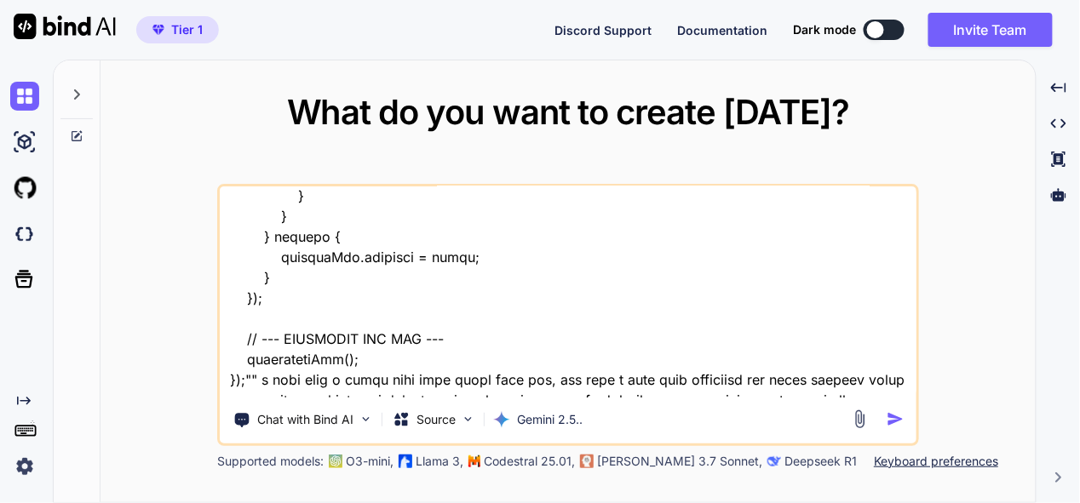
type textarea "x"
type textarea "this is my tool - "here is css code - "/* --- GLOBAL STYLES & VARIABLES --- */ …"
type textarea "x"
type textarea "this is my tool - "here is css code - "/* --- GLOBAL STYLES & VARIABLES --- */ …"
type textarea "x"
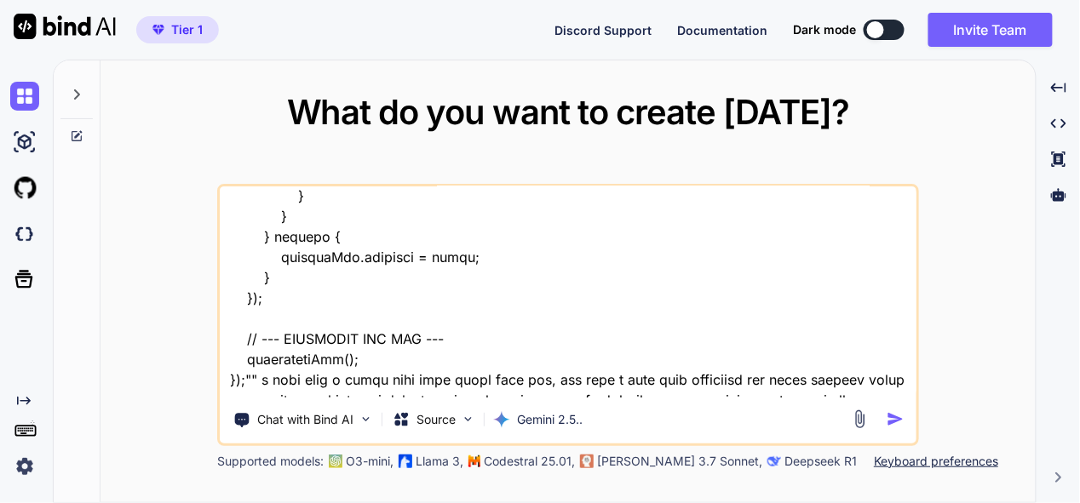
type textarea "this is my tool - "here is css code - "/* --- GLOBAL STYLES & VARIABLES --- */ …"
type textarea "x"
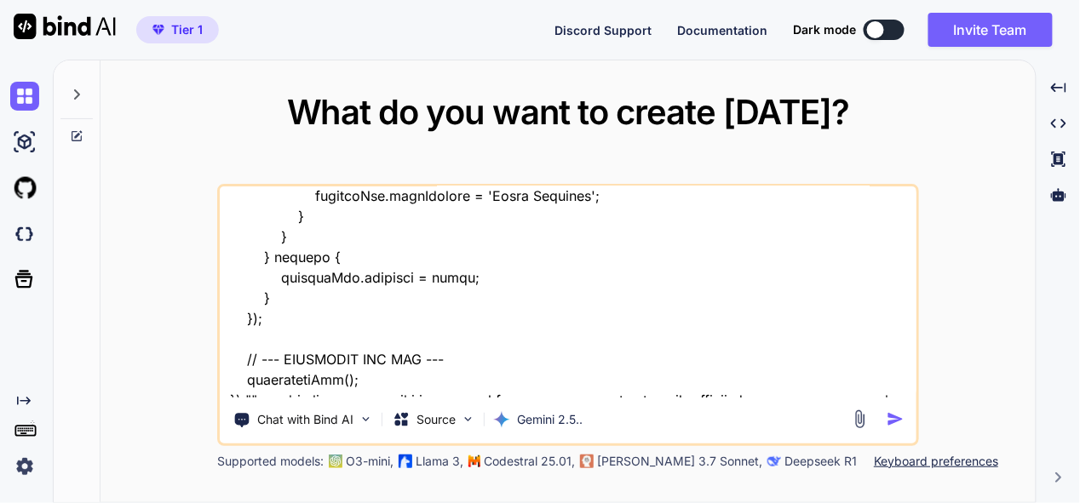
type textarea "this is my tool - "here is css code - "/* --- GLOBAL STYLES & VARIABLES --- */ …"
type textarea "x"
type textarea "this is my tool - "here is css code - "/* --- GLOBAL STYLES & VARIABLES --- */ …"
type textarea "x"
type textarea "this is my tool - "here is css code - "/* --- GLOBAL STYLES & VARIABLES --- */ …"
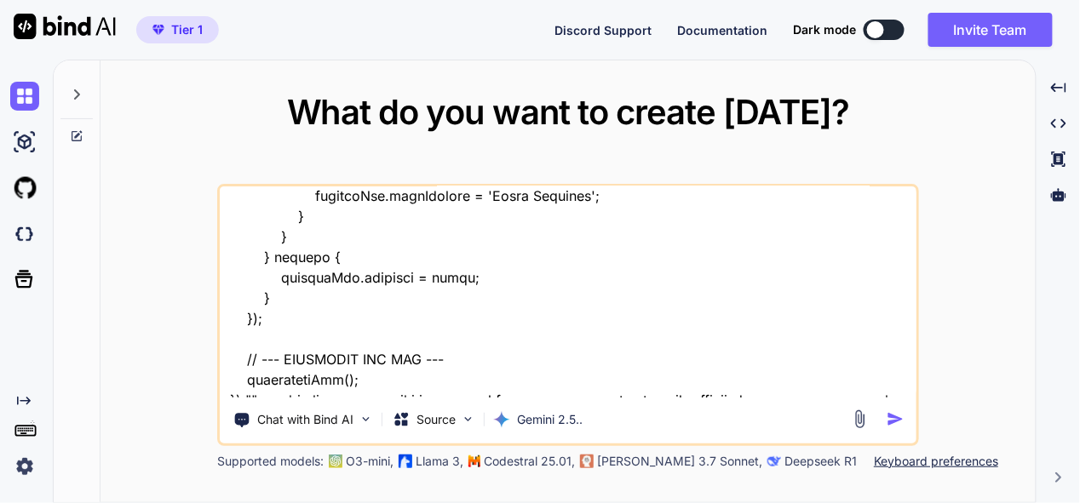
type textarea "x"
type textarea "this is my tool - "here is css code - "/* --- GLOBAL STYLES & VARIABLES --- */ …"
type textarea "x"
type textarea "this is my tool - "here is css code - "/* --- GLOBAL STYLES & VARIABLES --- */ …"
type textarea "x"
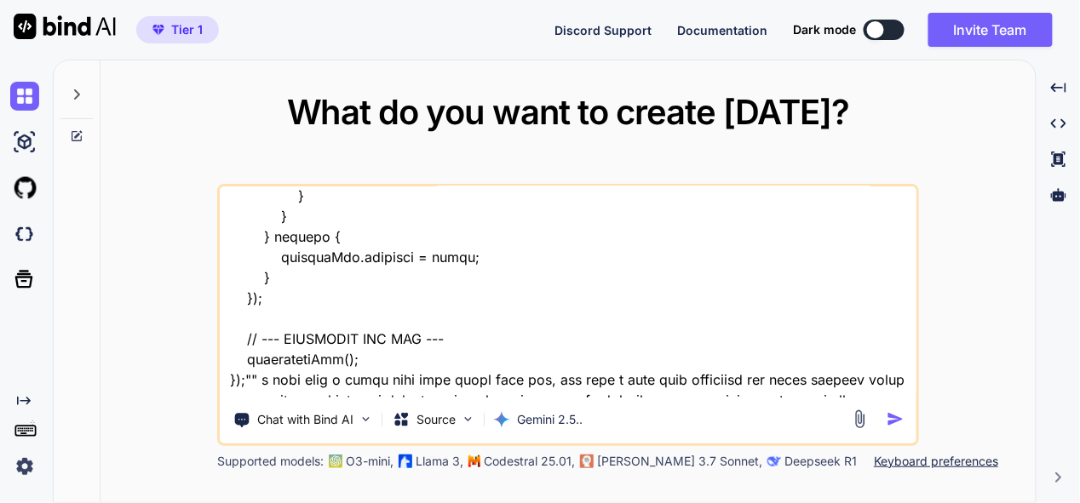
type textarea "this is my tool - "here is css code - "/* --- GLOBAL STYLES & VARIABLES --- */ …"
type textarea "x"
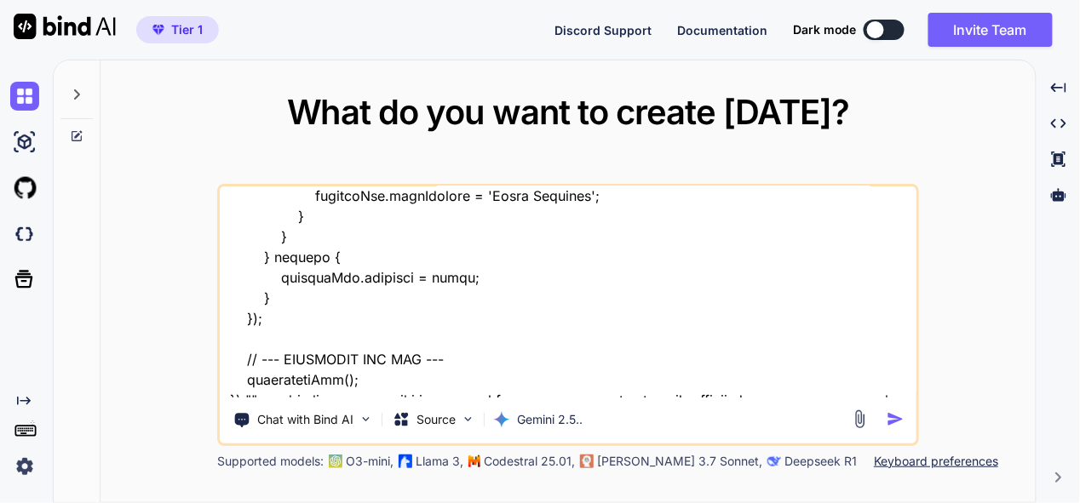
type textarea "this is my tool - "here is css code - "/* --- GLOBAL STYLES & VARIABLES --- */ …"
type textarea "x"
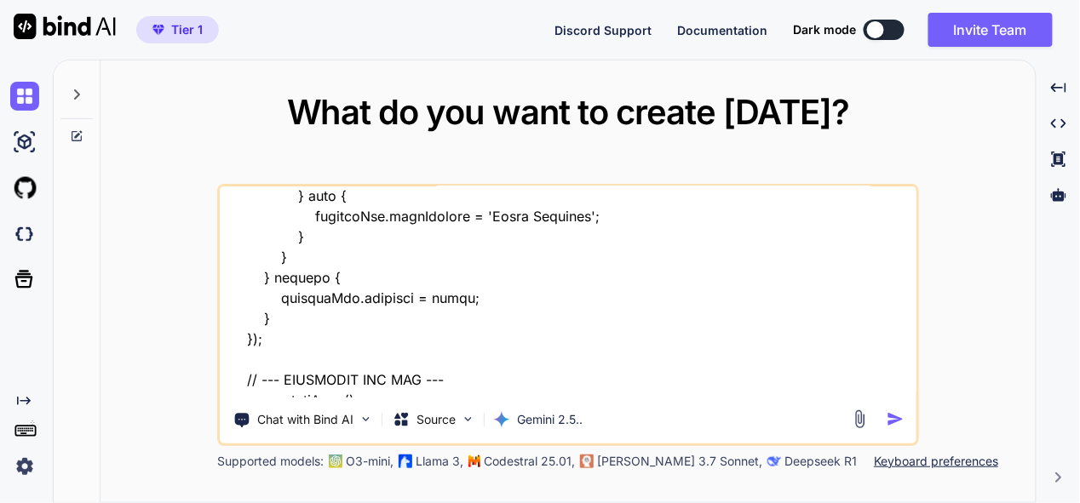
type textarea "this is my tool - "here is css code - "/* --- GLOBAL STYLES & VARIABLES --- */ …"
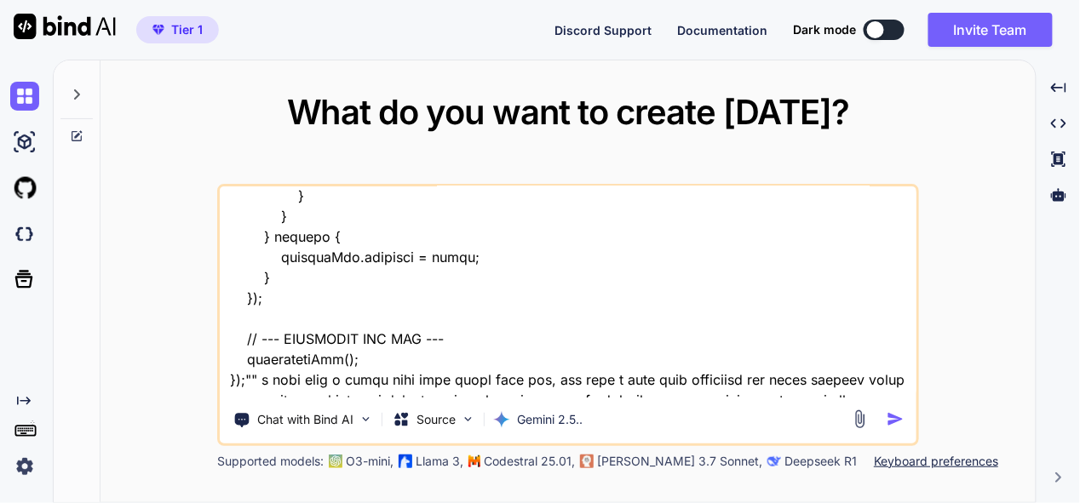
type textarea "x"
type textarea "this is my tool - "here is css code - "/* --- GLOBAL STYLES & VARIABLES --- */ …"
type textarea "x"
type textarea "this is my tool - "here is css code - "/* --- GLOBAL STYLES & VARIABLES --- */ …"
type textarea "x"
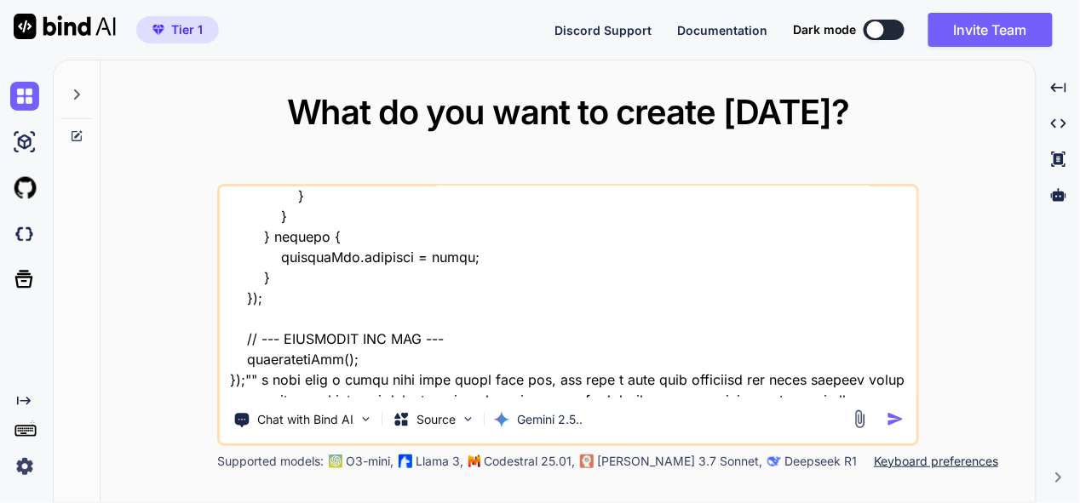
type textarea "this is my tool - "here is css code - "/* --- GLOBAL STYLES & VARIABLES --- */ …"
type textarea "x"
type textarea "this is my tool - "here is css code - "/* --- GLOBAL STYLES & VARIABLES --- */ …"
type textarea "x"
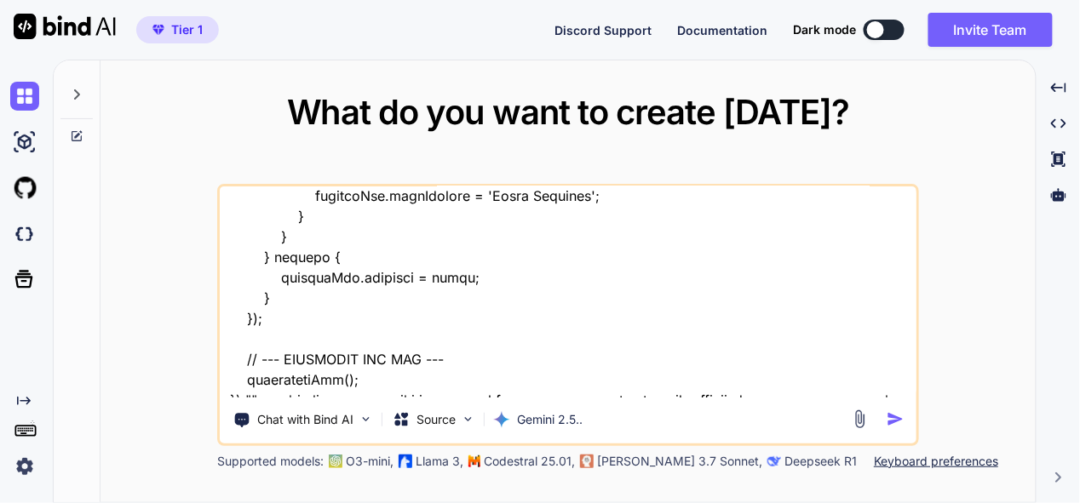
type textarea "this is my tool - "here is css code - "/* --- GLOBAL STYLES & VARIABLES --- */ …"
type textarea "x"
type textarea "this is my tool - "here is css code - "/* --- GLOBAL STYLES & VARIABLES --- */ …"
type textarea "x"
type textarea "this is my tool - "here is css code - "/* --- GLOBAL STYLES & VARIABLES --- */ …"
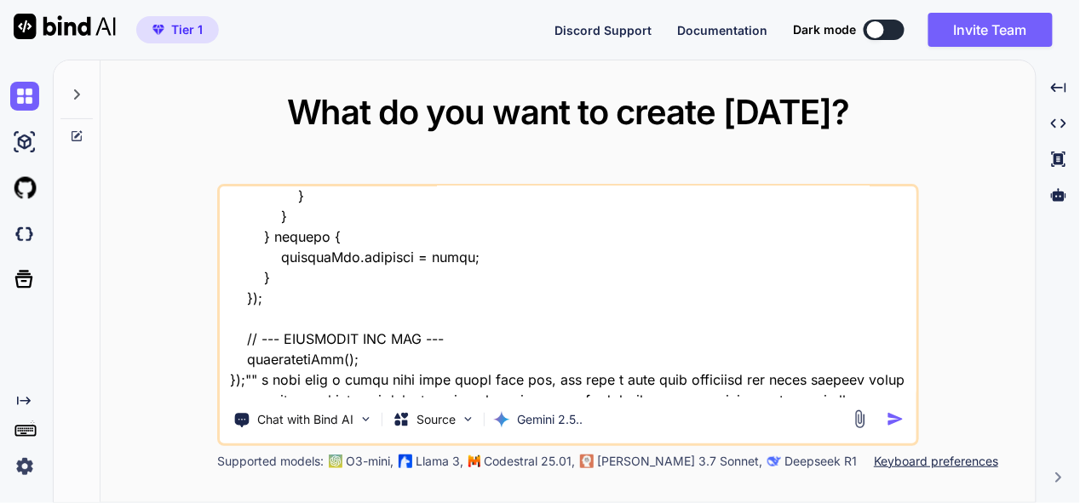
type textarea "x"
type textarea "this is my tool - "here is css code - "/* --- GLOBAL STYLES & VARIABLES --- */ …"
type textarea "x"
type textarea "this is my tool - "here is css code - "/* --- GLOBAL STYLES & VARIABLES --- */ …"
type textarea "x"
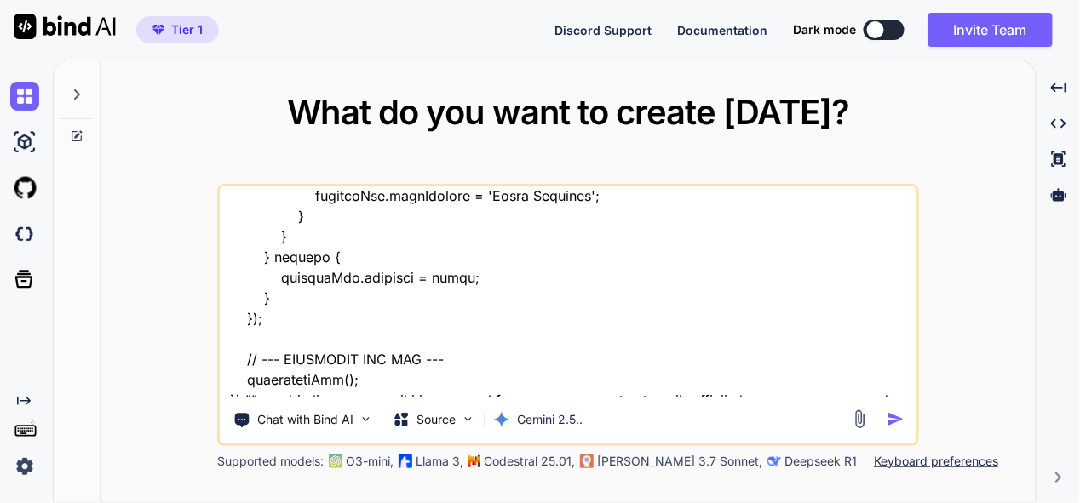
type textarea "this is my tool - "here is css code - "/* --- GLOBAL STYLES & VARIABLES --- */ …"
type textarea "x"
type textarea "this is my tool - "here is css code - "/* --- GLOBAL STYLES & VARIABLES --- */ …"
type textarea "x"
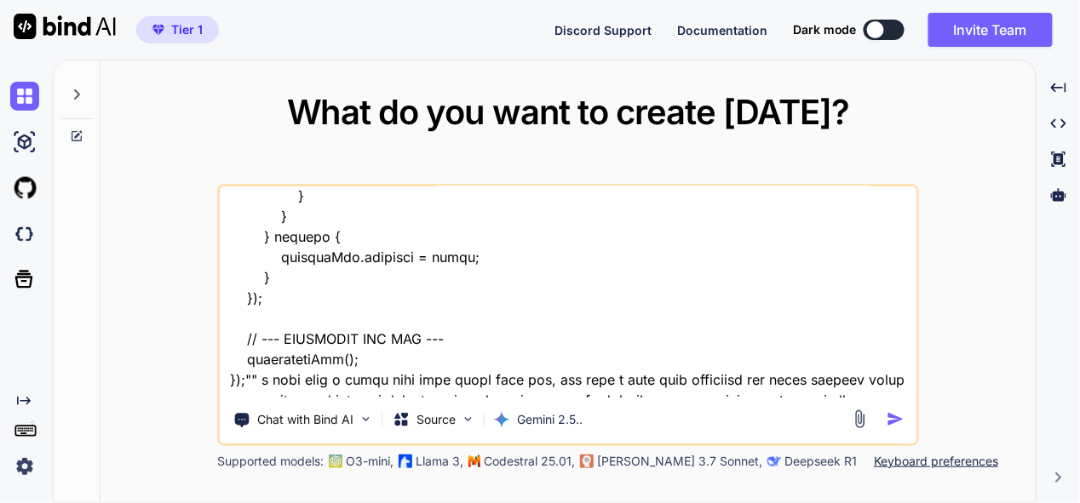
type textarea "this is my tool - "here is css code - "/* --- GLOBAL STYLES & VARIABLES --- */ …"
type textarea "x"
type textarea "this is my tool - "here is css code - "/* --- GLOBAL STYLES & VARIABLES --- */ …"
type textarea "x"
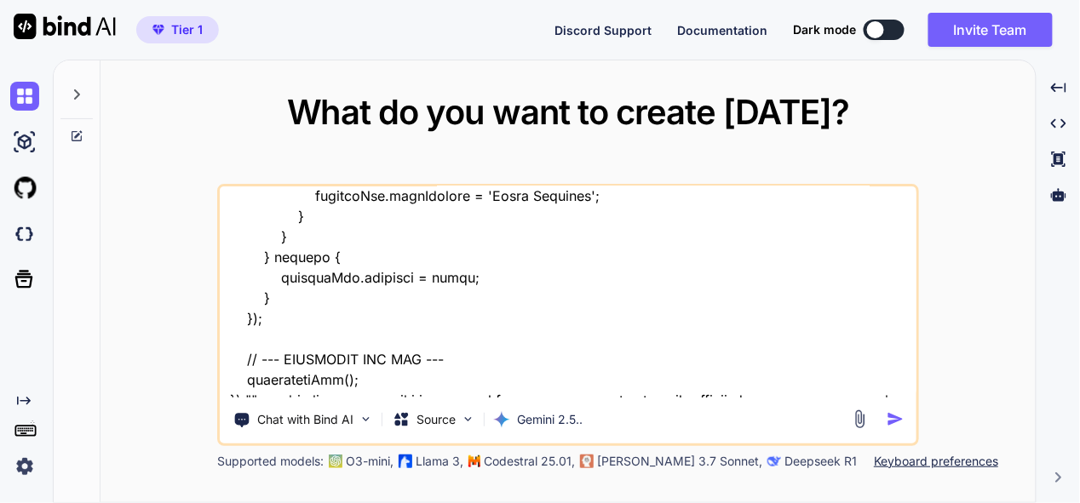
type textarea "this is my tool - "here is css code - "/* --- GLOBAL STYLES & VARIABLES --- */ …"
type textarea "x"
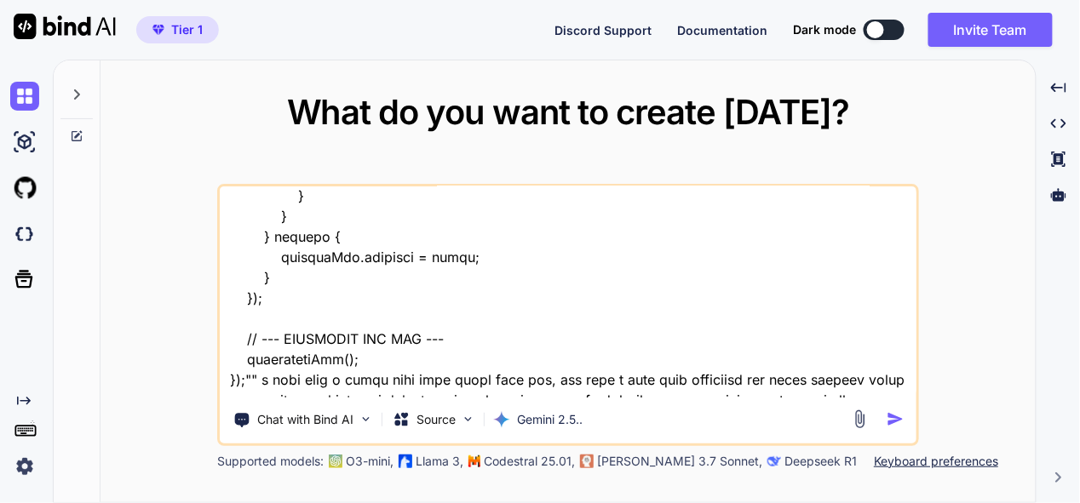
type textarea "this is my tool - "here is css code - "/* --- GLOBAL STYLES & VARIABLES --- */ …"
type textarea "x"
type textarea "this is my tool - "here is css code - "/* --- GLOBAL STYLES & VARIABLES --- */ …"
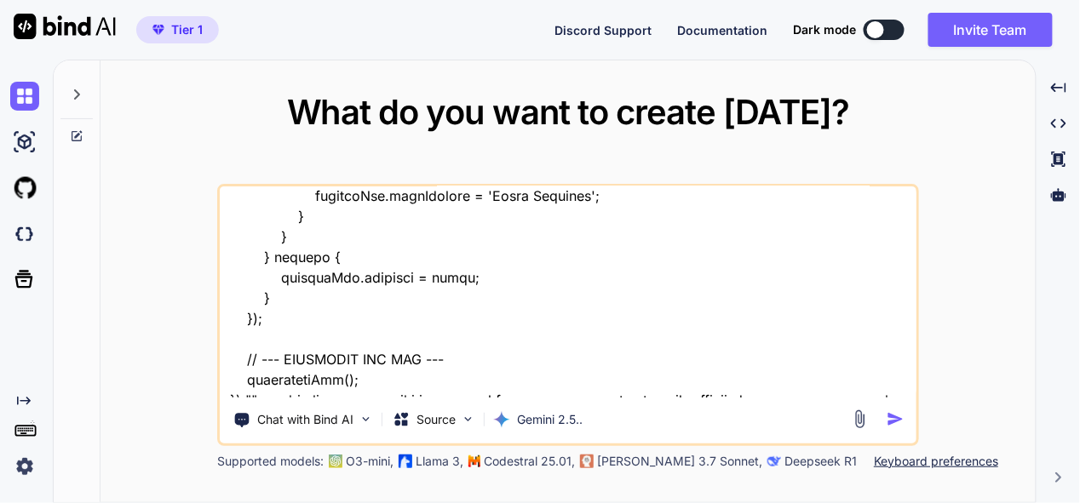
type textarea "x"
type textarea "this is my tool - "here is css code - "/* --- GLOBAL STYLES & VARIABLES --- */ …"
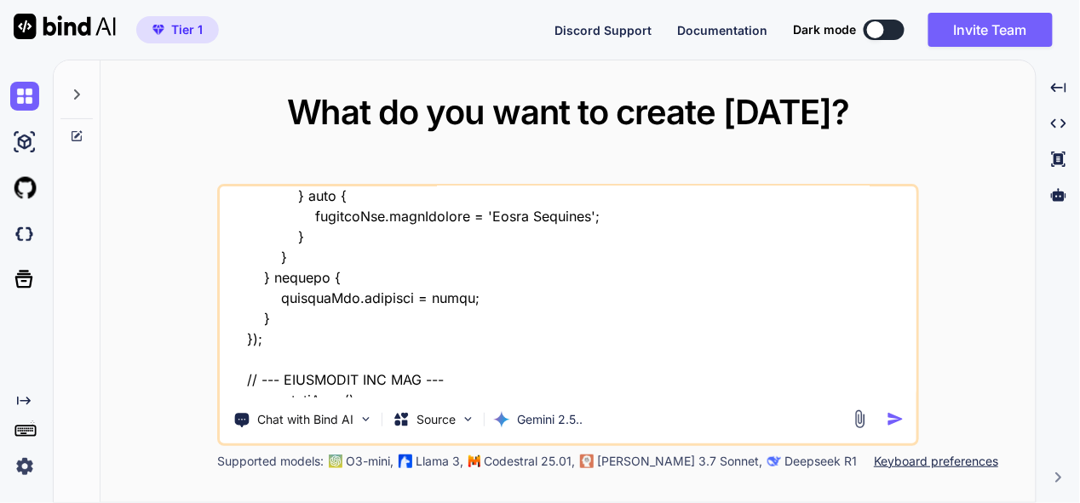
type textarea "x"
type textarea "this is my tool - "here is css code - "/* --- GLOBAL STYLES & VARIABLES --- */ …"
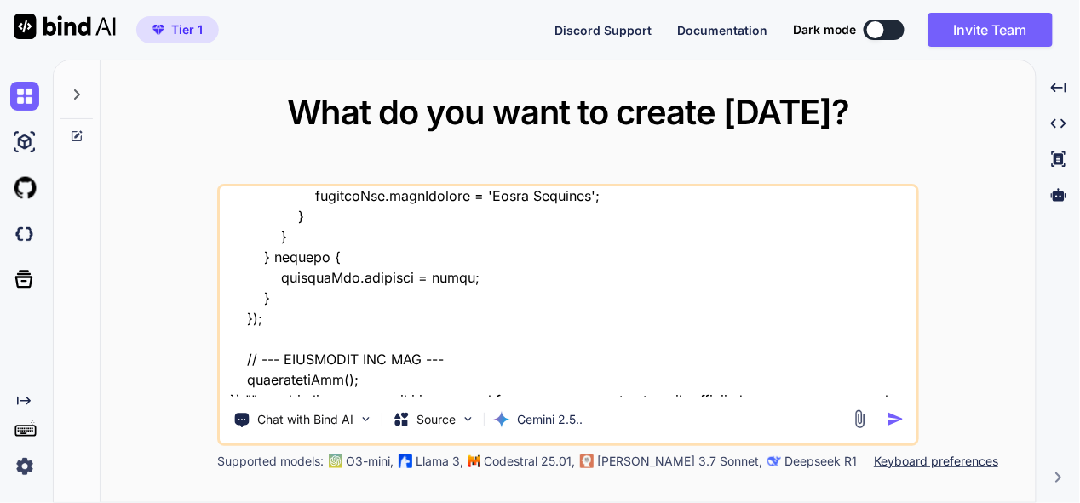
type textarea "x"
type textarea "this is my tool - "here is css code - "/* --- GLOBAL STYLES & VARIABLES --- */ …"
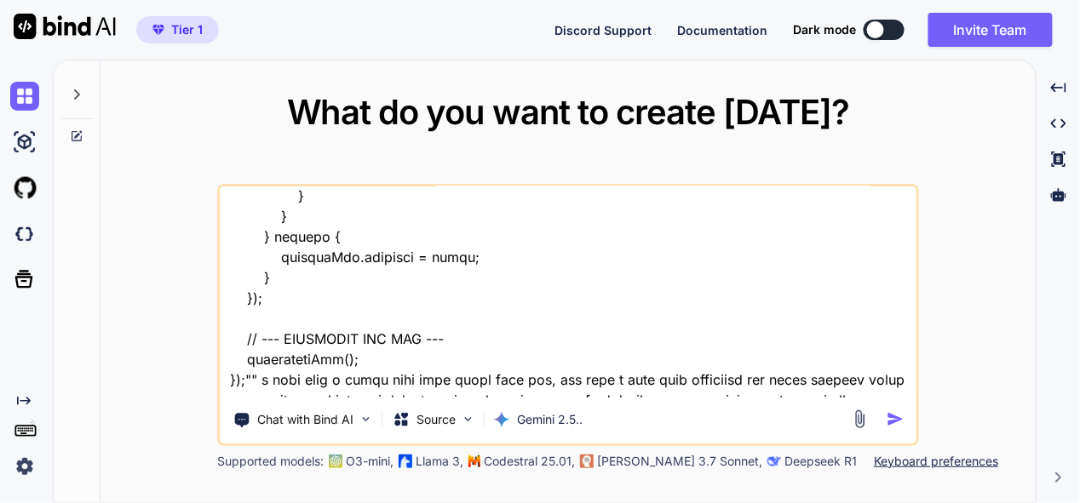
type textarea "x"
type textarea "this is my tool - "here is css code - "/* --- GLOBAL STYLES & VARIABLES --- */ …"
type textarea "x"
type textarea "this is my tool - "here is css code - "/* --- GLOBAL STYLES & VARIABLES --- */ …"
type textarea "x"
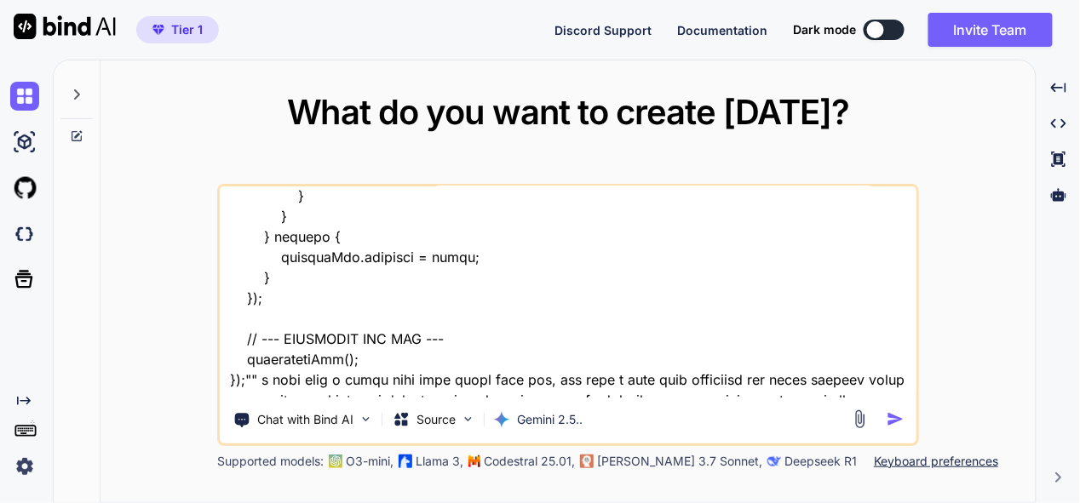
type textarea "this is my tool - "here is css code - "/* --- GLOBAL STYLES & VARIABLES --- */ …"
type textarea "x"
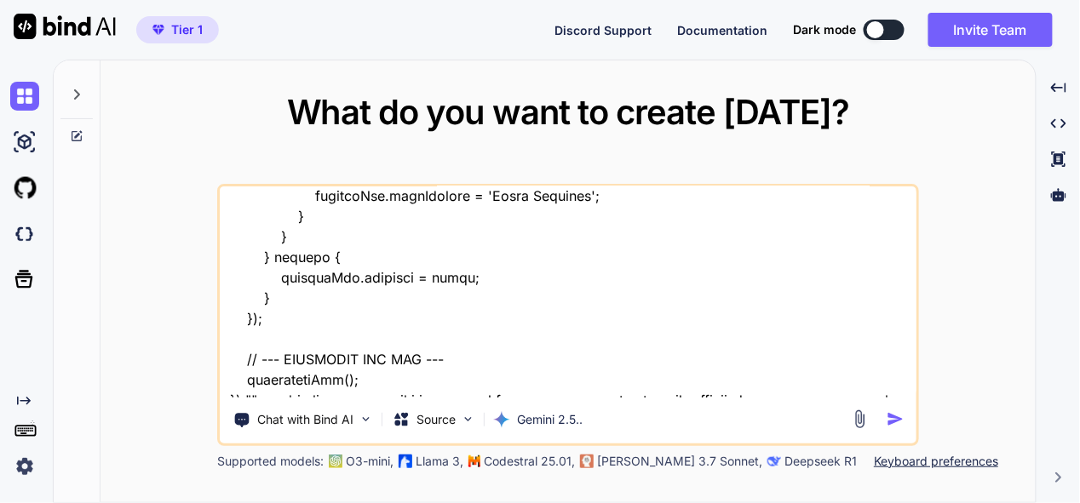
type textarea "this is my tool - "here is css code - "/* --- GLOBAL STYLES & VARIABLES --- */ …"
type textarea "x"
type textarea "this is my tool - "here is css code - "/* --- GLOBAL STYLES & VARIABLES --- */ …"
type textarea "x"
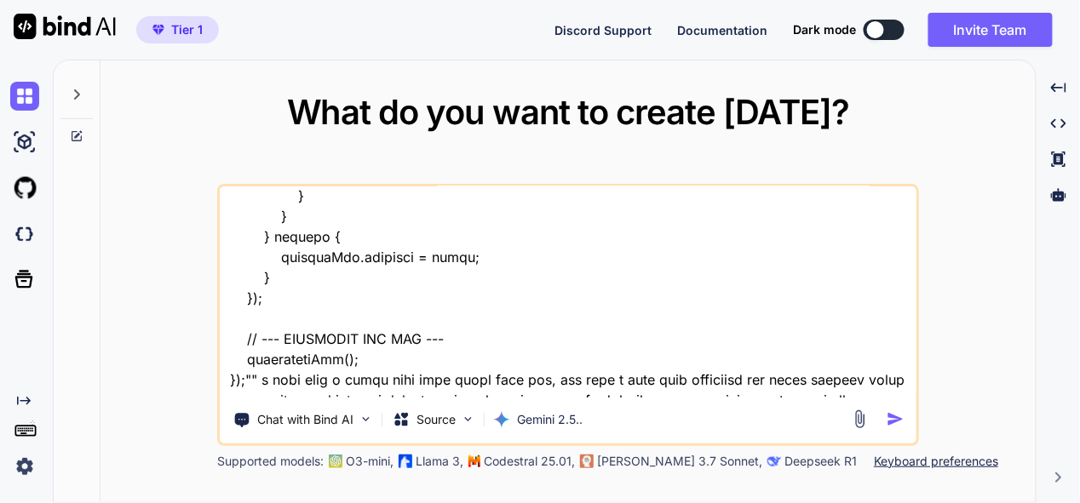
type textarea "this is my tool - "here is css code - "/* --- GLOBAL STYLES & VARIABLES --- */ …"
type textarea "x"
type textarea "this is my tool - "here is css code - "/* --- GLOBAL STYLES & VARIABLES --- */ …"
type textarea "x"
type textarea "this is my tool - "here is css code - "/* --- GLOBAL STYLES & VARIABLES --- */ …"
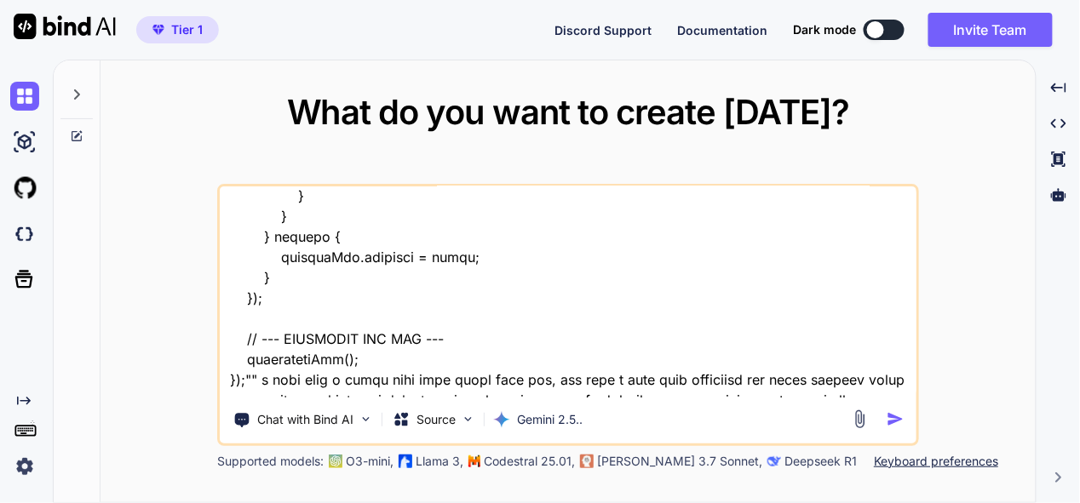
type textarea "x"
type textarea "this is my tool - "here is css code - "/* --- GLOBAL STYLES & VARIABLES --- */ …"
type textarea "x"
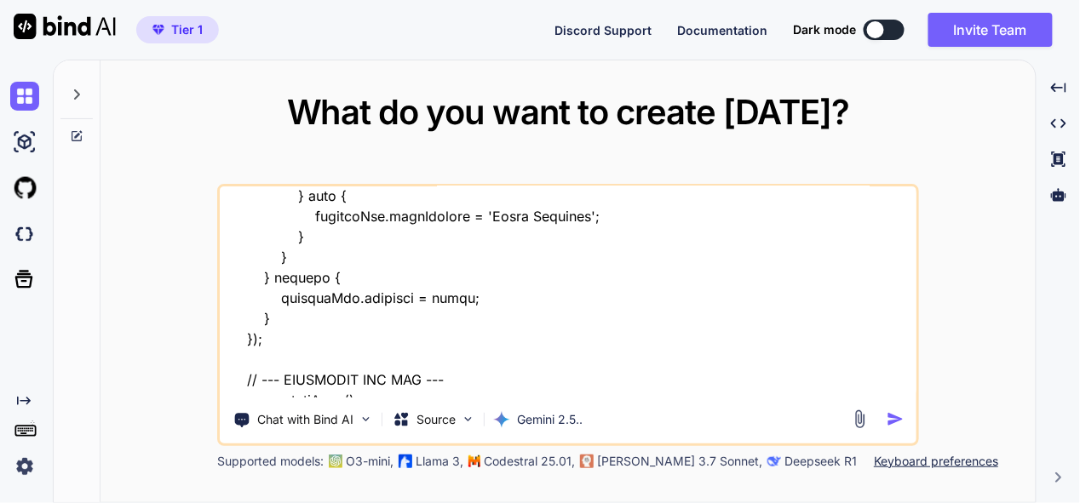
type textarea "this is my tool - "here is css code - "/* --- GLOBAL STYLES & VARIABLES --- */ …"
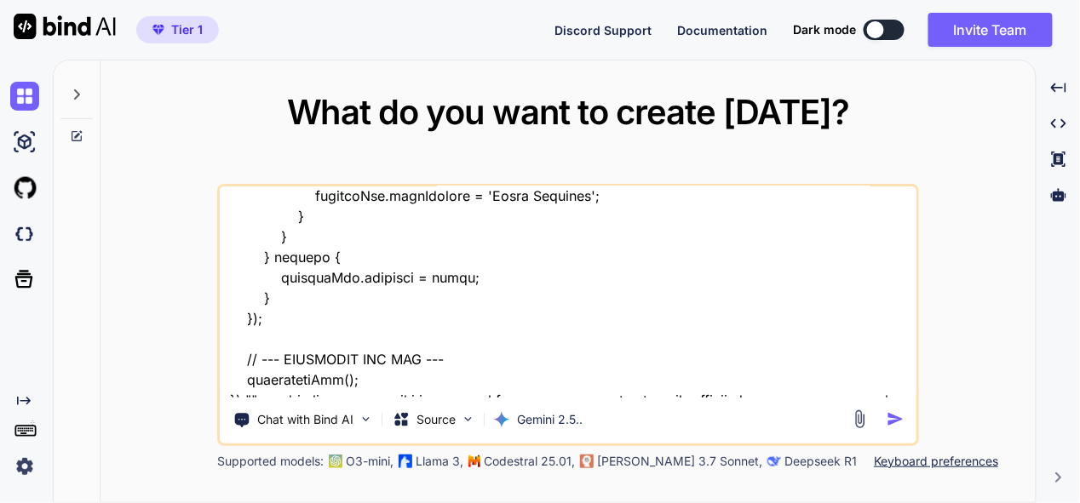
type textarea "x"
type textarea "this is my tool - "here is css code - "/* --- GLOBAL STYLES & VARIABLES --- */ …"
type textarea "x"
type textarea "this is my tool - "here is css code - "/* --- GLOBAL STYLES & VARIABLES --- */ …"
type textarea "x"
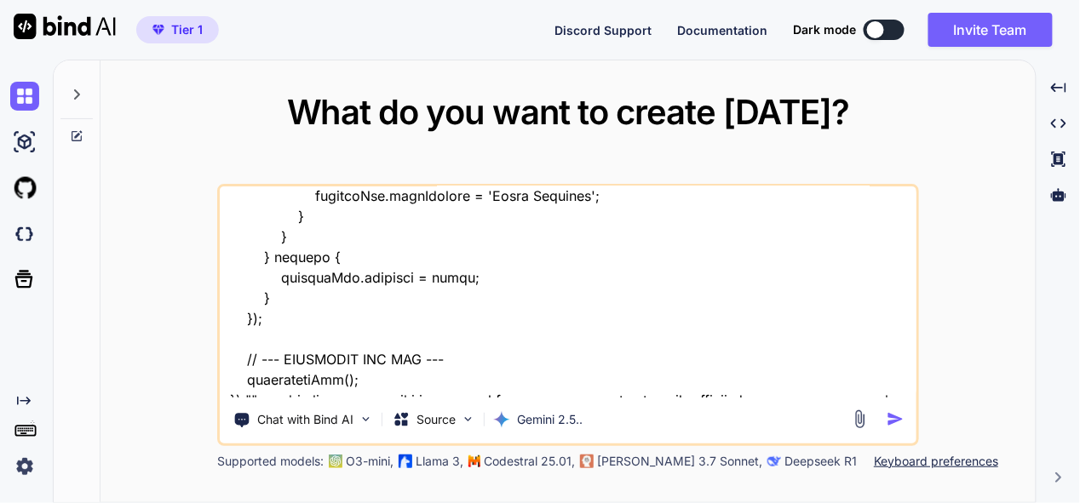
type textarea "this is my tool - "here is css code - "/* --- GLOBAL STYLES & VARIABLES --- */ …"
type textarea "x"
type textarea "this is my tool - "here is css code - "/* --- GLOBAL STYLES & VARIABLES --- */ …"
type textarea "x"
type textarea "this is my tool - "here is css code - "/* --- GLOBAL STYLES & VARIABLES --- */ …"
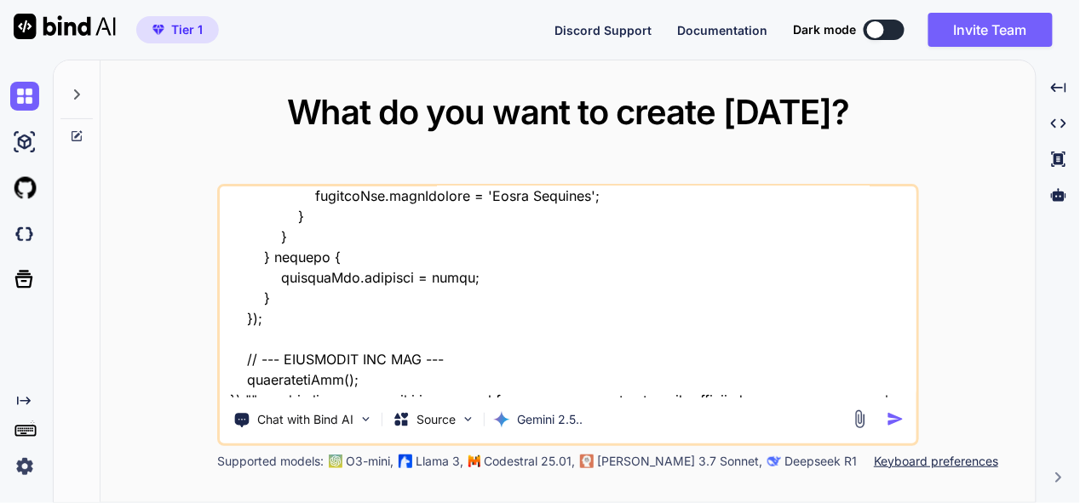
type textarea "x"
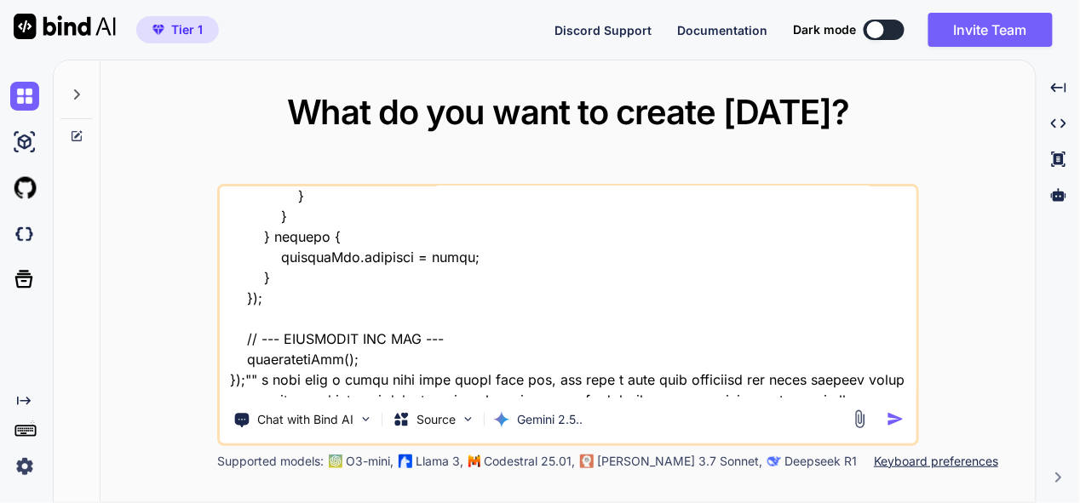
type textarea "this is my tool - "here is css code - "/* --- GLOBAL STYLES & VARIABLES --- */ …"
type textarea "x"
type textarea "this is my tool - "here is css code - "/* --- GLOBAL STYLES & VARIABLES --- */ …"
type textarea "x"
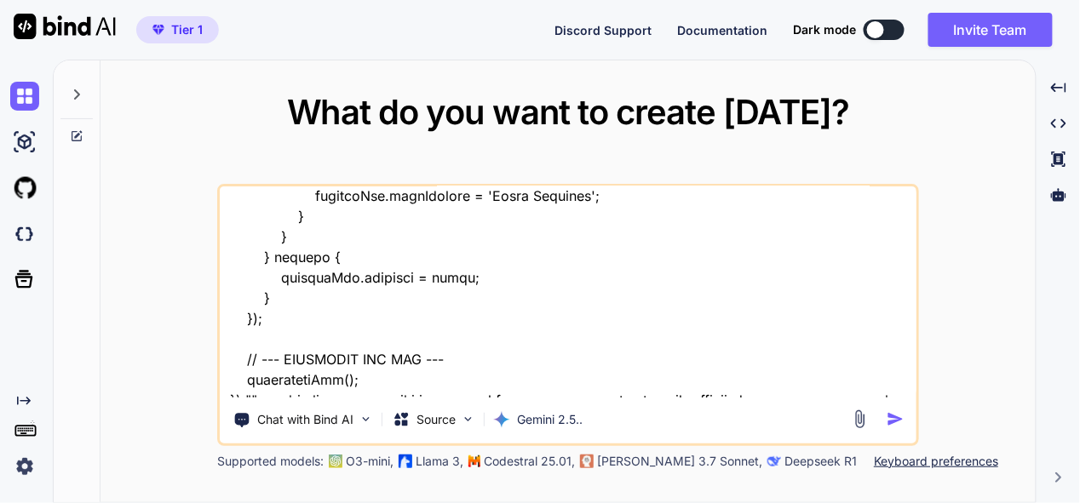
type textarea "this is my tool - "here is css code - "/* --- GLOBAL STYLES & VARIABLES --- */ …"
type textarea "x"
type textarea "this is my tool - "here is css code - "/* --- GLOBAL STYLES & VARIABLES --- */ …"
type textarea "x"
type textarea "this is my tool - "here is css code - "/* --- GLOBAL STYLES & VARIABLES --- */ …"
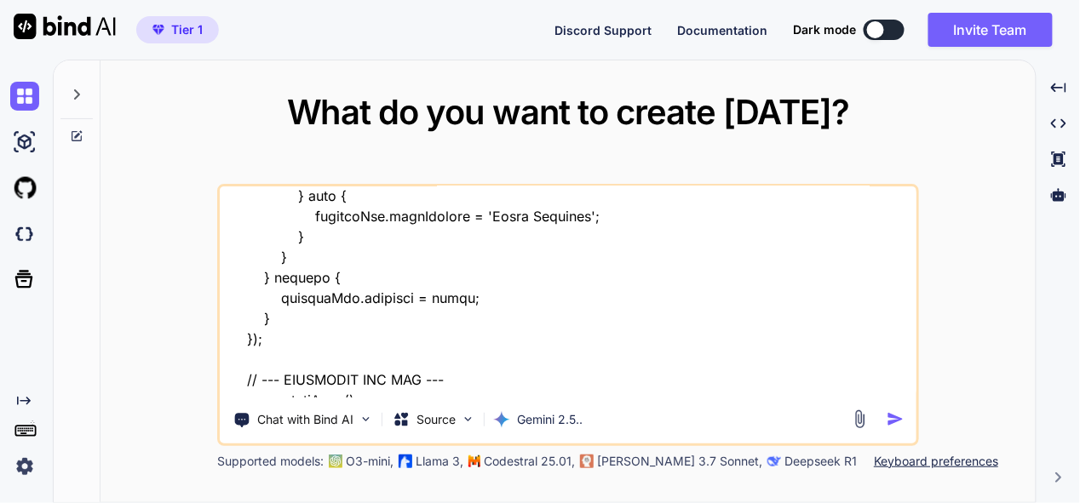
type textarea "x"
type textarea "this is my tool - "here is css code - "/* --- GLOBAL STYLES & VARIABLES --- */ …"
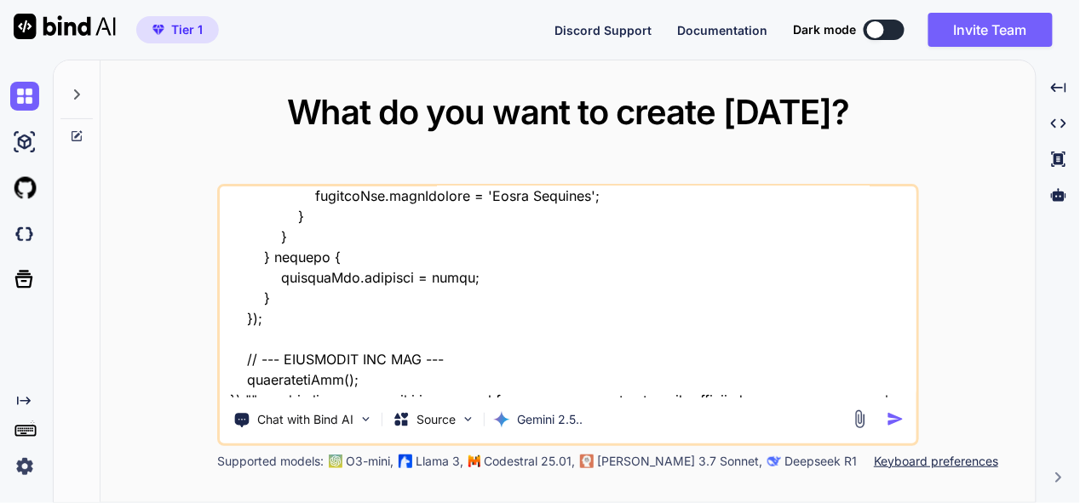
type textarea "x"
type textarea "this is my tool - "here is css code - "/* --- GLOBAL STYLES & VARIABLES --- */ …"
type textarea "x"
type textarea "this is my tool - "here is css code - "/* --- GLOBAL STYLES & VARIABLES --- */ …"
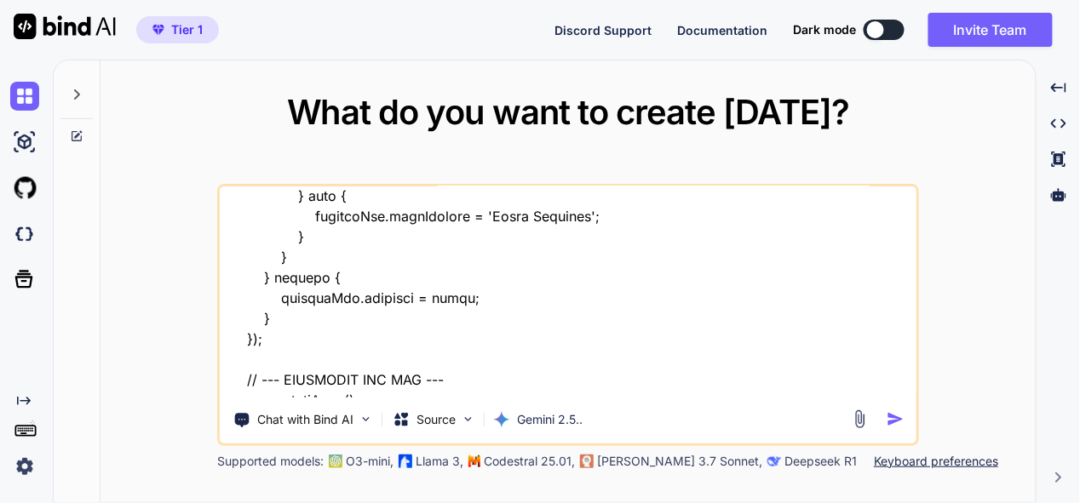
type textarea "x"
type textarea "this is my tool - "here is css code - "/* --- GLOBAL STYLES & VARIABLES --- */ …"
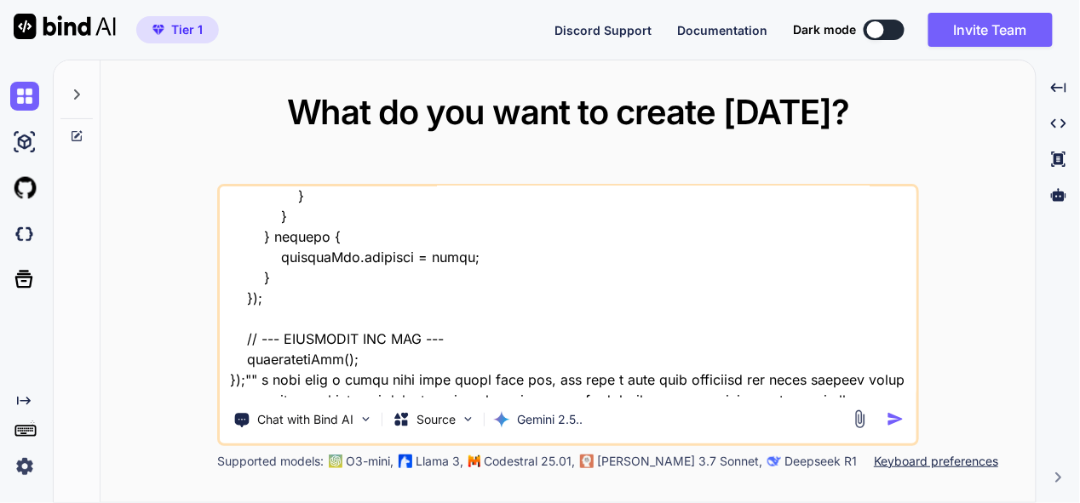
type textarea "x"
type textarea "this is my tool - "here is css code - "/* --- GLOBAL STYLES & VARIABLES --- */ …"
type textarea "x"
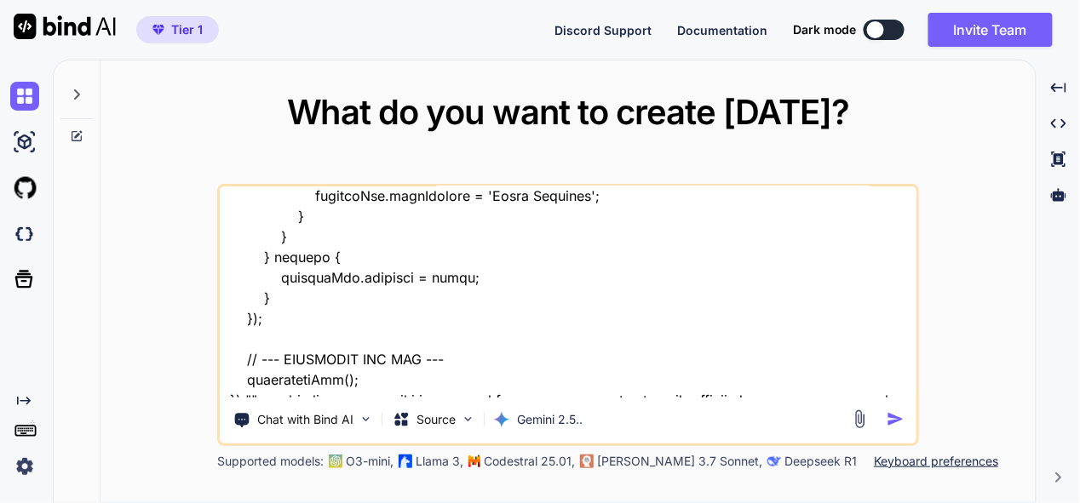
type textarea "this is my tool - "here is css code - "/* --- GLOBAL STYLES & VARIABLES --- */ …"
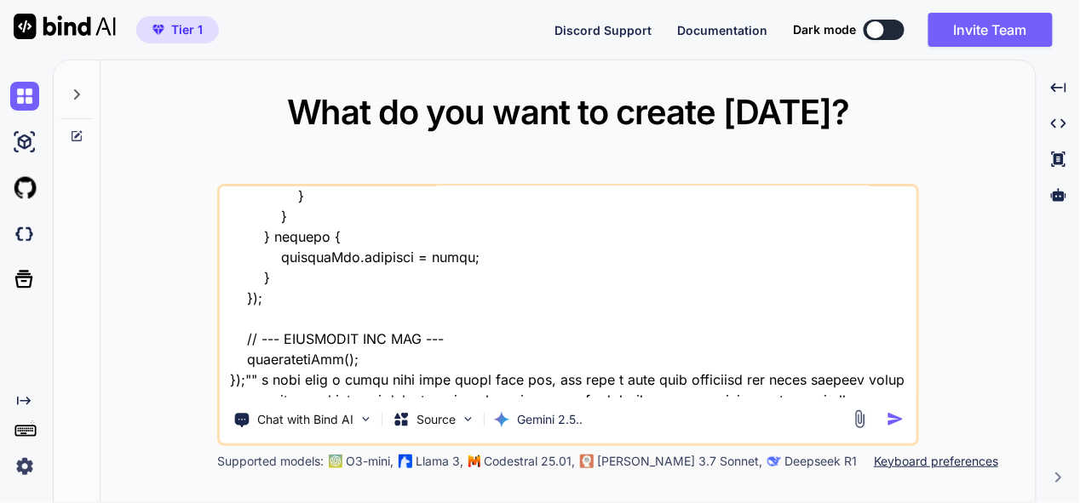
type textarea "x"
type textarea "this is my tool - "here is css code - "/* --- GLOBAL STYLES & VARIABLES --- */ …"
type textarea "x"
type textarea "this is my tool - "here is css code - "/* --- GLOBAL STYLES & VARIABLES --- */ …"
type textarea "x"
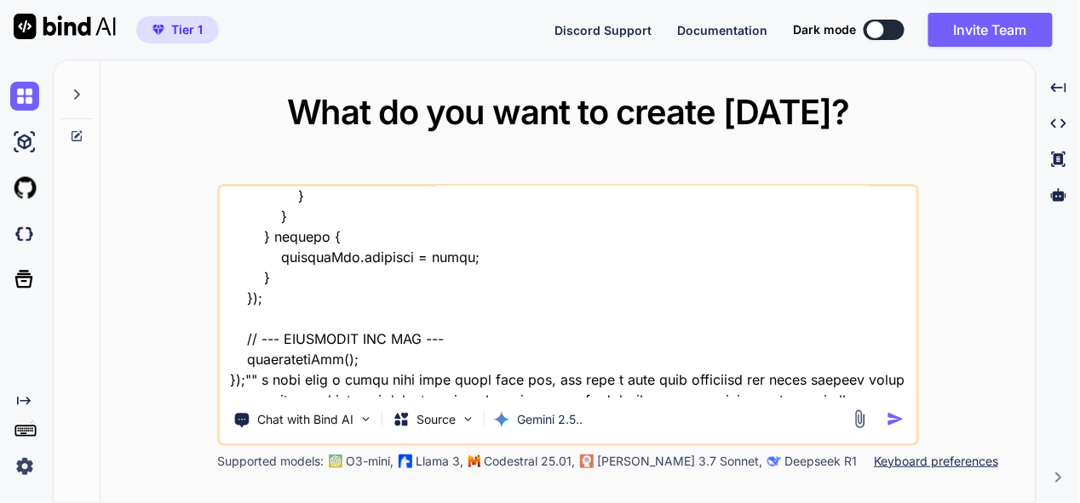
type textarea "this is my tool - "here is css code - "/* --- GLOBAL STYLES & VARIABLES --- */ …"
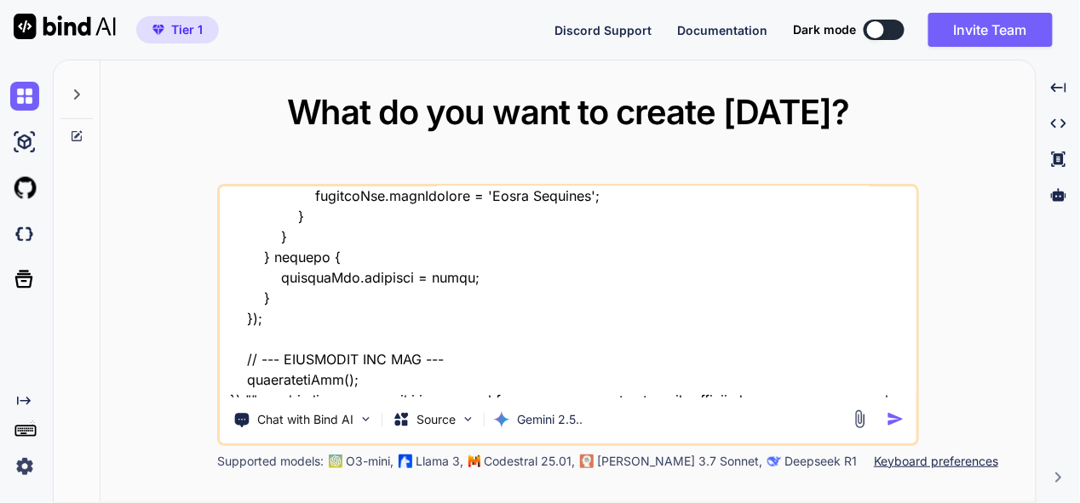
type textarea "x"
type textarea "this is my tool - "here is css code - "/* --- GLOBAL STYLES & VARIABLES --- */ …"
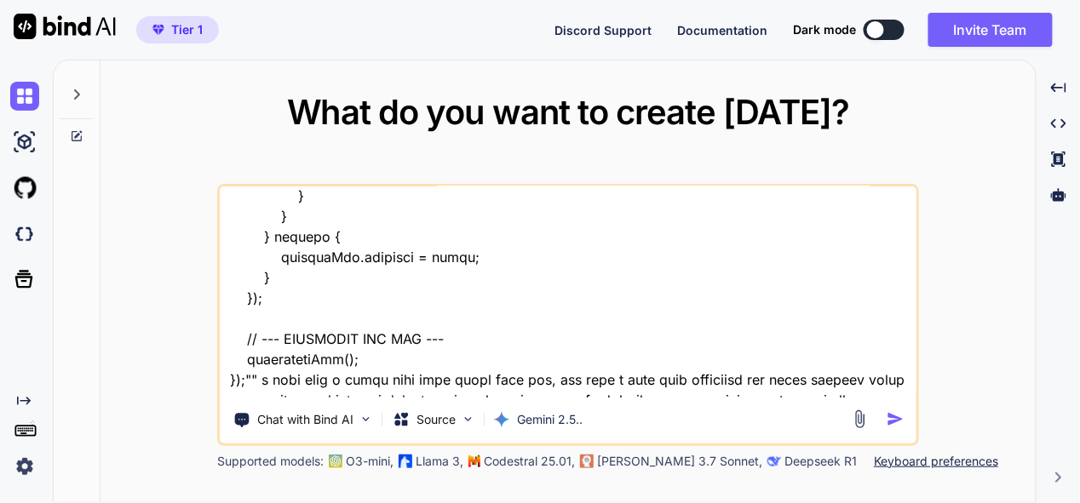
type textarea "x"
type textarea "this is my tool - "here is css code - "/* --- GLOBAL STYLES & VARIABLES --- */ …"
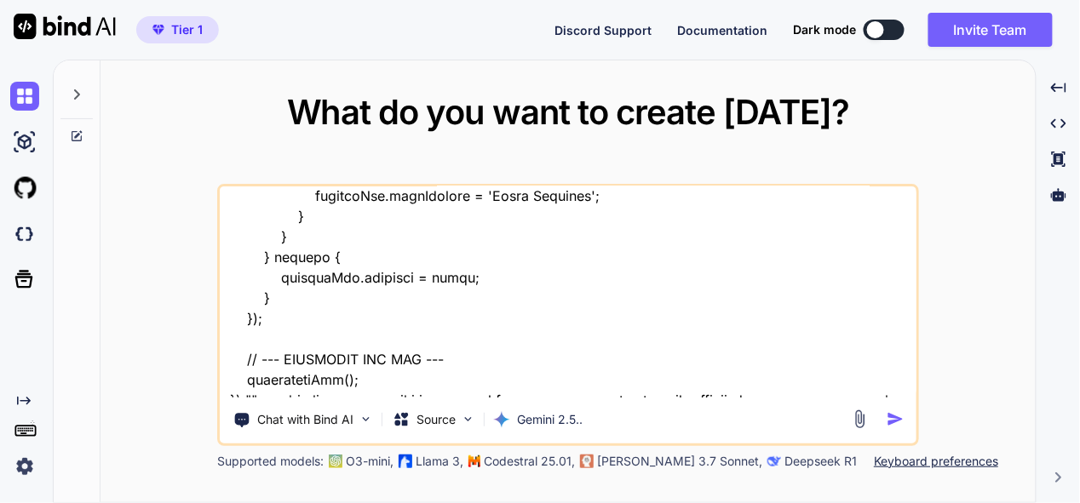
type textarea "x"
type textarea "this is my tool - "here is css code - "/* --- GLOBAL STYLES & VARIABLES --- */ …"
type textarea "x"
type textarea "this is my tool - "here is css code - "/* --- GLOBAL STYLES & VARIABLES --- */ …"
type textarea "x"
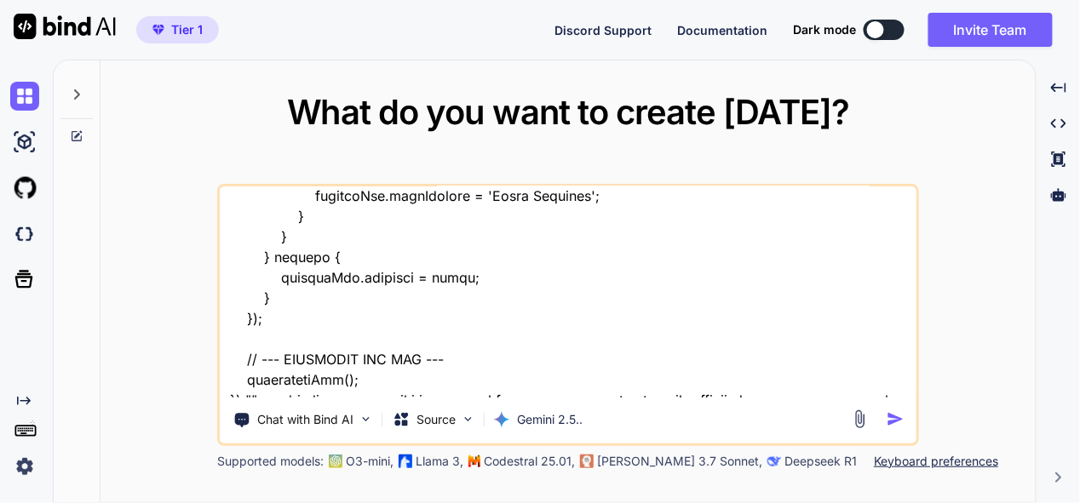
type textarea "this is my tool - "here is css code - "/* --- GLOBAL STYLES & VARIABLES --- */ …"
type textarea "x"
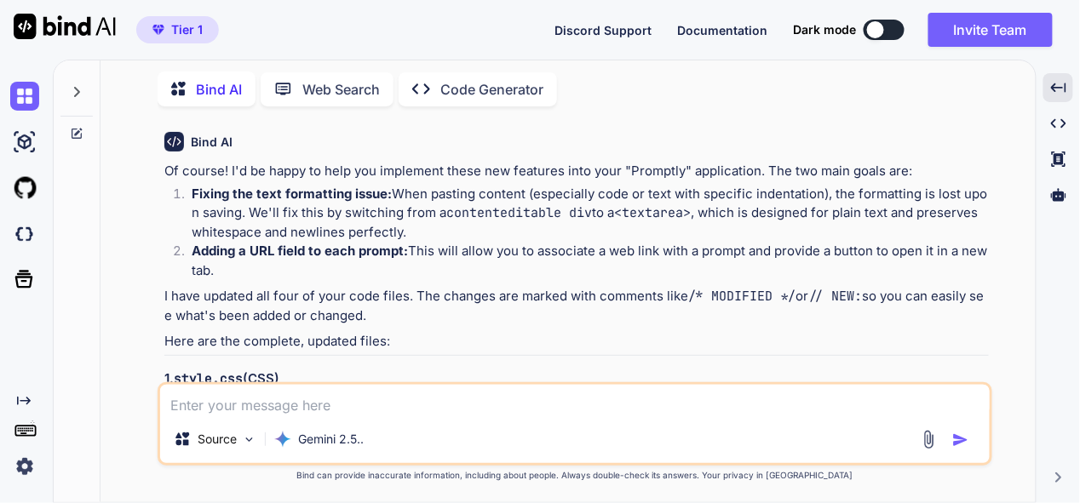
scroll to position [8109, 0]
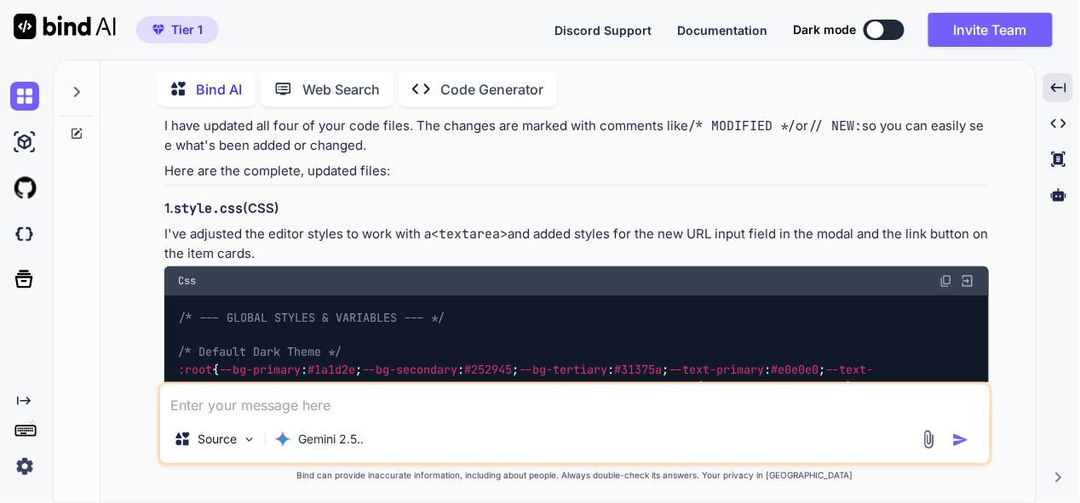
click at [946, 274] on img at bounding box center [947, 281] width 14 height 14
click at [948, 274] on img at bounding box center [947, 281] width 14 height 14
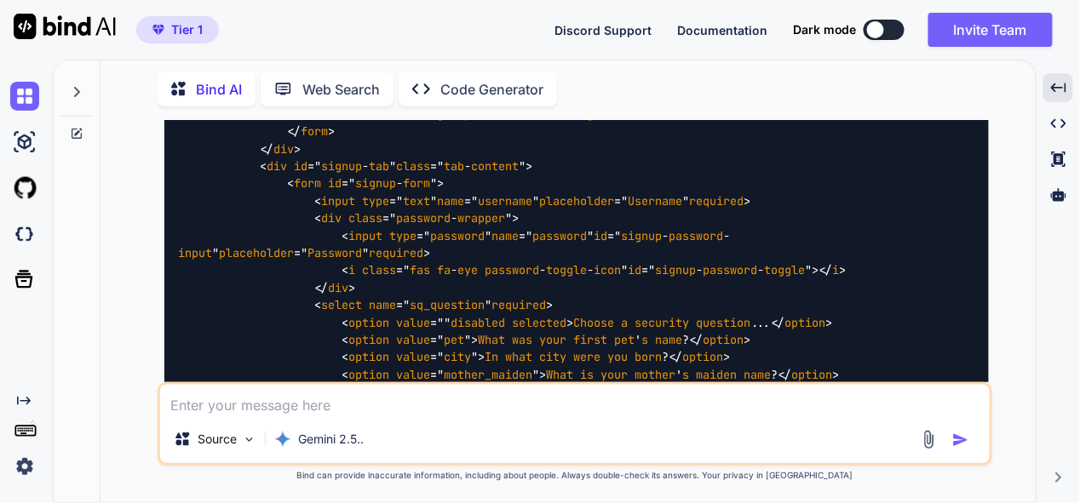
scroll to position [13731, 0]
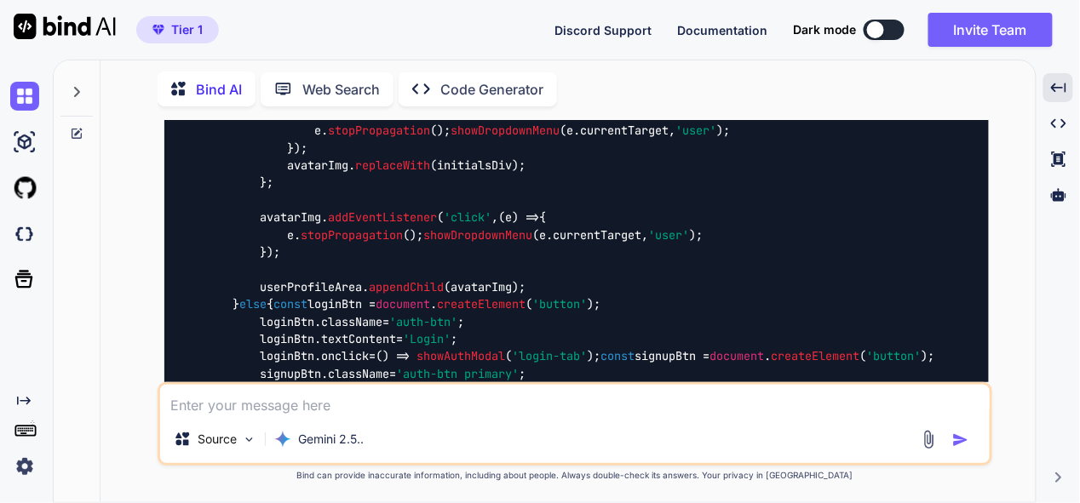
scroll to position [17650, 0]
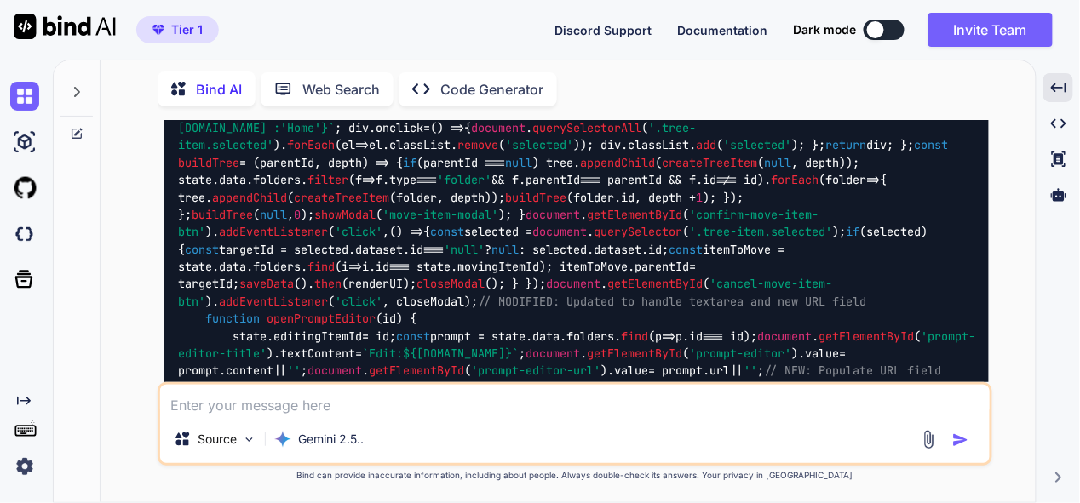
scroll to position [20887, 0]
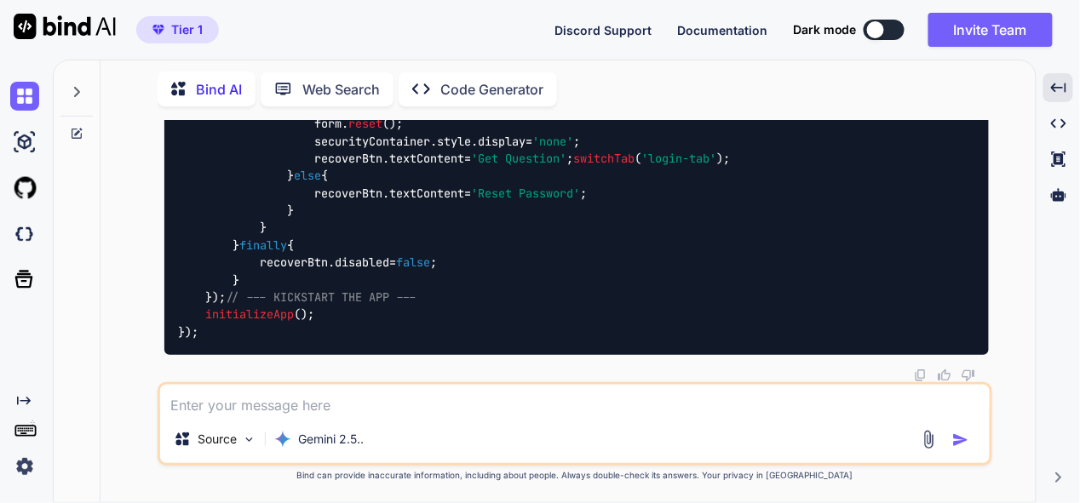
scroll to position [29557, 0]
click at [390, 406] on textarea at bounding box center [575, 400] width 830 height 31
drag, startPoint x: 235, startPoint y: 407, endPoint x: 341, endPoint y: 382, distance: 108.5
click at [236, 406] on textarea "i want url option not always show in" at bounding box center [575, 400] width 830 height 31
drag, startPoint x: 258, startPoint y: 408, endPoint x: 298, endPoint y: 401, distance: 40.6
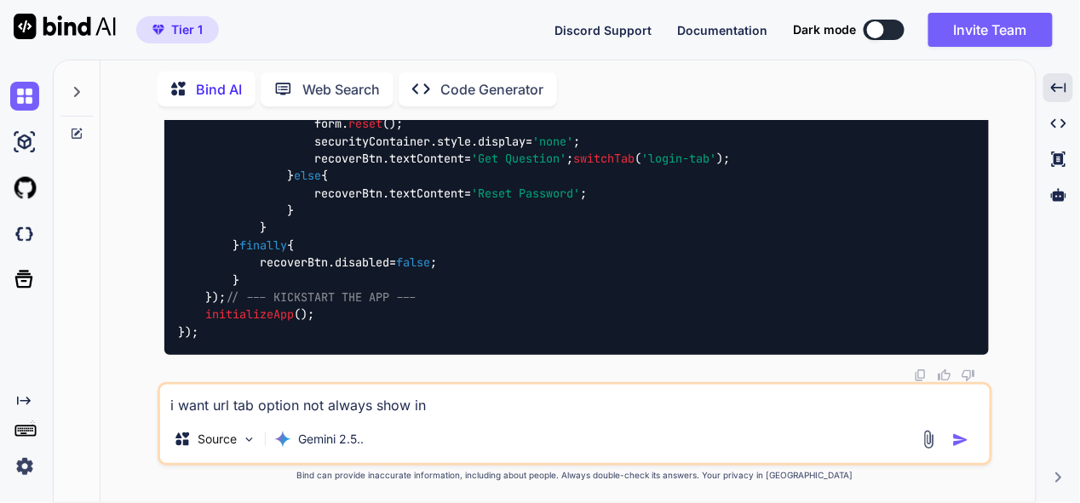
click at [298, 401] on textarea "i want url tab option not always show in" at bounding box center [575, 400] width 830 height 31
click at [383, 406] on textarea "i want url tab not always show in" at bounding box center [575, 400] width 830 height 31
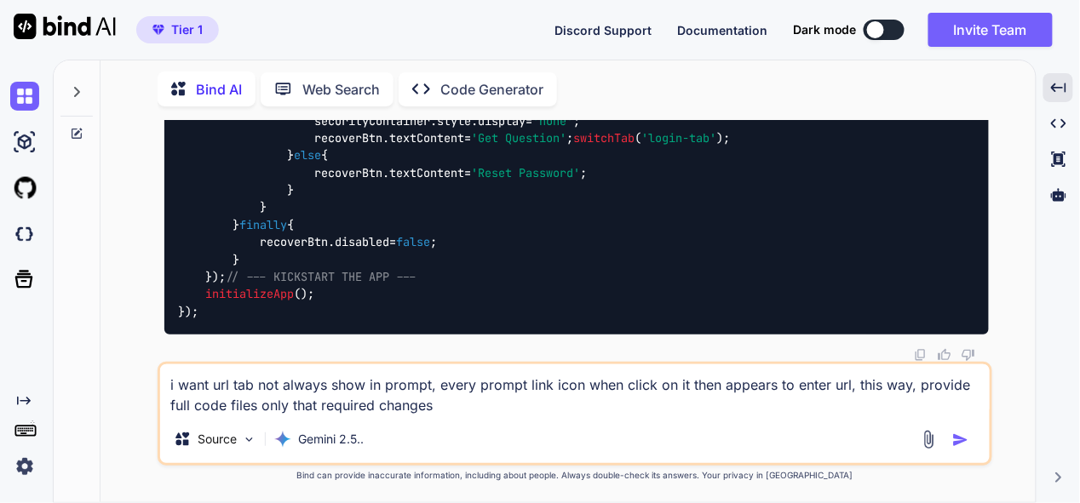
type textarea "i want url tab not always show in prompt, every prompt link icon when click on …"
click at [959, 434] on img "button" at bounding box center [960, 440] width 17 height 17
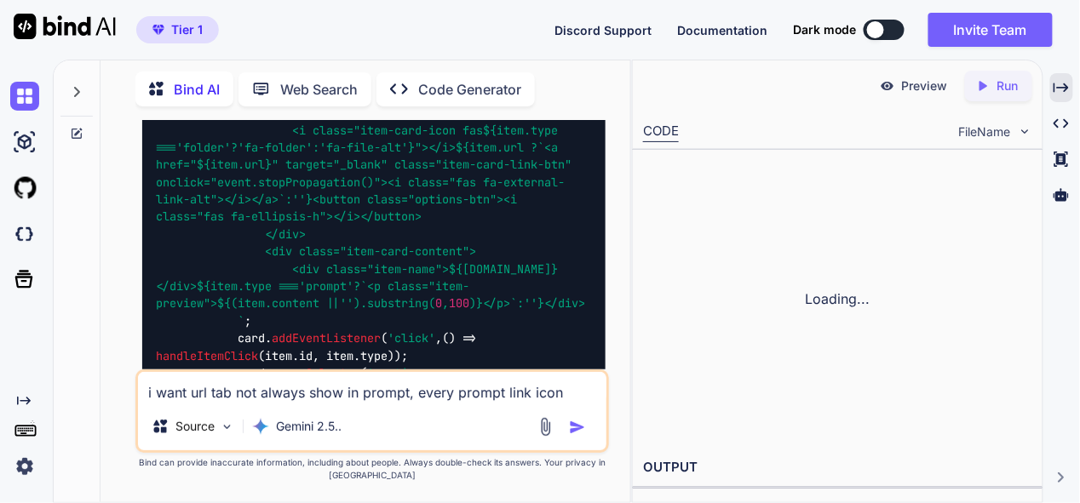
scroll to position [43765, 0]
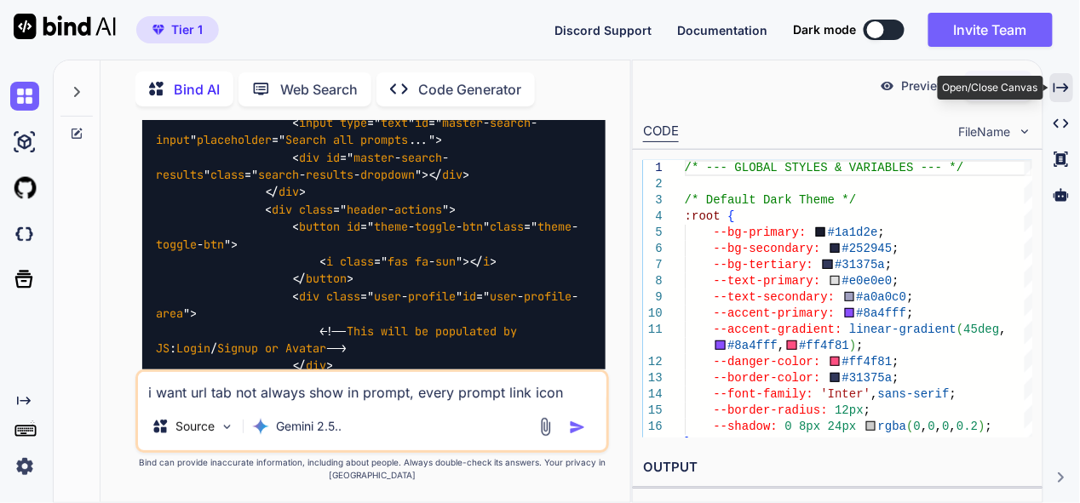
click at [1072, 85] on div "Created with Pixso." at bounding box center [1061, 87] width 23 height 29
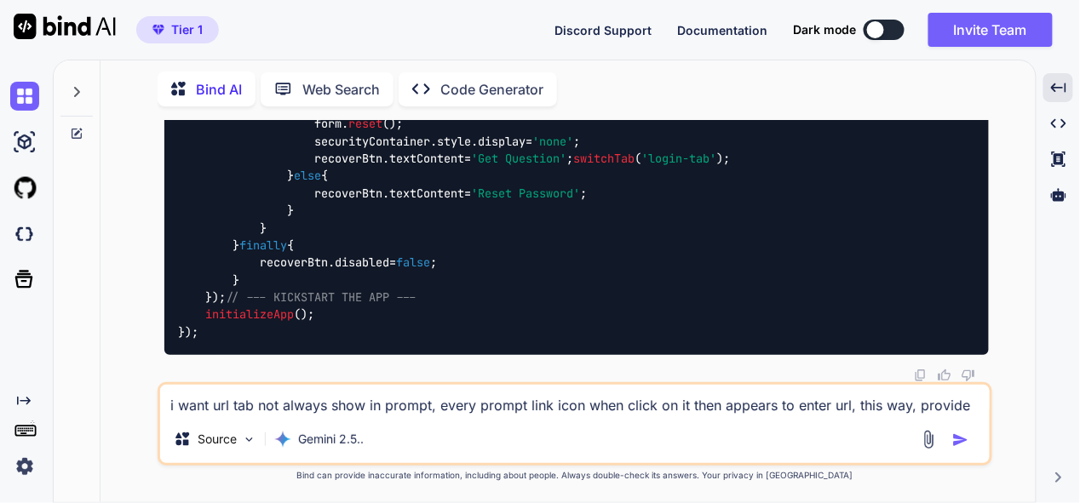
scroll to position [30119, 0]
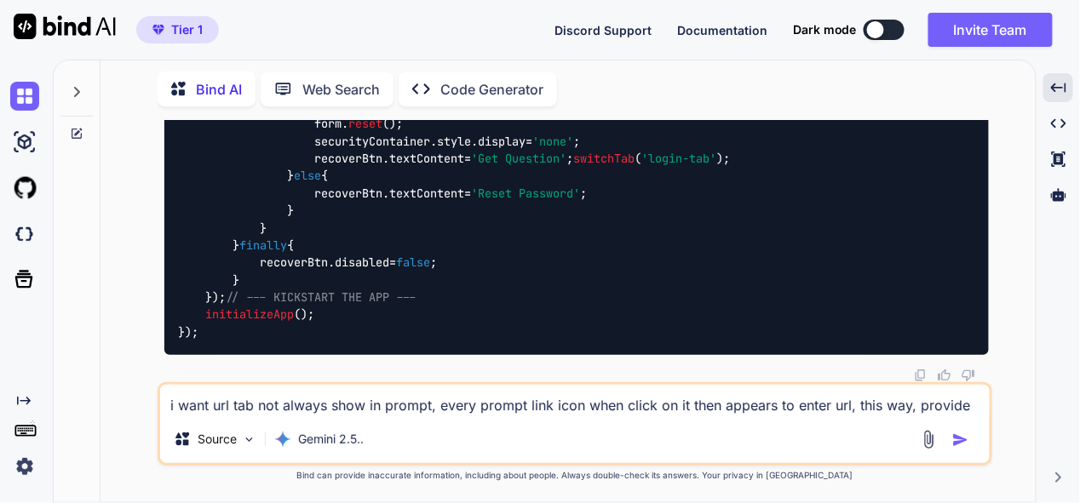
scroll to position [36166, 0]
